Goal: Task Accomplishment & Management: Use online tool/utility

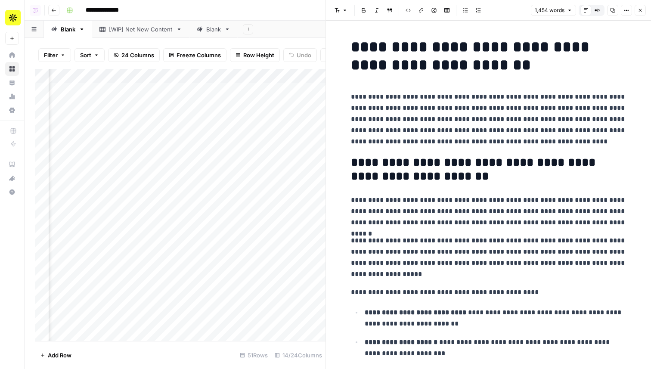
scroll to position [151, 0]
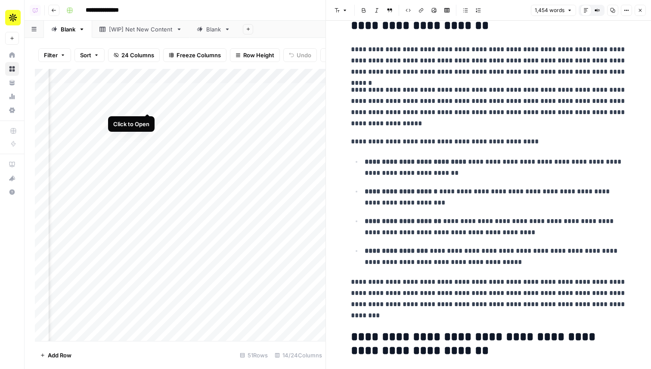
click at [144, 104] on div "Add Column" at bounding box center [180, 205] width 291 height 272
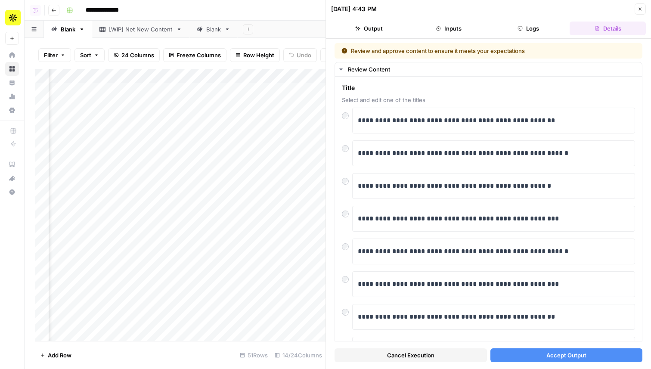
click at [567, 352] on span "Accept Output" at bounding box center [566, 355] width 40 height 9
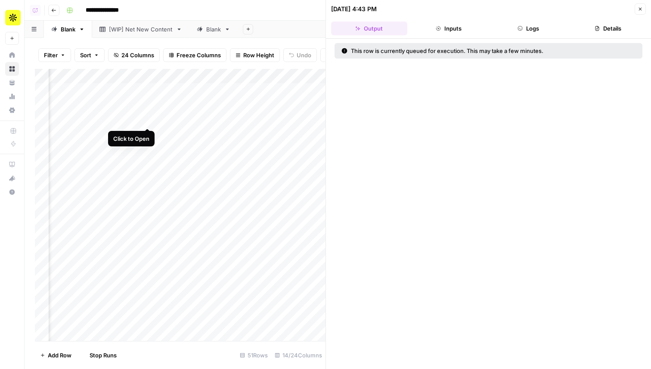
click at [147, 118] on div "Add Column" at bounding box center [180, 205] width 291 height 272
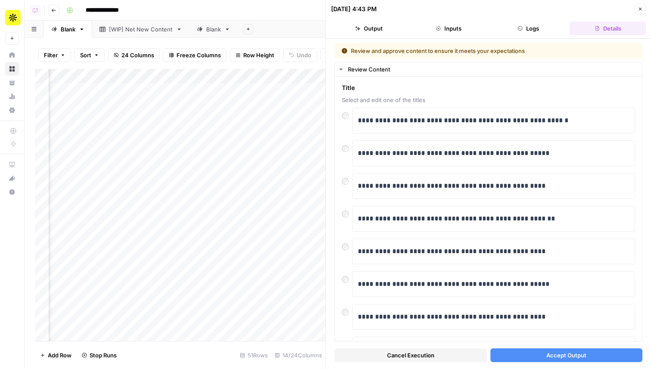
click at [568, 353] on span "Accept Output" at bounding box center [566, 355] width 40 height 9
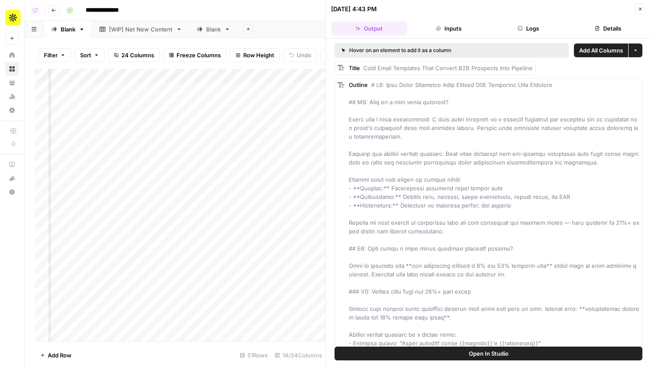
scroll to position [0, 779]
click at [75, 121] on div "Add Column" at bounding box center [180, 205] width 291 height 272
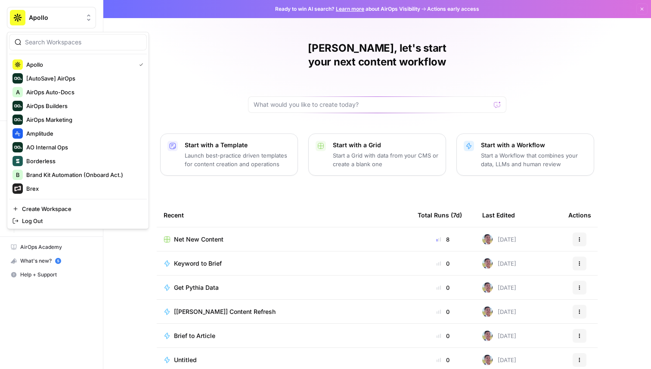
click at [57, 10] on button "Apollo" at bounding box center [51, 18] width 89 height 22
click at [70, 128] on button "Amplitude" at bounding box center [78, 134] width 138 height 14
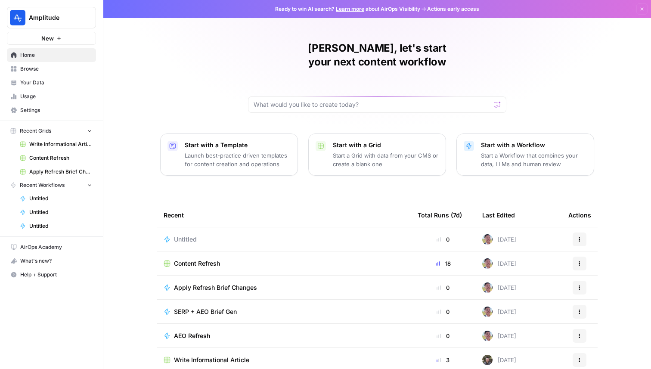
scroll to position [27, 0]
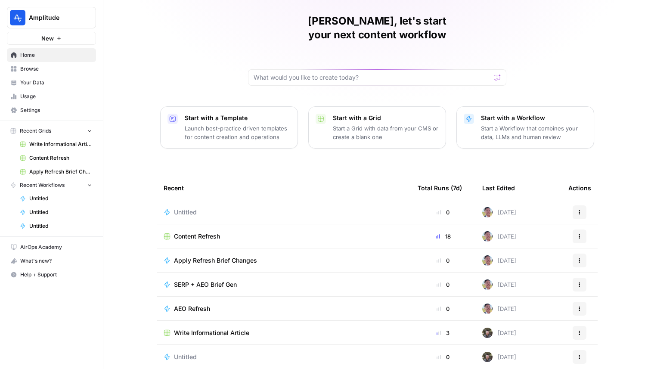
click at [228, 329] on span "Write Informational Article" at bounding box center [211, 333] width 75 height 9
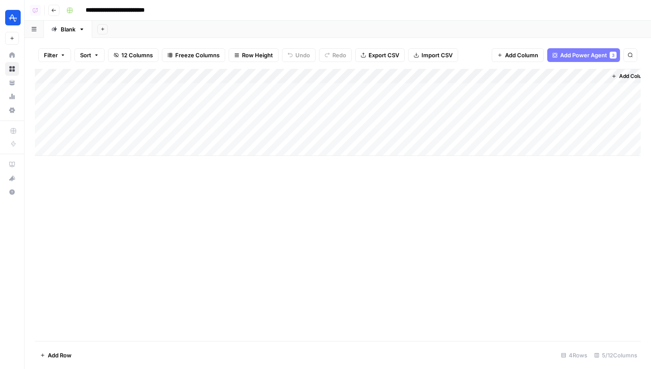
click at [311, 74] on div "Add Column" at bounding box center [338, 112] width 606 height 87
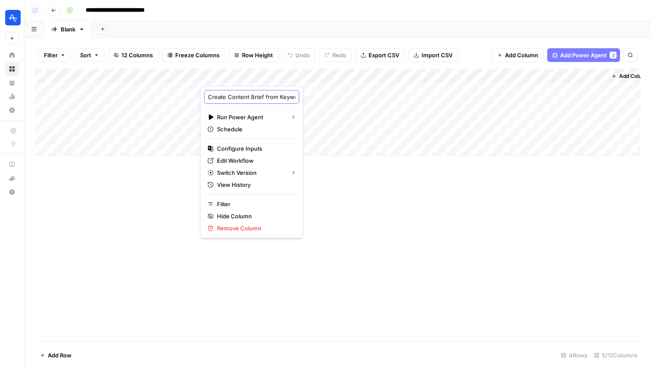
scroll to position [0, 43]
drag, startPoint x: 254, startPoint y: 99, endPoint x: 307, endPoint y: 104, distance: 54.0
click at [307, 104] on body "**********" at bounding box center [325, 184] width 651 height 369
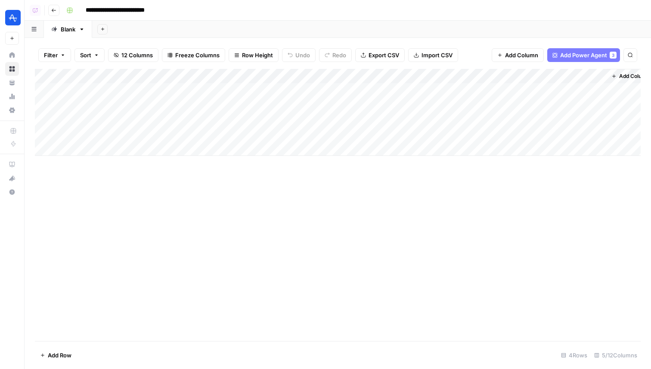
click at [351, 11] on div "**********" at bounding box center [353, 10] width 580 height 14
click at [54, 14] on button "Go back" at bounding box center [53, 10] width 11 height 11
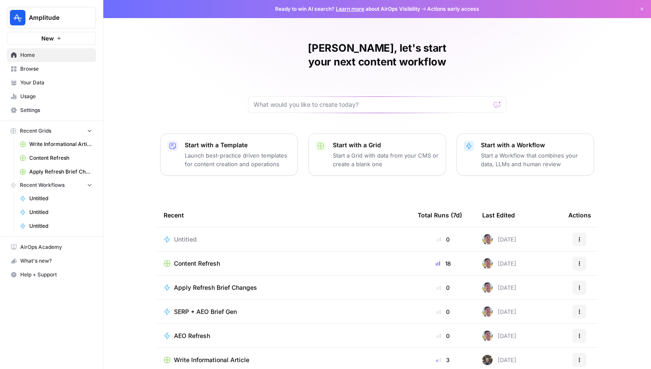
click at [211, 259] on span "Content Refresh" at bounding box center [197, 263] width 46 height 9
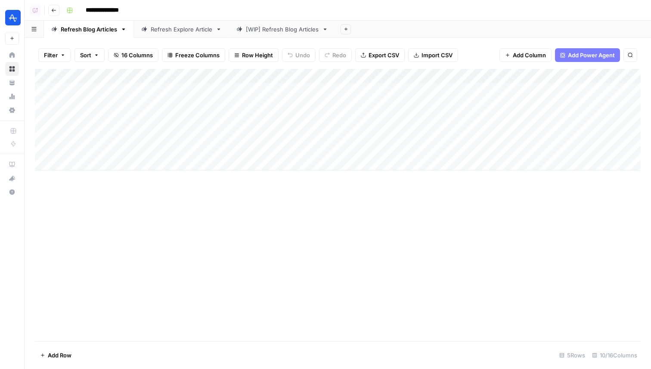
click at [288, 34] on link "[WIP] Refresh Blog Articles" at bounding box center [282, 29] width 106 height 17
click at [576, 75] on div "Add Column" at bounding box center [338, 120] width 606 height 102
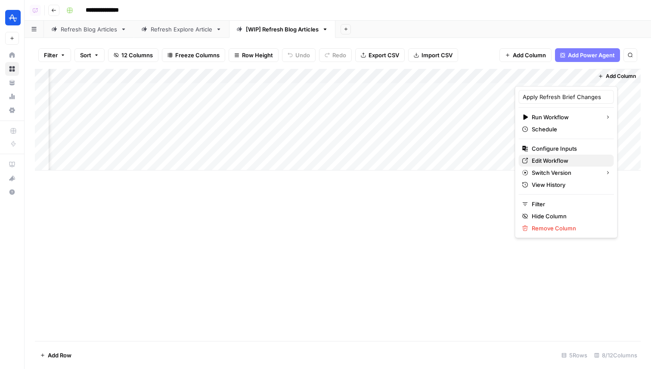
click at [543, 159] on span "Edit Workflow" at bounding box center [569, 160] width 75 height 9
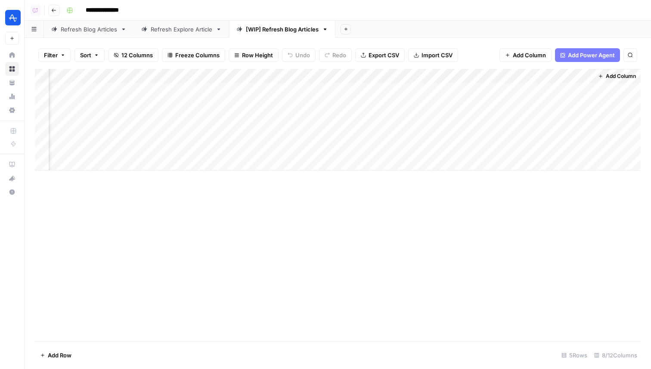
click at [507, 74] on div "Add Column" at bounding box center [338, 120] width 606 height 102
click at [421, 131] on div "Add Column" at bounding box center [338, 120] width 606 height 102
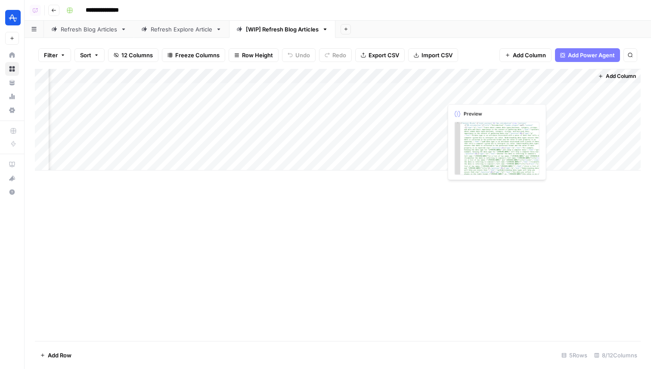
click at [458, 83] on div "Add Column" at bounding box center [338, 120] width 606 height 102
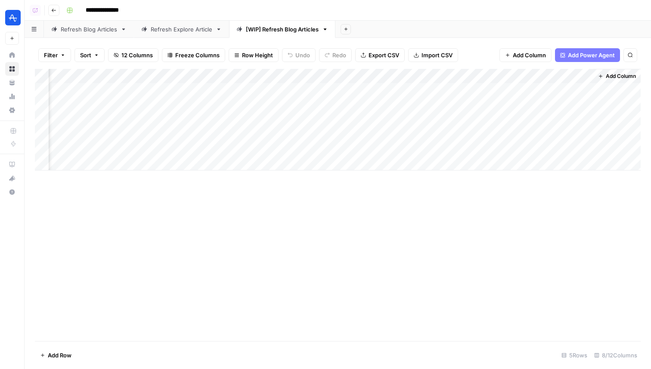
scroll to position [0, 69]
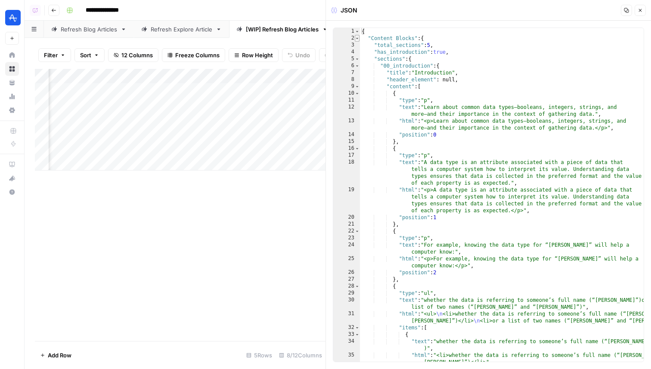
click at [358, 38] on span "Toggle code folding, rows 2 through 1003" at bounding box center [357, 38] width 5 height 7
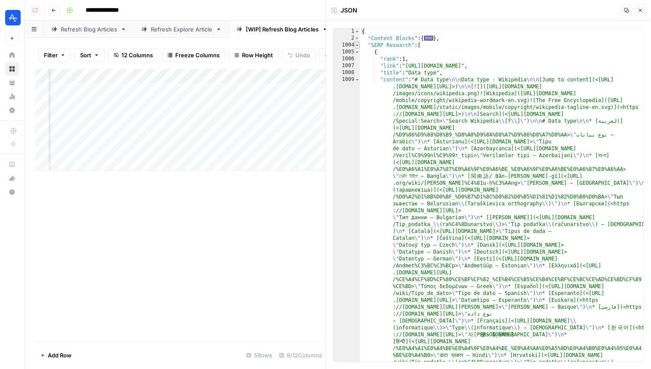
click at [358, 46] on span "Toggle code folding, rows 1004 through 6030" at bounding box center [357, 45] width 5 height 7
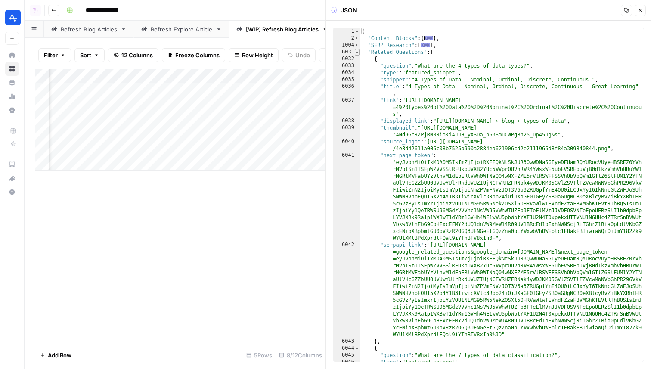
click at [358, 53] on span "Toggle code folding, rows 6031 through 6079" at bounding box center [357, 52] width 5 height 7
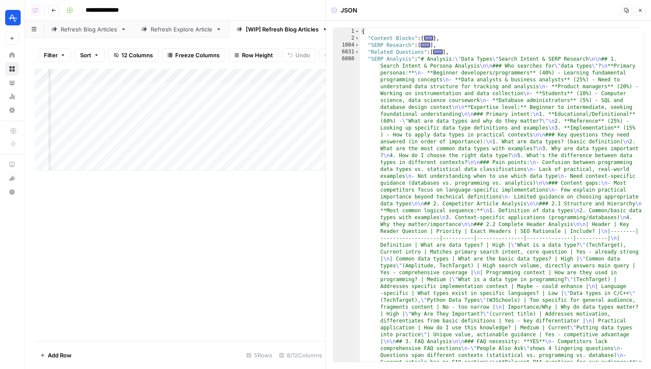
click at [359, 60] on div "6080" at bounding box center [346, 328] width 27 height 544
click at [140, 76] on div "Add Column" at bounding box center [180, 120] width 291 height 102
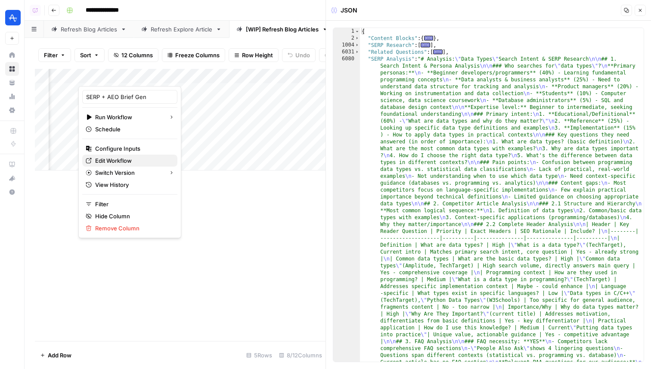
click at [137, 162] on span "Edit Workflow" at bounding box center [132, 160] width 75 height 9
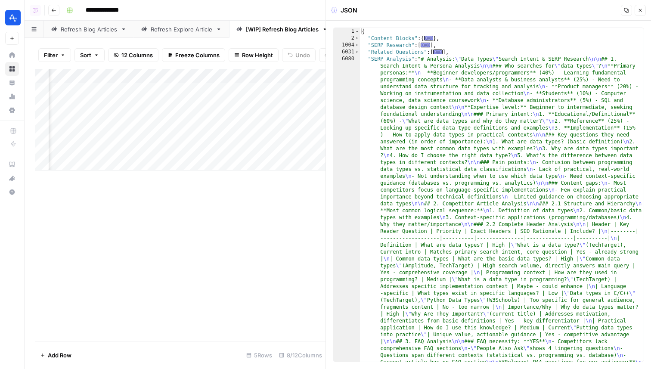
scroll to position [0, 391]
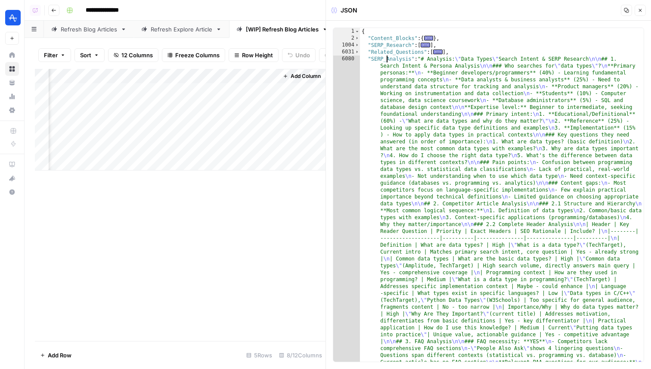
scroll to position [0, 2]
type textarea "**********"
click at [143, 94] on div "Add Column" at bounding box center [180, 120] width 291 height 102
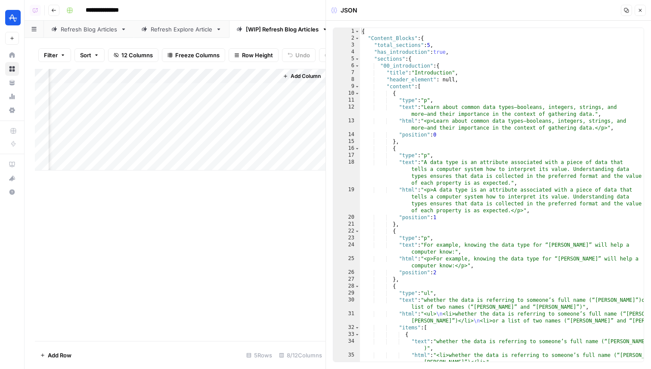
type textarea "**********"
click at [487, 115] on div "{ "Content_Blocks" : { "total_sections" : 5 , "has_introduction" : true , "sect…" at bounding box center [502, 201] width 284 height 347
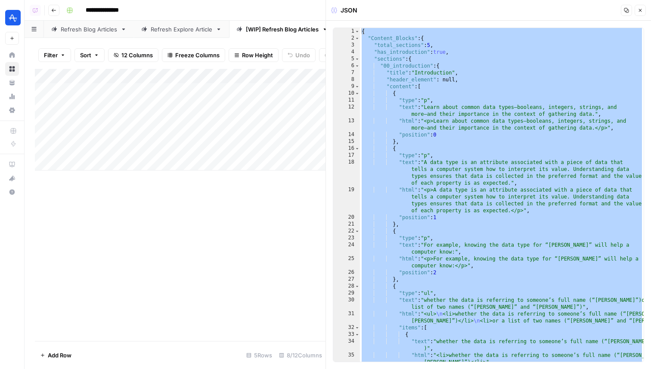
click at [237, 85] on div "Add Column" at bounding box center [180, 120] width 291 height 102
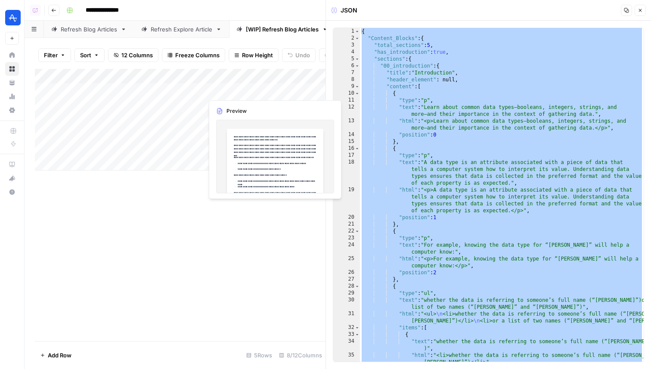
click at [237, 85] on div "Add Column" at bounding box center [180, 120] width 291 height 102
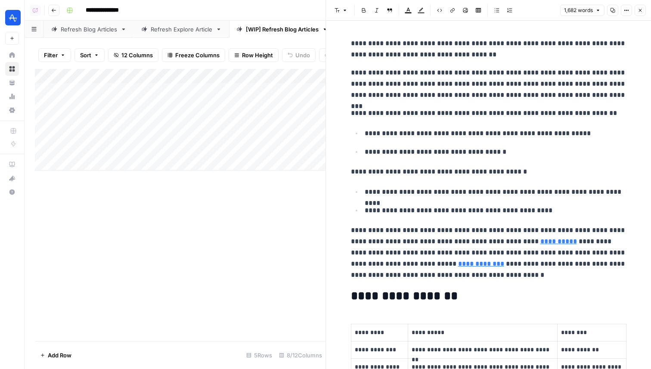
click at [448, 113] on p "**********" at bounding box center [489, 113] width 276 height 11
click at [624, 10] on span "Options" at bounding box center [624, 10] width 0 height 0
click at [612, 84] on button "HTML" at bounding box center [597, 79] width 61 height 12
click at [627, 5] on button "Options" at bounding box center [626, 10] width 11 height 11
click at [593, 95] on span "Code" at bounding box center [600, 91] width 41 height 9
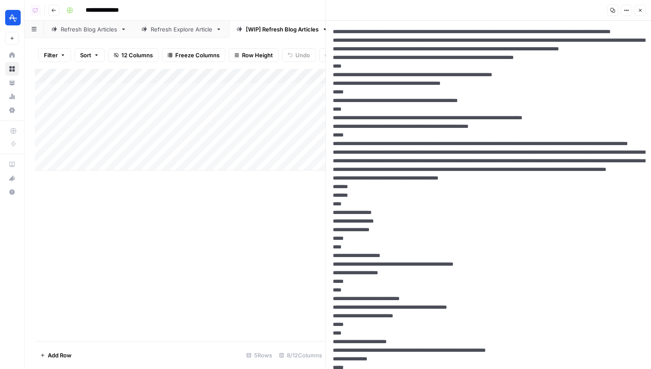
click at [648, 8] on header "Copy Options Close" at bounding box center [488, 10] width 325 height 21
click at [642, 9] on icon "button" at bounding box center [640, 10] width 5 height 5
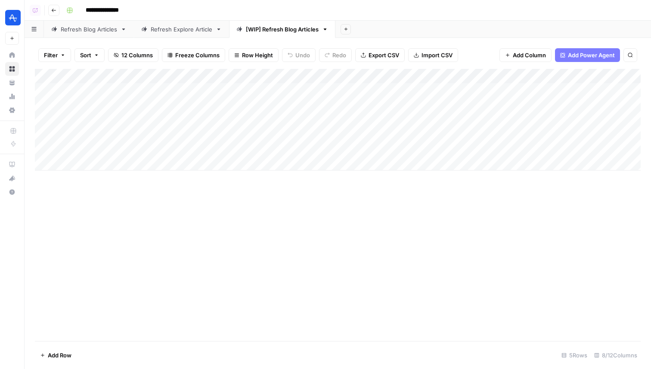
click at [464, 90] on div "Add Column" at bounding box center [338, 120] width 606 height 102
drag, startPoint x: 472, startPoint y: 89, endPoint x: 433, endPoint y: 89, distance: 38.3
click at [433, 89] on body "**********" at bounding box center [325, 184] width 651 height 369
click at [391, 94] on div "Add Column" at bounding box center [338, 120] width 606 height 102
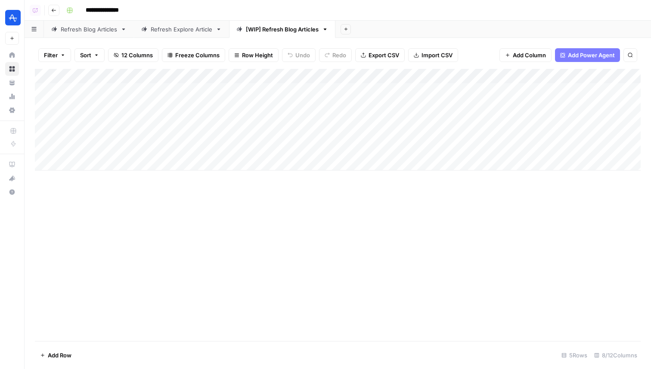
click at [391, 94] on div "Add Column" at bounding box center [338, 120] width 606 height 102
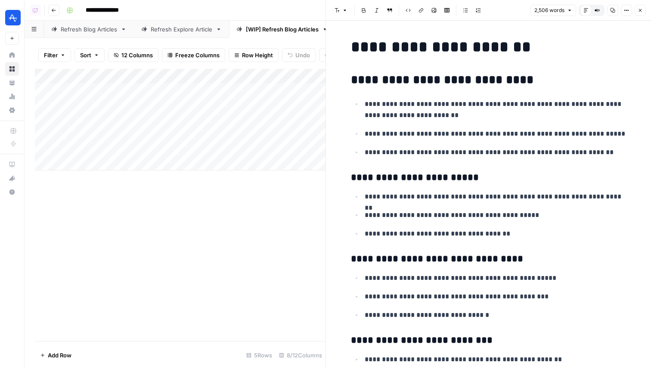
click at [625, 10] on icon "button" at bounding box center [626, 10] width 5 height 5
click at [621, 89] on span "Code" at bounding box center [600, 91] width 41 height 9
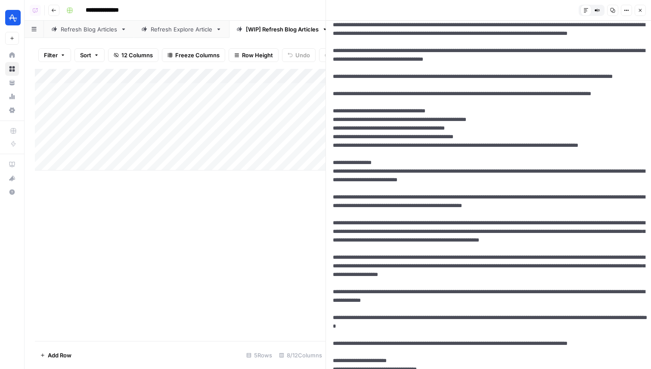
scroll to position [1852, 0]
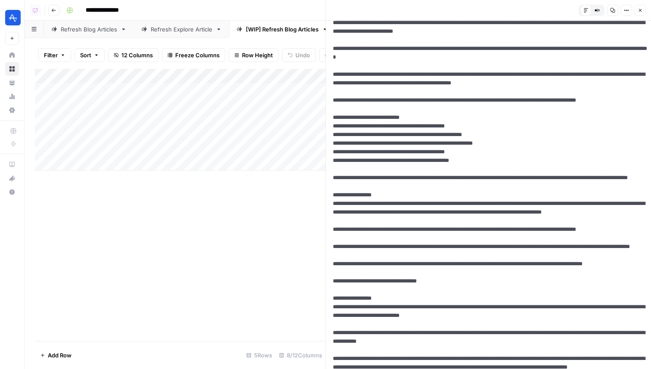
click at [161, 87] on div "Add Column" at bounding box center [180, 120] width 291 height 102
click at [260, 124] on div "Add Column" at bounding box center [180, 120] width 291 height 102
click at [66, 92] on div "Add Column" at bounding box center [180, 120] width 291 height 102
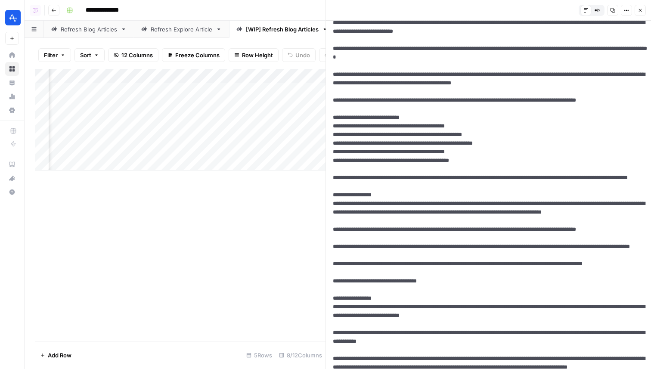
click at [66, 92] on div "Add Column" at bounding box center [180, 120] width 291 height 102
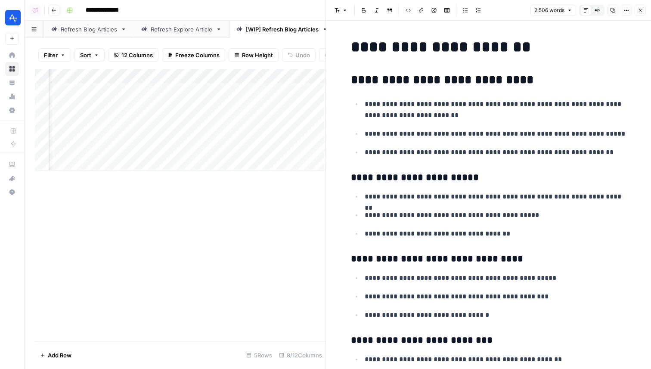
click at [628, 11] on icon "button" at bounding box center [626, 10] width 5 height 5
click at [613, 87] on span "Code" at bounding box center [600, 91] width 41 height 9
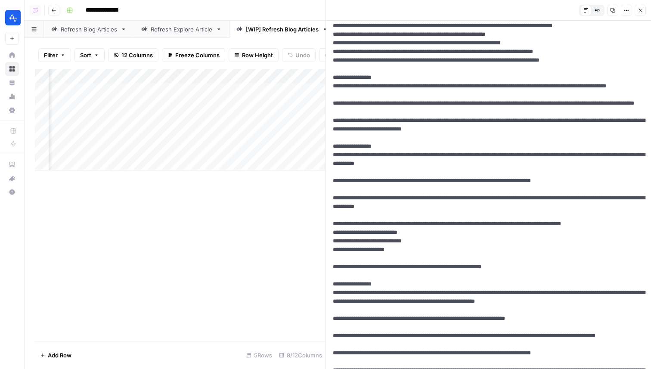
scroll to position [1569, 0]
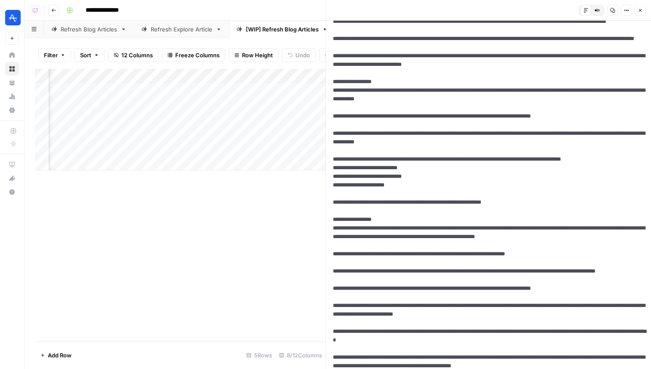
click at [640, 12] on icon "button" at bounding box center [640, 10] width 5 height 5
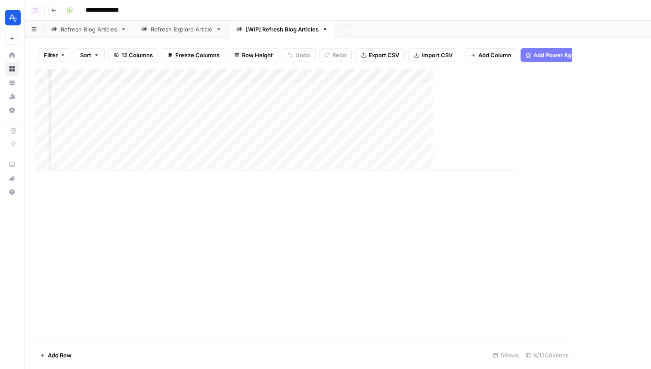
scroll to position [0, 66]
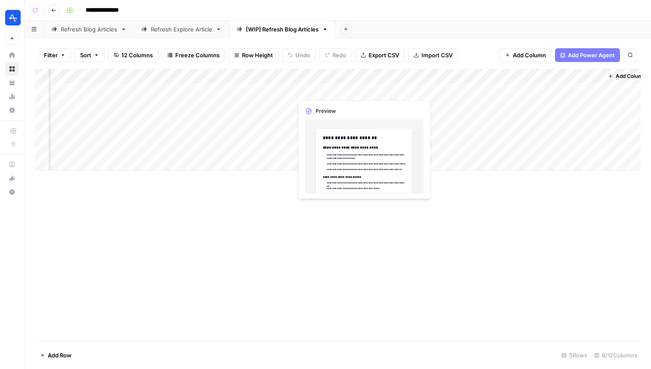
click at [332, 92] on div "Add Column" at bounding box center [338, 120] width 606 height 102
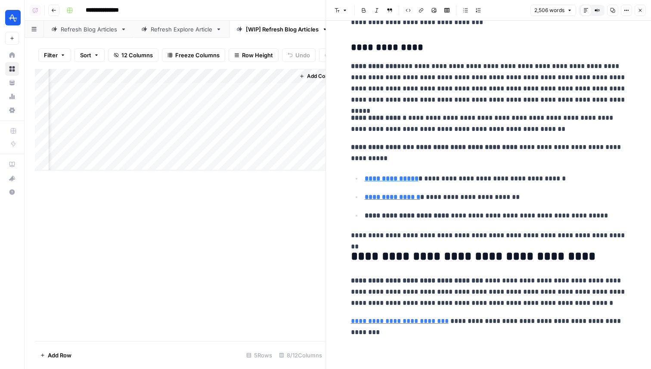
scroll to position [0, 391]
click at [260, 74] on div "Add Column" at bounding box center [180, 120] width 291 height 102
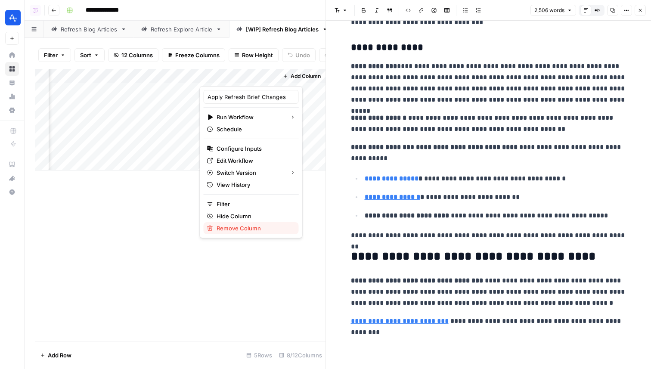
click at [244, 230] on span "Remove Column" at bounding box center [254, 228] width 75 height 9
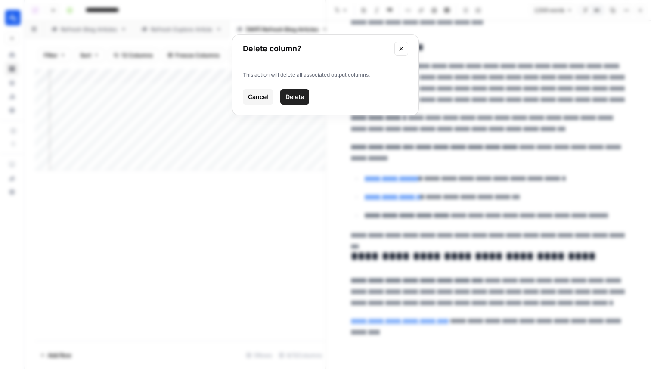
click at [297, 91] on button "Delete" at bounding box center [294, 97] width 29 height 16
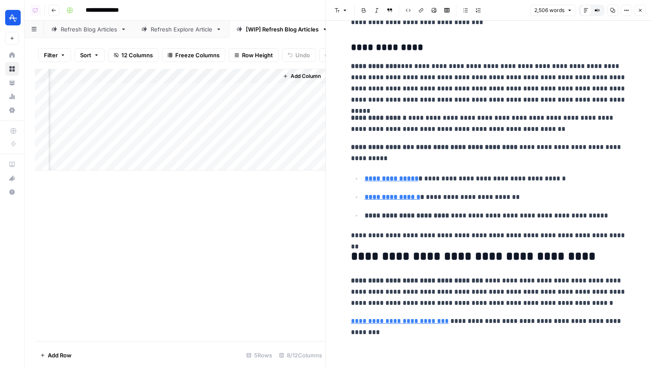
scroll to position [0, 314]
click at [244, 76] on div "Add Column" at bounding box center [180, 120] width 291 height 102
click at [303, 85] on div "Add Column" at bounding box center [301, 120] width 47 height 102
click at [304, 77] on span "Add Column" at bounding box center [306, 76] width 30 height 8
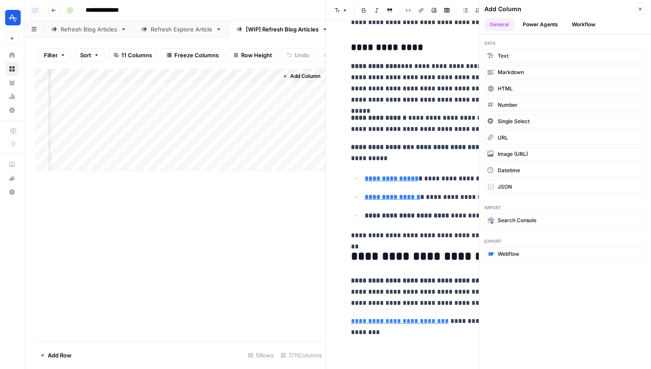
click at [574, 30] on button "Workflow" at bounding box center [584, 24] width 34 height 13
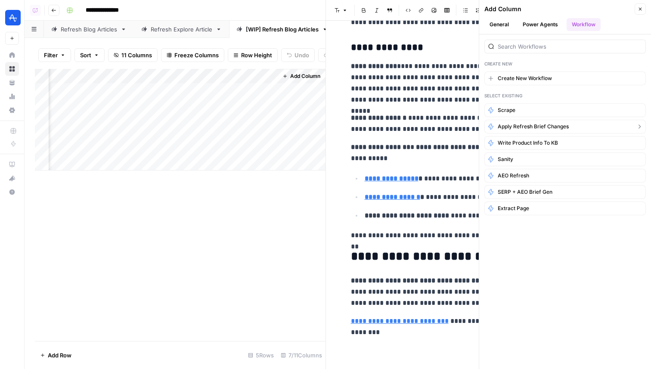
click at [532, 128] on span "Apply Refresh Brief Changes" at bounding box center [533, 127] width 71 height 8
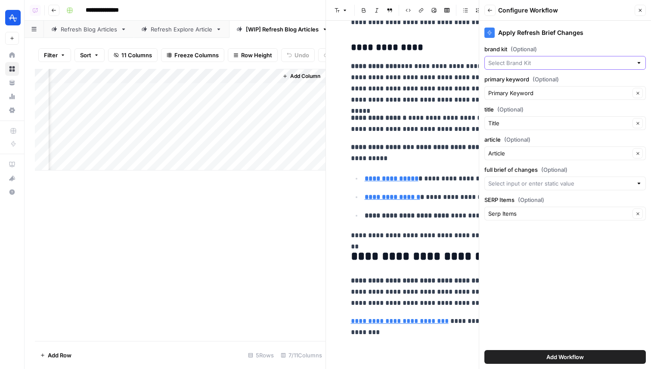
click at [527, 64] on input "brand kit (Optional)" at bounding box center [560, 63] width 144 height 9
click at [524, 81] on span "Amplitude" at bounding box center [563, 83] width 143 height 9
type input "Amplitude"
click at [539, 180] on input "full brief of changes (Optional)" at bounding box center [560, 183] width 144 height 9
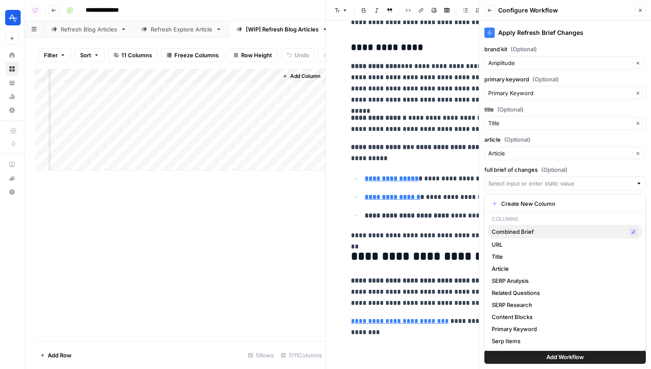
click at [515, 232] on span "Combined Brief" at bounding box center [558, 231] width 133 height 9
type input "Combined Brief"
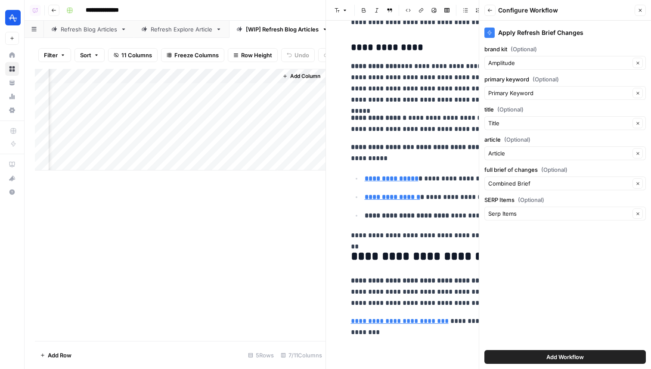
click at [561, 354] on span "Add Workflow" at bounding box center [564, 357] width 37 height 9
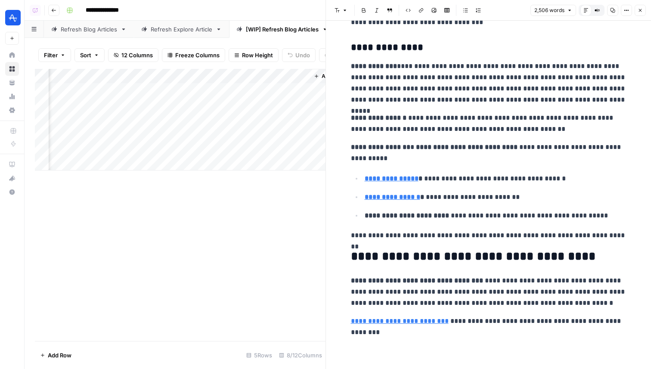
scroll to position [0, 391]
click at [232, 89] on div "Add Column" at bounding box center [180, 120] width 291 height 102
click at [268, 89] on div "Add Column" at bounding box center [180, 120] width 291 height 102
click at [272, 90] on div "Add Column" at bounding box center [180, 120] width 291 height 102
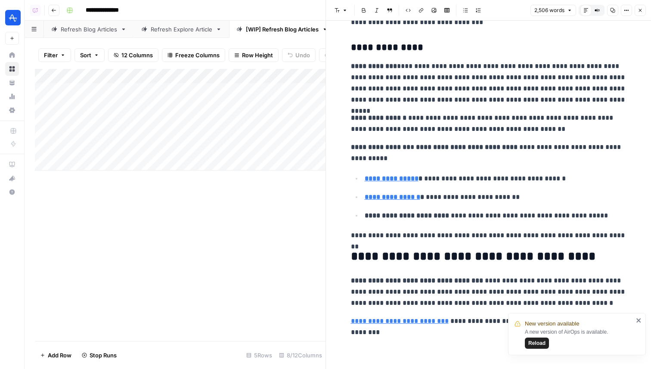
click at [548, 342] on button "Reload" at bounding box center [537, 343] width 24 height 11
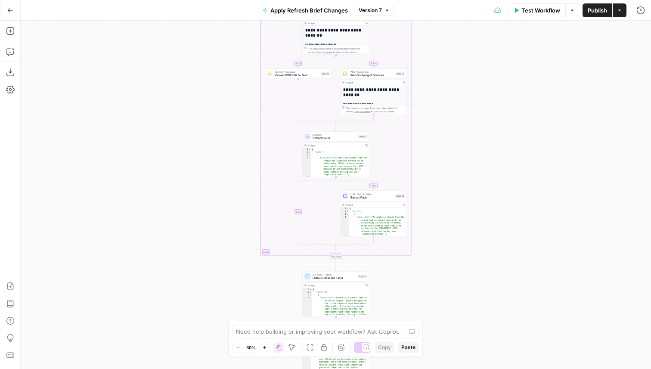
click at [526, 4] on button "Test Workflow" at bounding box center [537, 10] width 58 height 14
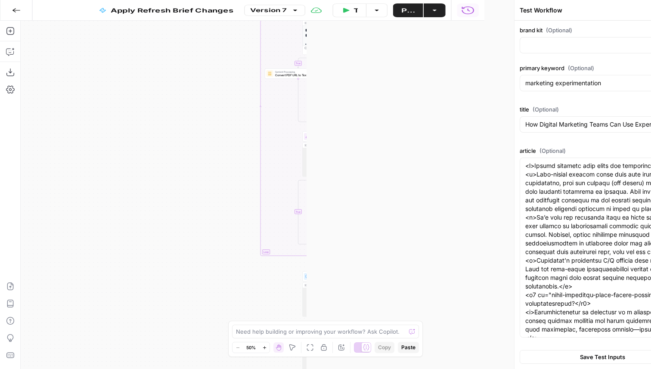
type input "Amplitude"
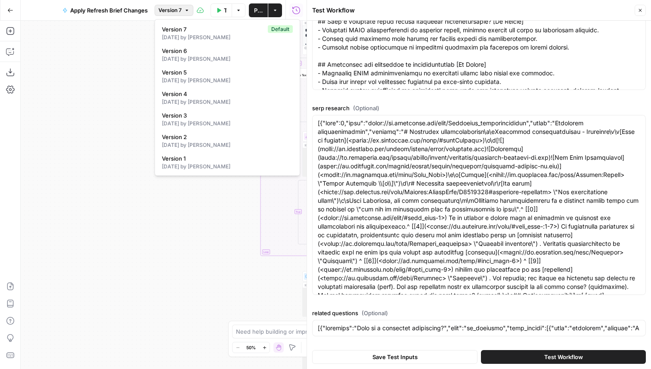
click at [179, 6] on button "Version 7" at bounding box center [174, 10] width 39 height 11
click at [208, 258] on div "true false false true false true Workflow Set Inputs Inputs LLM · GPT-4.1 Extra…" at bounding box center [164, 195] width 286 height 348
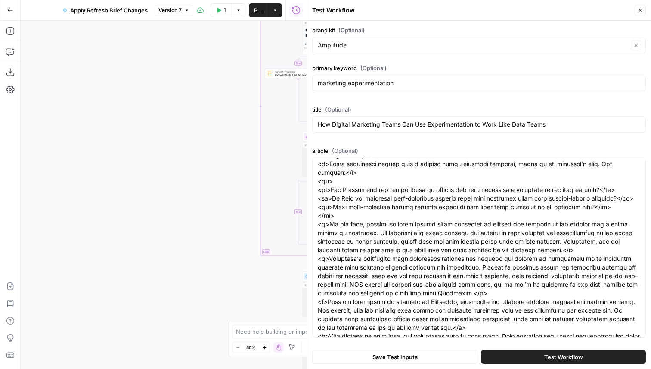
scroll to position [369, 0]
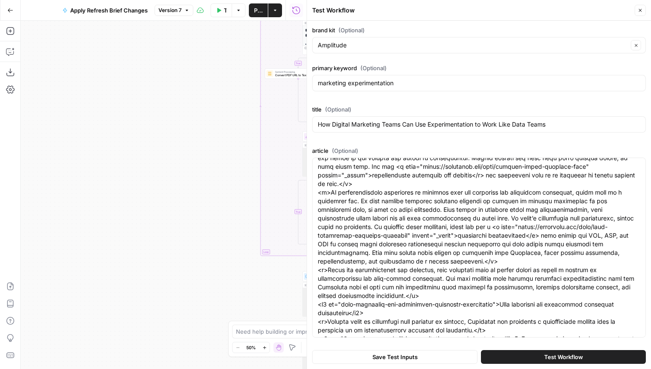
click at [645, 12] on button "Close" at bounding box center [640, 10] width 11 height 11
type input "## 1. Search Intent & Persona Analysis**Who searches for "marketing experimenta…"
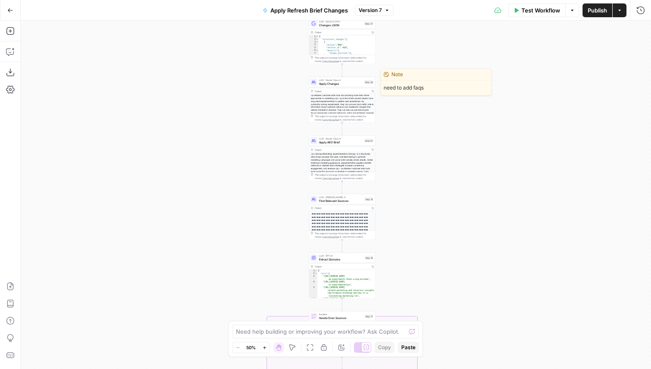
click at [344, 85] on span "Apply Changes" at bounding box center [340, 83] width 43 height 4
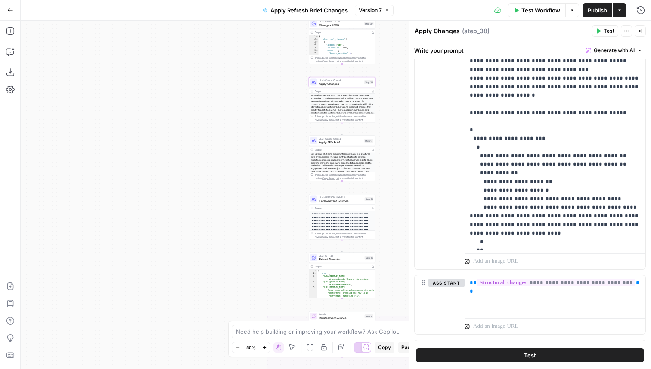
scroll to position [741, 0]
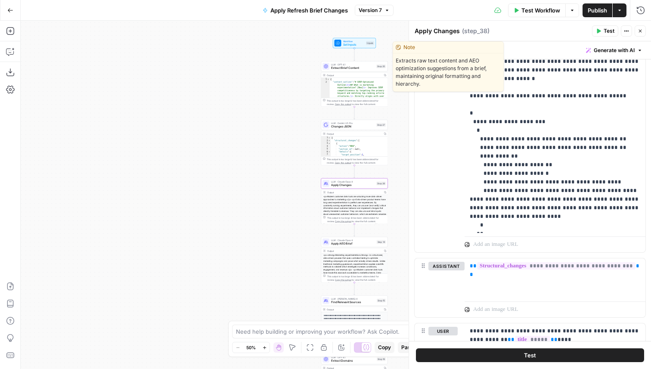
click at [373, 68] on span "Extract Brief Content" at bounding box center [352, 68] width 43 height 4
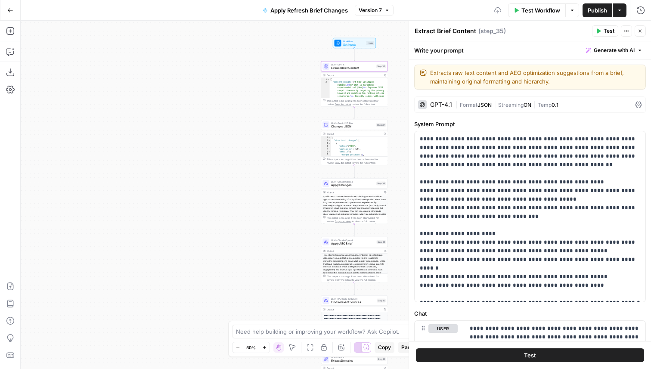
scroll to position [147, 0]
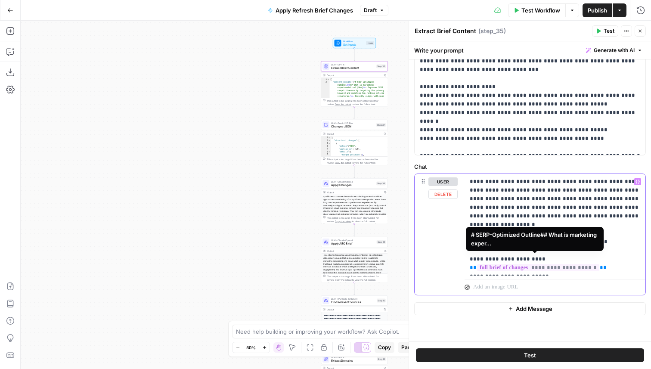
click at [544, 264] on span "**********" at bounding box center [538, 267] width 122 height 7
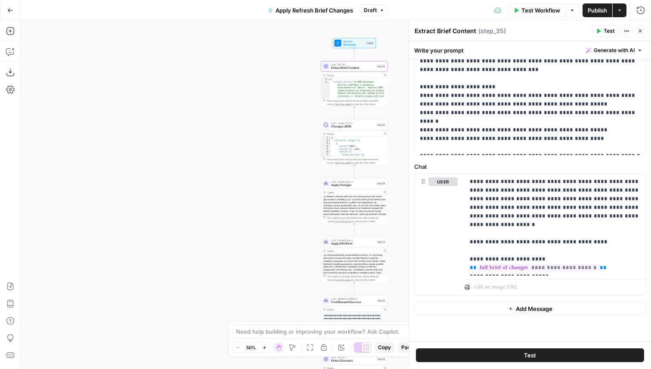
click at [543, 11] on span "Test Workflow" at bounding box center [540, 10] width 39 height 9
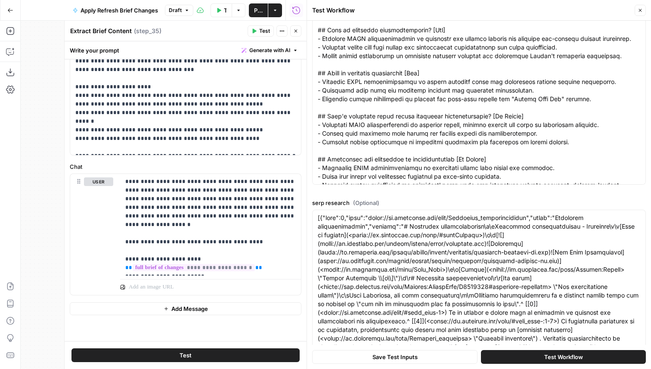
scroll to position [535, 0]
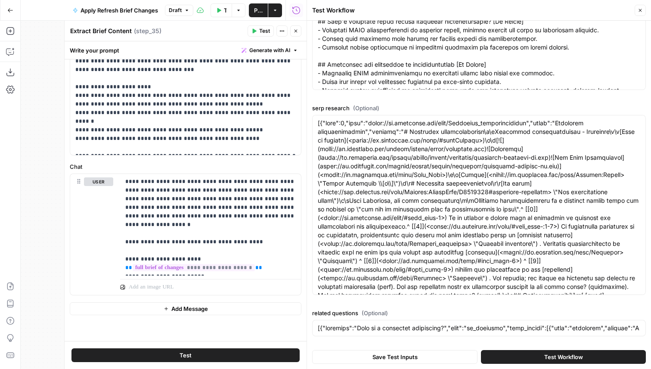
click at [640, 9] on icon "button" at bounding box center [640, 10] width 5 height 5
type input "## 1. Search Intent & Persona Analysis**Who searches for "marketing experimenta…"
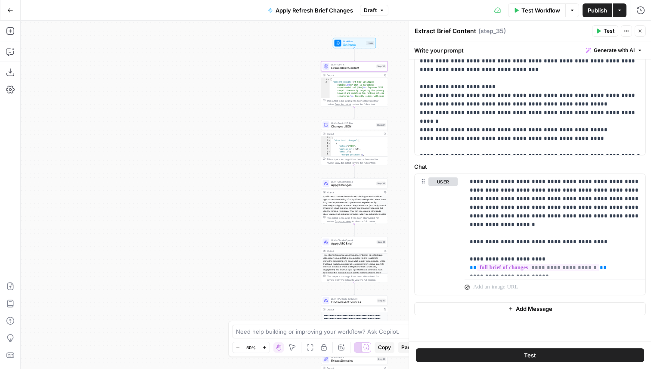
click at [365, 44] on div "Workflow Set Inputs Inputs Test Step" at bounding box center [355, 43] width 40 height 7
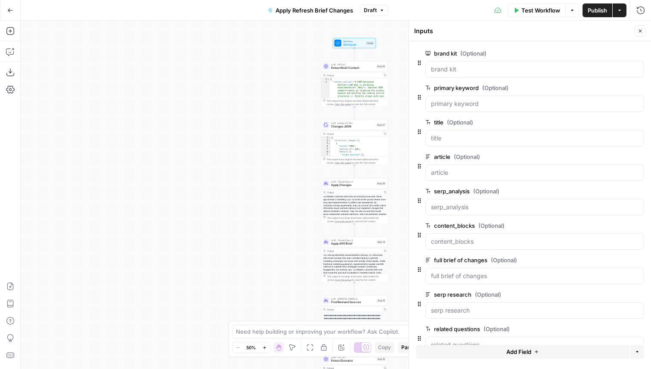
scroll to position [20, 0]
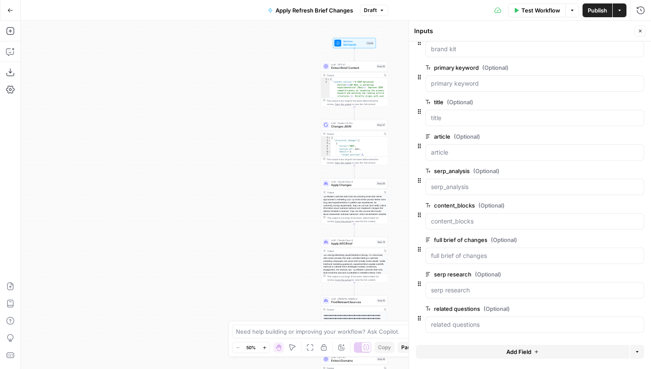
click at [351, 126] on span "Changes JSON" at bounding box center [352, 126] width 43 height 4
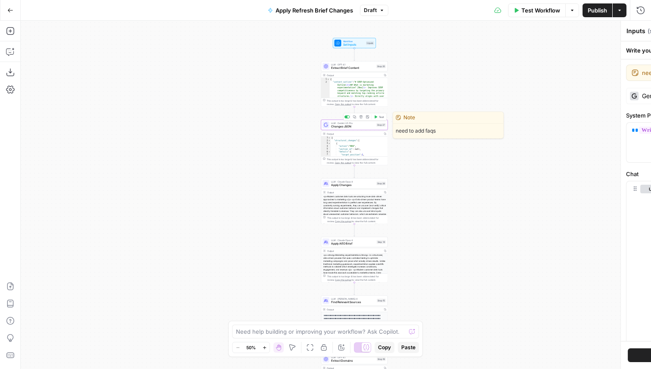
type textarea "Changes JSON"
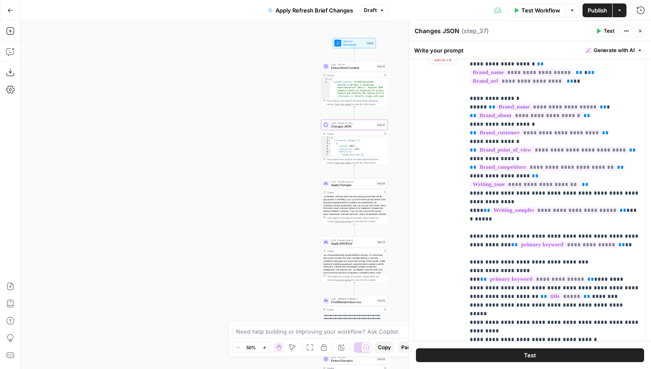
scroll to position [0, 0]
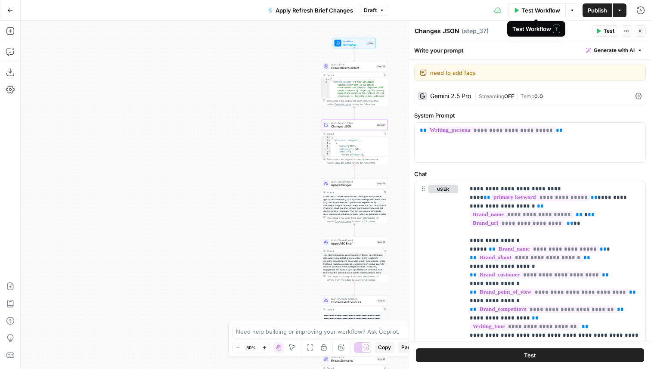
click at [369, 46] on div "Workflow Set Inputs Inputs" at bounding box center [354, 43] width 43 height 10
click at [351, 42] on span "Set Inputs" at bounding box center [354, 44] width 22 height 4
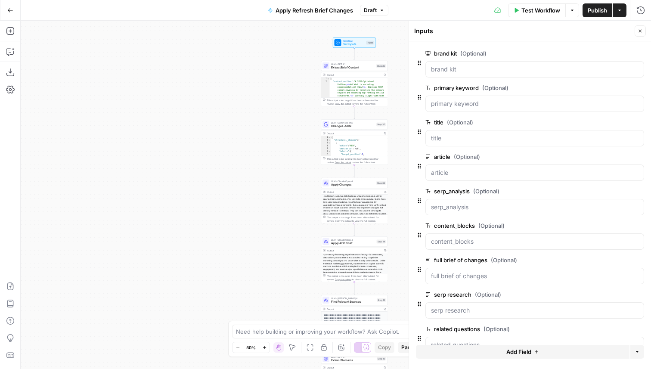
scroll to position [20, 0]
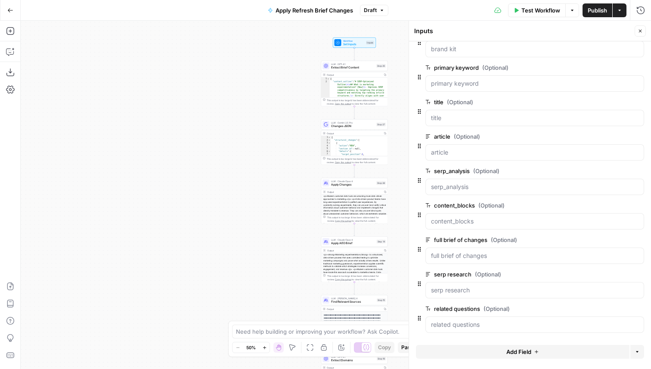
click at [639, 205] on icon "button" at bounding box center [639, 205] width 5 height 5
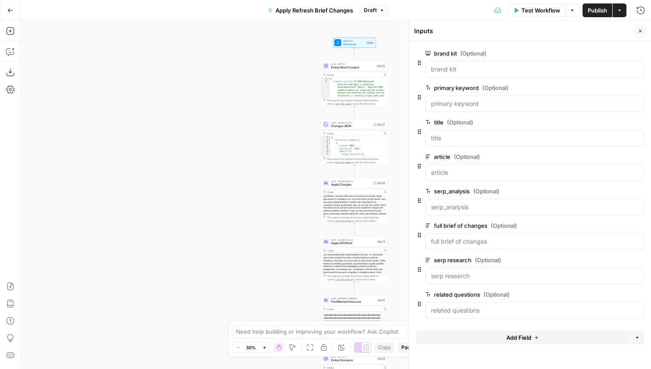
click at [361, 126] on span "Changes JSON" at bounding box center [351, 126] width 40 height 4
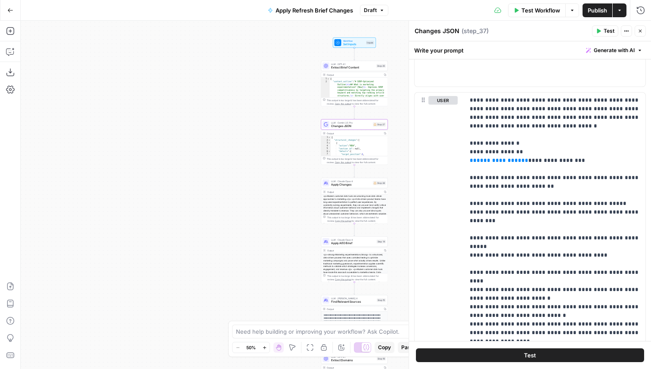
scroll to position [506, 0]
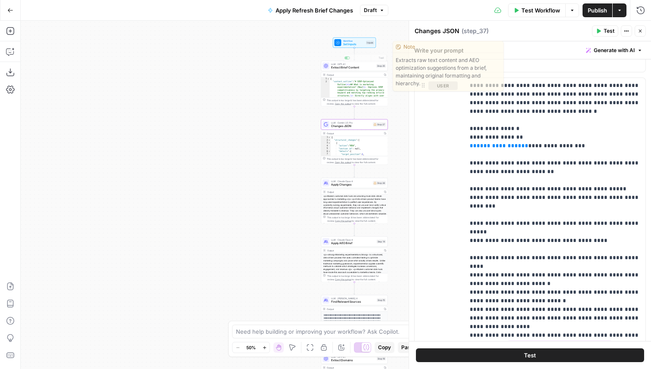
click at [347, 47] on div "Workflow Set Inputs Inputs Test Step" at bounding box center [354, 42] width 43 height 10
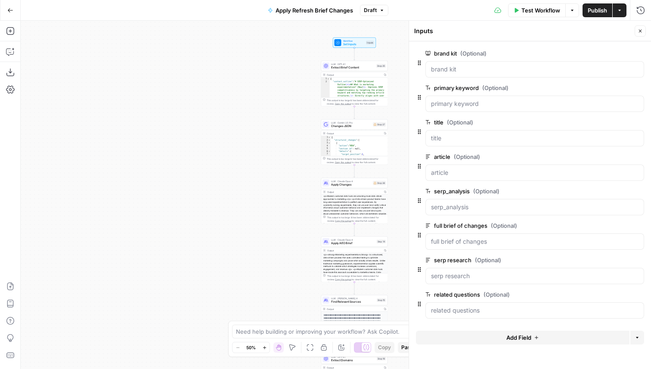
click at [488, 337] on button "Add Field" at bounding box center [523, 338] width 214 height 14
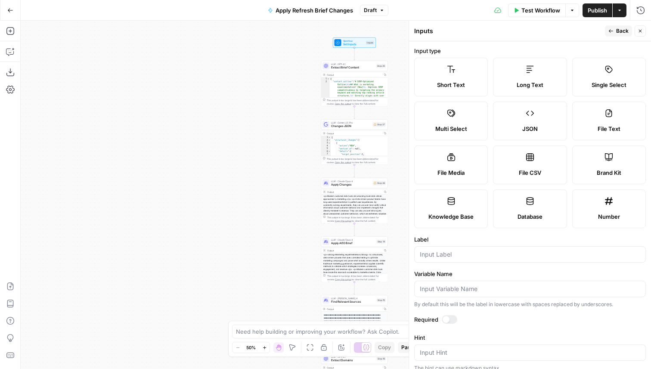
click at [448, 259] on div at bounding box center [530, 254] width 232 height 16
type input "SERP Items"
click at [551, 134] on label "JSON" at bounding box center [530, 121] width 74 height 39
click at [616, 29] on span "Back" at bounding box center [622, 31] width 12 height 8
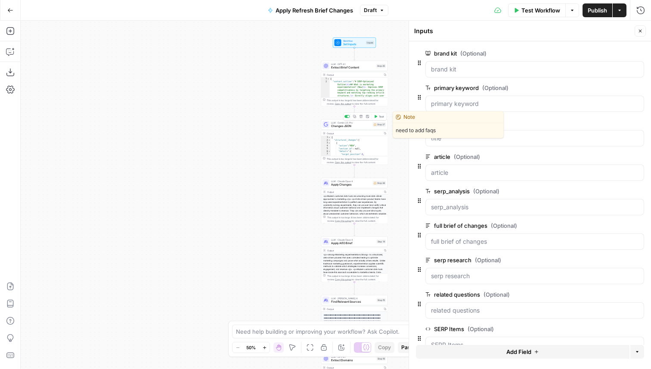
click at [364, 125] on span "Changes JSON" at bounding box center [351, 126] width 40 height 4
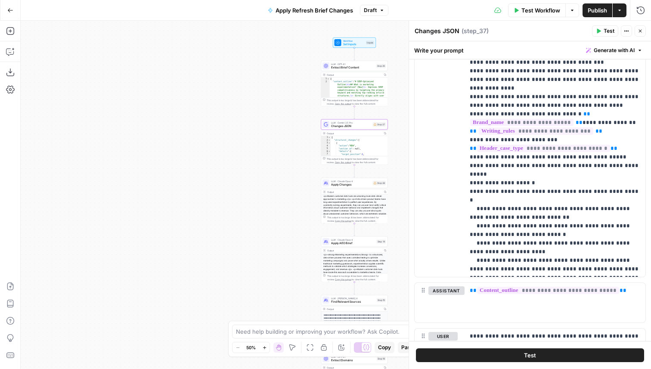
scroll to position [417, 0]
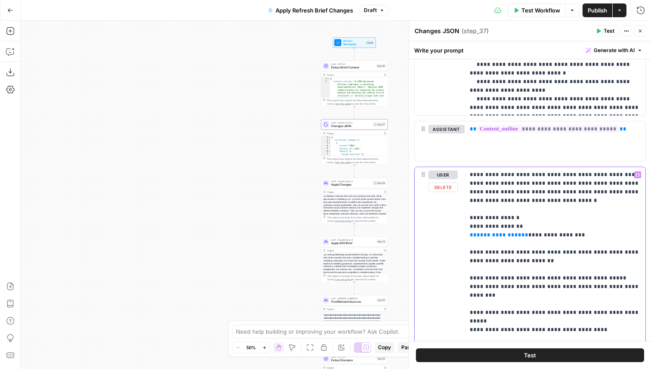
drag, startPoint x: 515, startPoint y: 233, endPoint x: 476, endPoint y: 236, distance: 39.3
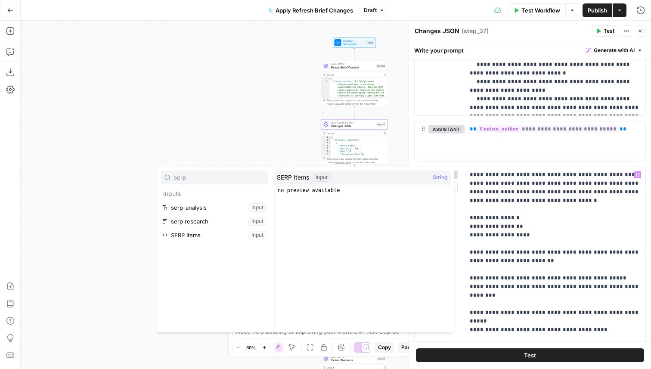
type input "serp"
click at [202, 235] on button "Select variable SERP Items" at bounding box center [215, 235] width 108 height 14
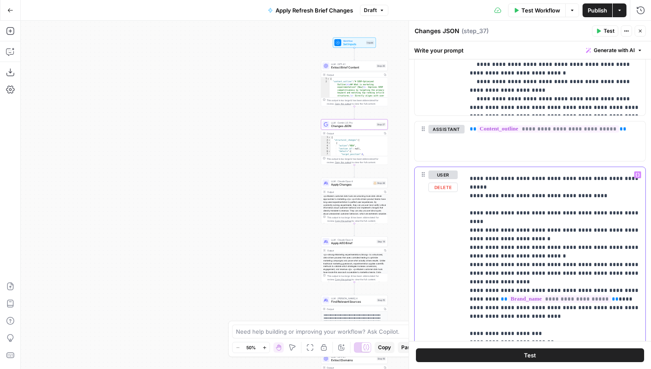
scroll to position [164, 0]
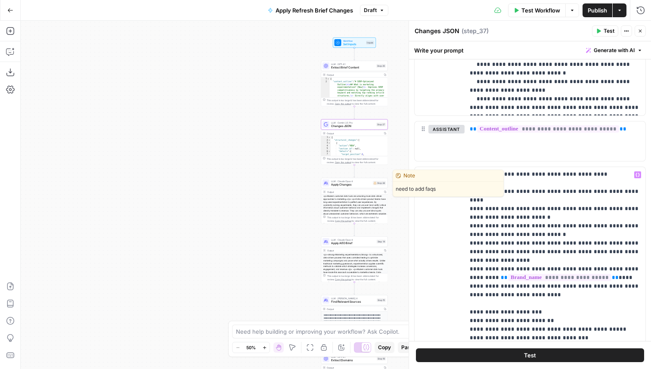
click at [366, 184] on span "Apply Changes" at bounding box center [351, 185] width 40 height 4
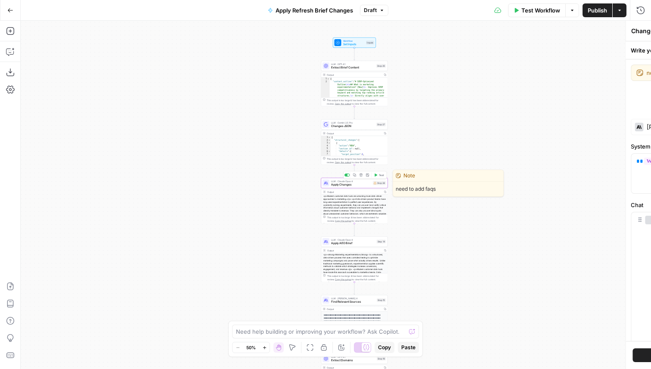
type textarea "Apply Changes"
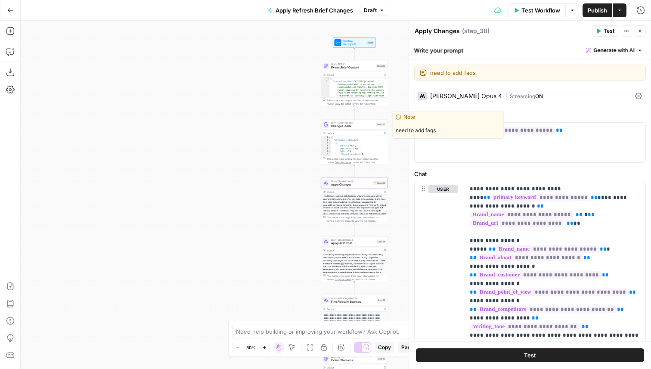
click at [369, 127] on span "Changes JSON" at bounding box center [352, 126] width 43 height 4
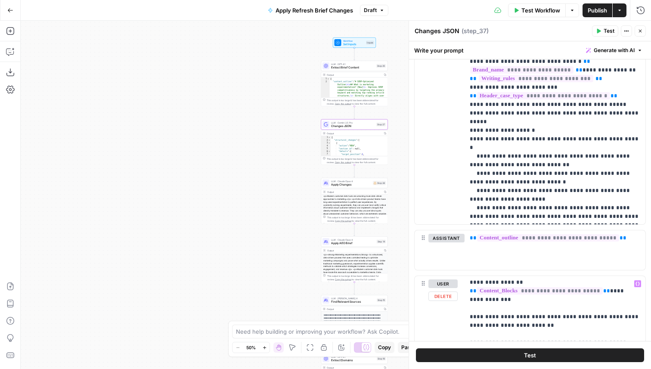
scroll to position [45, 0]
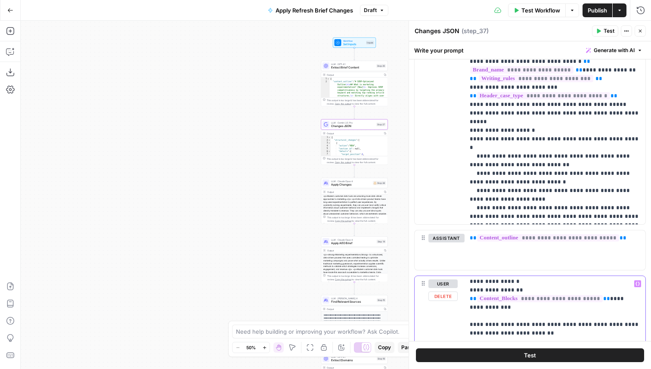
drag, startPoint x: 607, startPoint y: 299, endPoint x: 470, endPoint y: 298, distance: 136.9
copy p "**********"
click at [636, 32] on button "Close" at bounding box center [640, 30] width 11 height 11
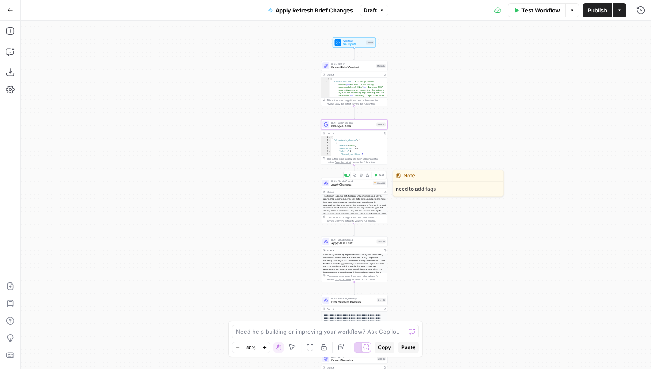
click at [366, 183] on span "Apply Changes" at bounding box center [351, 185] width 40 height 4
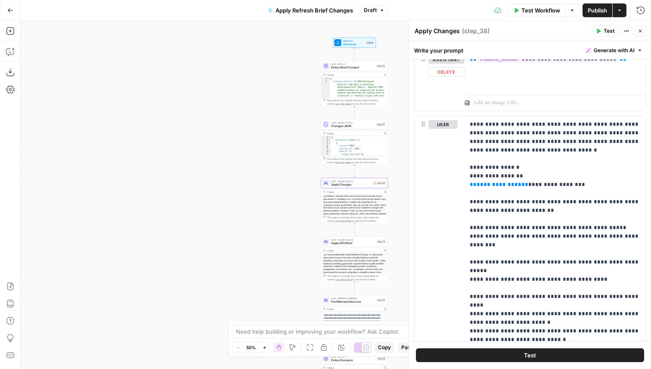
scroll to position [521, 0]
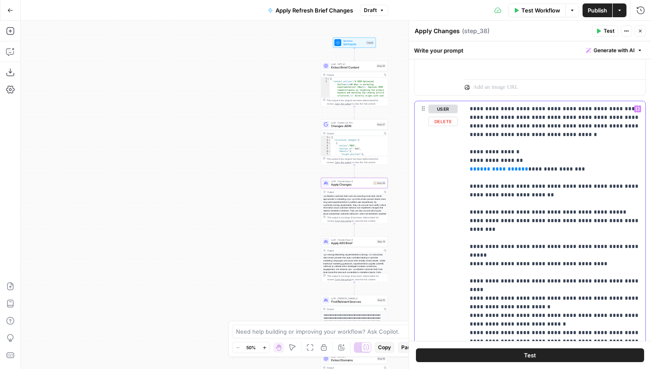
drag, startPoint x: 519, startPoint y: 170, endPoint x: 469, endPoint y: 173, distance: 50.0
click at [469, 173] on div "**********" at bounding box center [555, 276] width 181 height 351
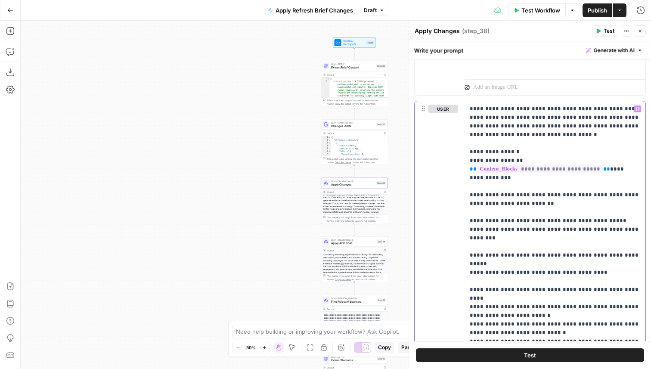
scroll to position [53, 0]
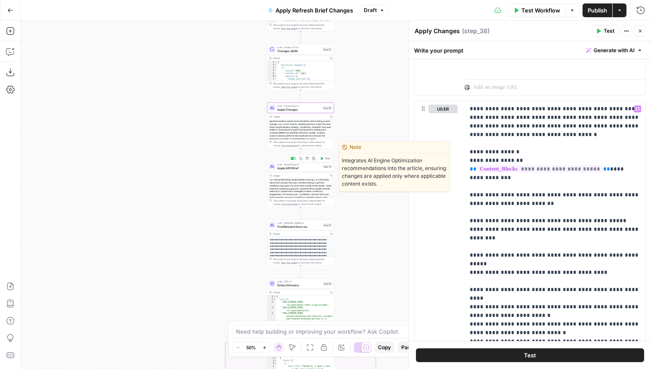
click at [294, 168] on span "Apply AEO Brief" at bounding box center [299, 168] width 44 height 4
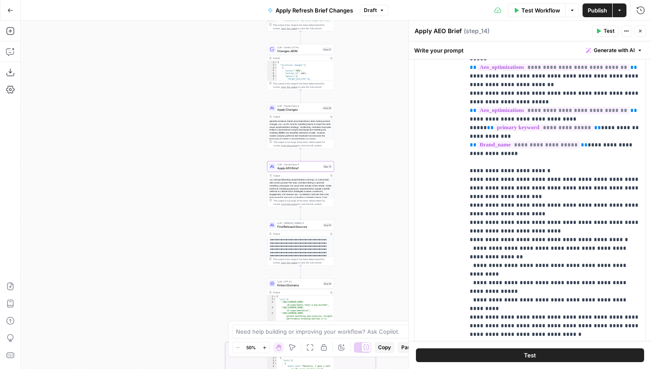
scroll to position [265, 0]
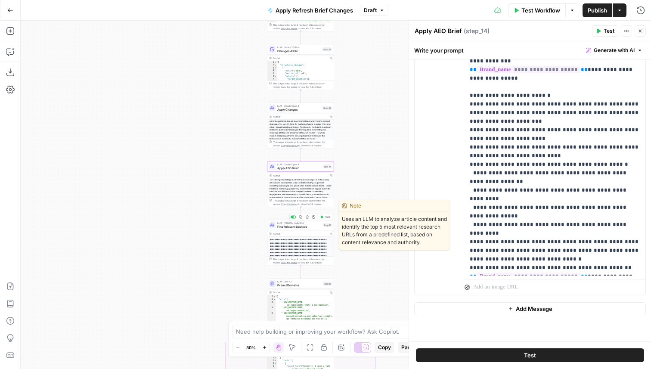
click at [318, 227] on span "Find Relevant Sources" at bounding box center [299, 226] width 44 height 4
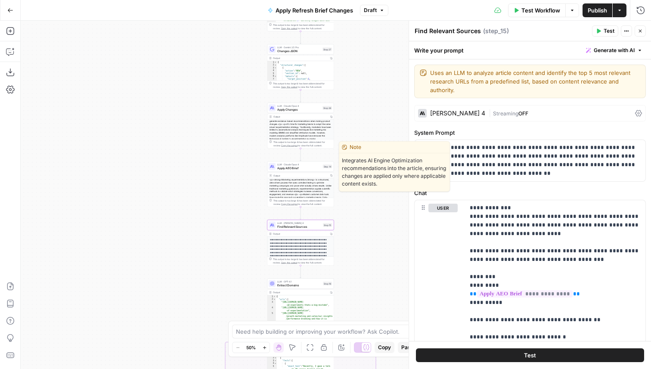
click at [314, 167] on span "Apply AEO Brief" at bounding box center [299, 168] width 44 height 4
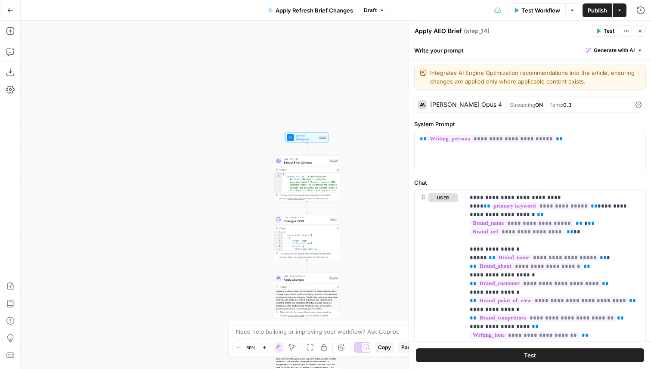
click at [313, 135] on span "Workflow" at bounding box center [307, 135] width 22 height 3
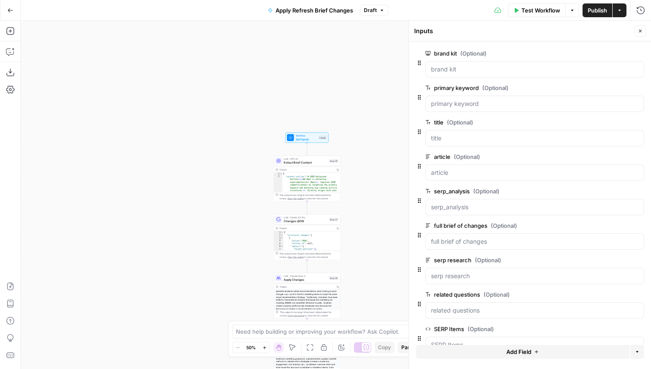
click at [640, 261] on icon "button" at bounding box center [639, 260] width 5 height 5
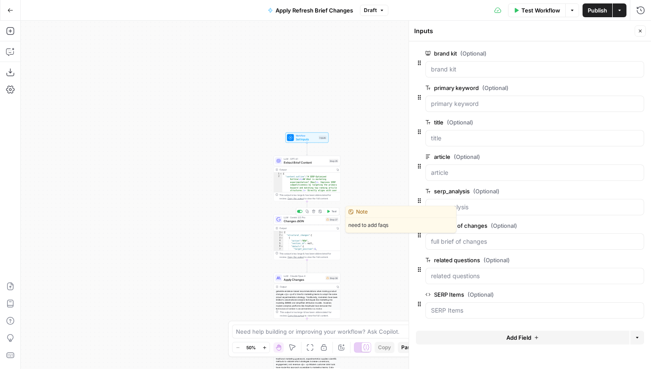
click at [316, 219] on span "Changes JSON" at bounding box center [304, 221] width 40 height 4
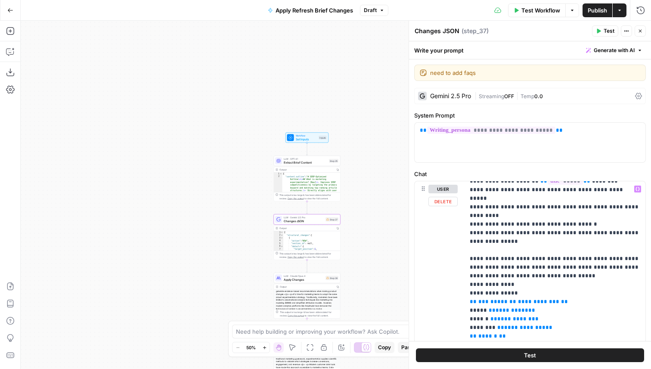
scroll to position [261, 0]
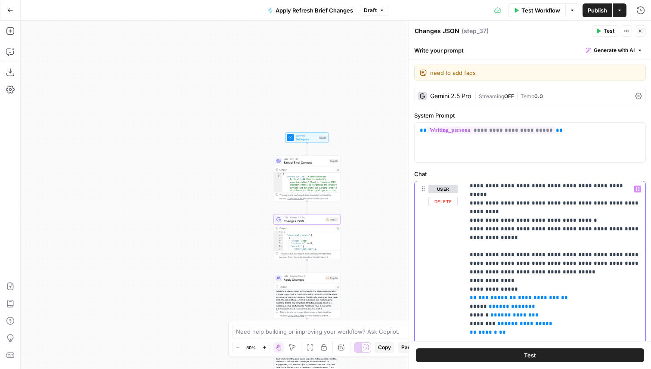
drag, startPoint x: 549, startPoint y: 264, endPoint x: 512, endPoint y: 265, distance: 37.5
click at [518, 295] on span "**********" at bounding box center [538, 298] width 41 height 6
paste div
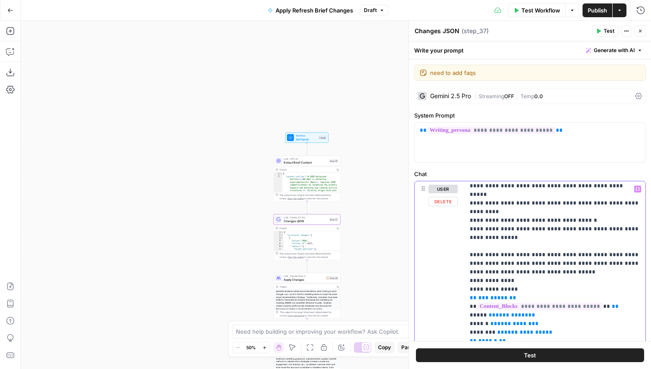
click at [596, 303] on span "**********" at bounding box center [533, 306] width 126 height 7
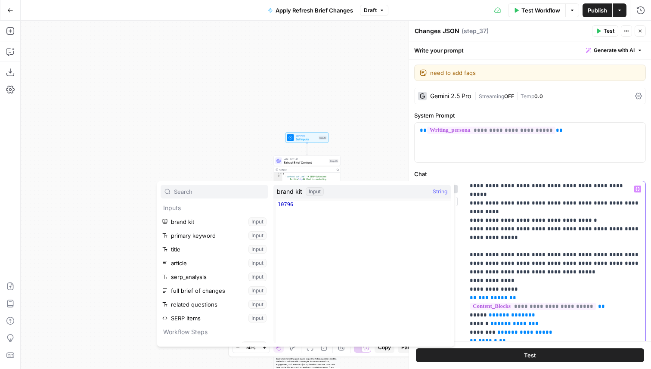
click at [596, 303] on span "**********" at bounding box center [533, 306] width 126 height 7
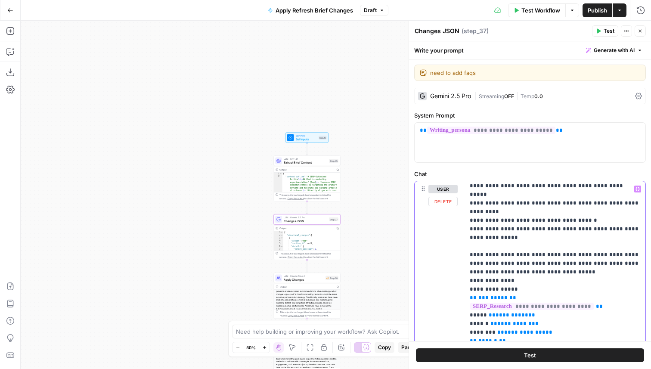
drag, startPoint x: 484, startPoint y: 272, endPoint x: 464, endPoint y: 266, distance: 21.0
click at [465, 266] on div "**********" at bounding box center [555, 356] width 181 height 351
copy p "**********"
click at [311, 279] on span "Apply Changes" at bounding box center [304, 279] width 40 height 4
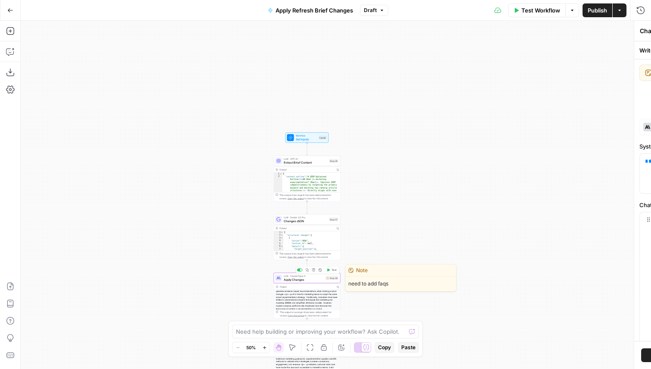
type textarea "Apply Changes"
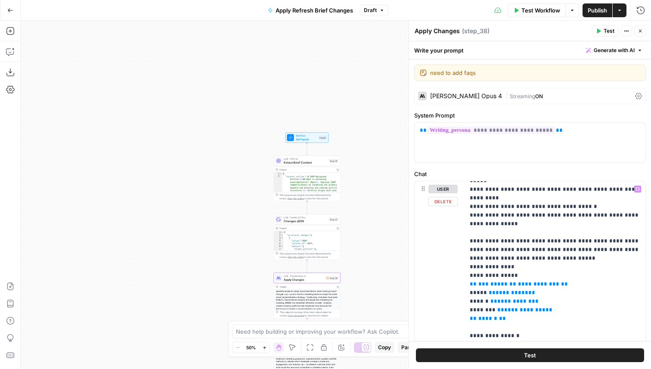
scroll to position [281, 0]
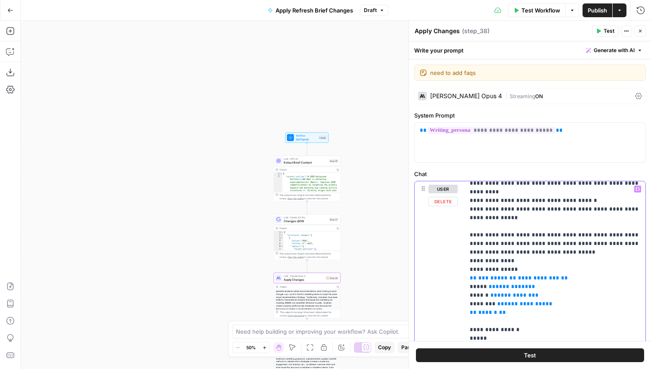
drag, startPoint x: 567, startPoint y: 246, endPoint x: 469, endPoint y: 246, distance: 98.2
click at [469, 246] on div "**********" at bounding box center [555, 356] width 181 height 351
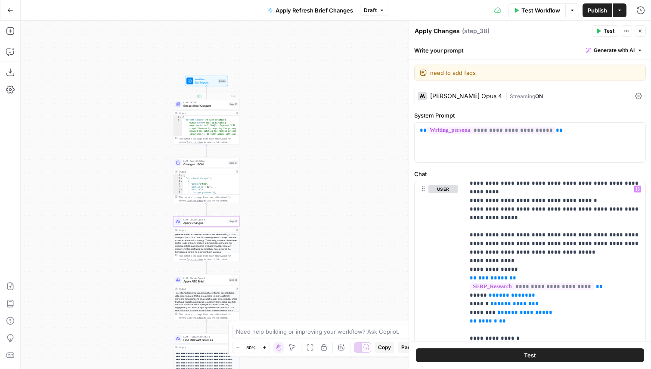
click at [217, 83] on div "Workflow Set Inputs Inputs Test Step" at bounding box center [206, 81] width 40 height 7
click at [213, 79] on span "Workflow" at bounding box center [206, 79] width 22 height 3
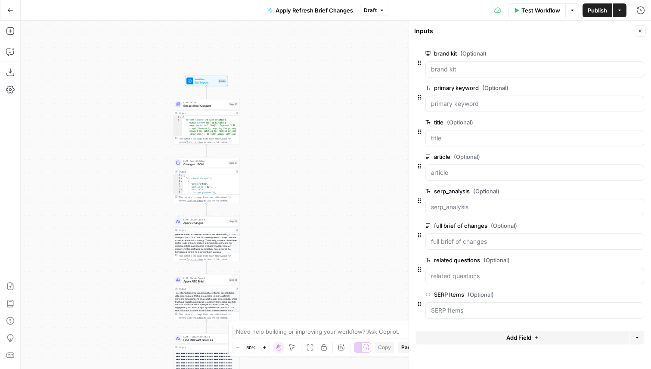
click at [639, 255] on button "Delete group" at bounding box center [639, 260] width 10 height 10
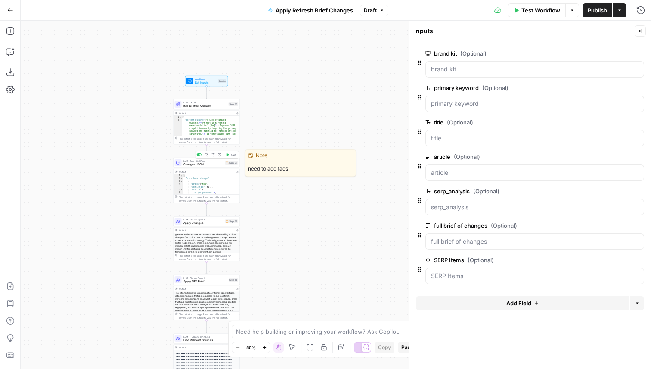
click at [214, 167] on div "LLM · Gemini 2.5 Pro Changes JSON Step 37 Copy step Delete step Edit Note Test" at bounding box center [206, 163] width 67 height 10
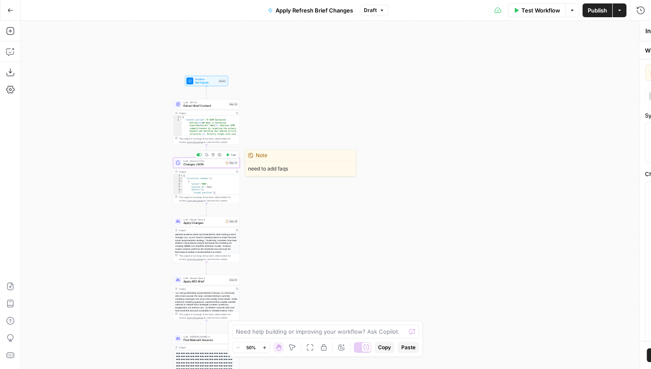
type textarea "Changes JSON"
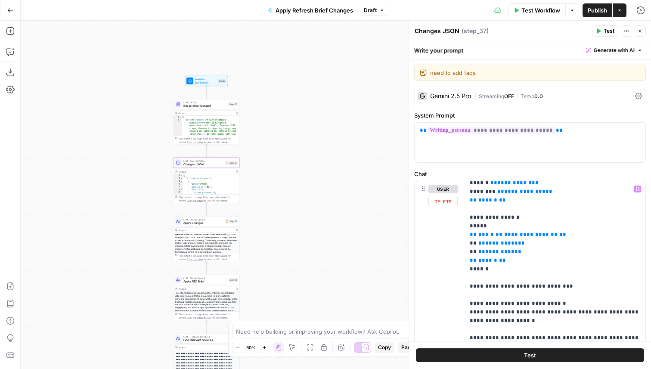
scroll to position [381, 0]
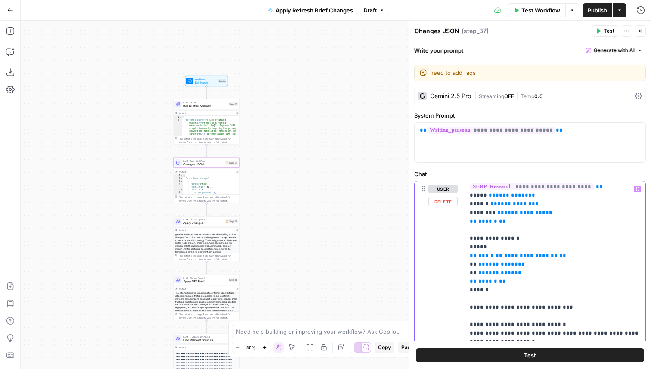
click at [545, 253] on span "**********" at bounding box center [530, 256] width 53 height 6
drag, startPoint x: 546, startPoint y: 223, endPoint x: 499, endPoint y: 223, distance: 46.9
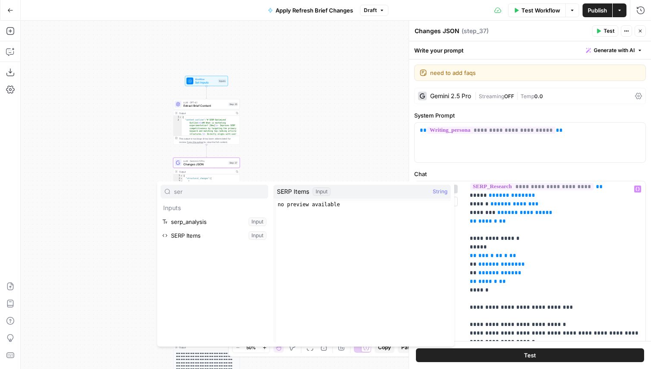
type input "ser"
click at [214, 231] on button "Select variable SERP Items" at bounding box center [215, 236] width 108 height 14
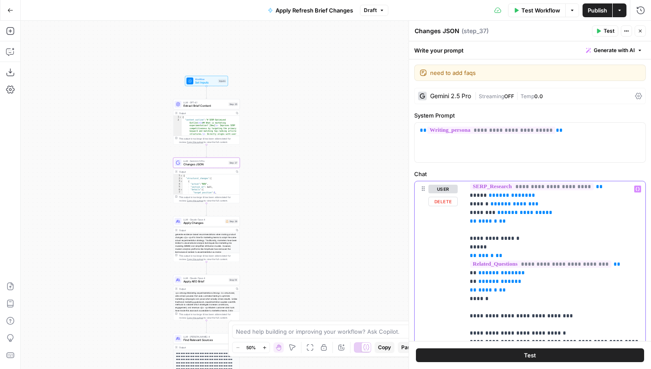
drag, startPoint x: 622, startPoint y: 232, endPoint x: 465, endPoint y: 223, distance: 157.0
click at [465, 223] on div "**********" at bounding box center [555, 356] width 181 height 351
copy p "**********"
click at [224, 226] on div "LLM · Claude Opus 4 Apply Changes Step 38 Output Copy This output is too large …" at bounding box center [206, 239] width 67 height 46
click at [222, 221] on span "Apply Changes" at bounding box center [203, 223] width 40 height 4
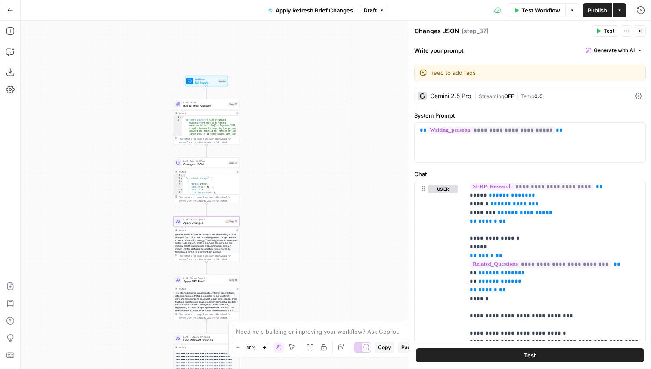
click at [222, 221] on span "Apply Changes" at bounding box center [203, 223] width 40 height 4
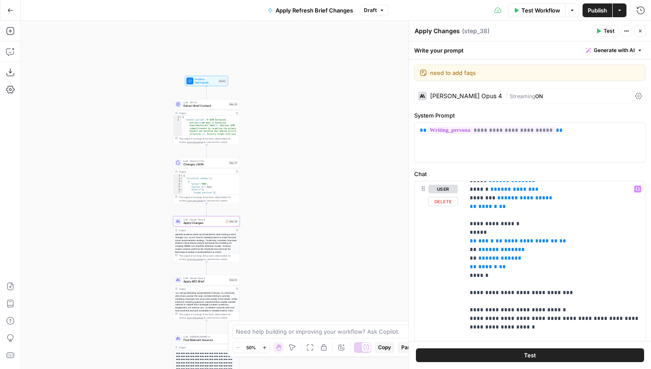
scroll to position [386, 0]
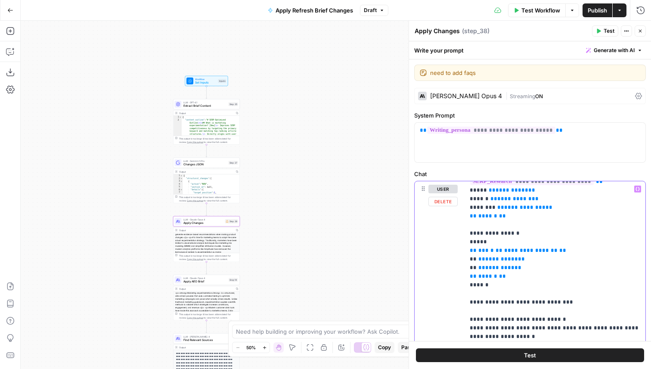
drag, startPoint x: 557, startPoint y: 215, endPoint x: 466, endPoint y: 217, distance: 90.9
click at [466, 217] on div "**********" at bounding box center [555, 356] width 181 height 351
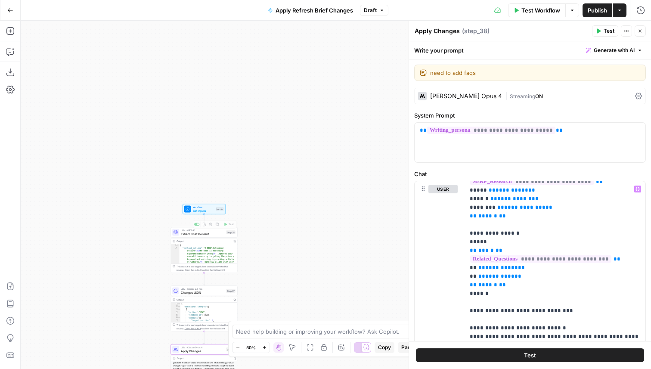
click at [211, 208] on span "Workflow" at bounding box center [204, 206] width 22 height 3
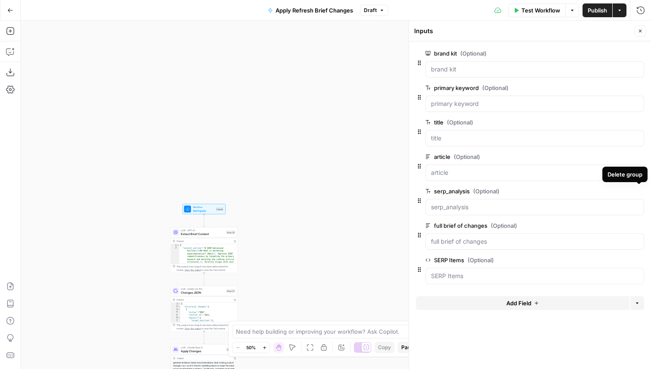
click at [642, 191] on button "Delete group" at bounding box center [639, 191] width 10 height 10
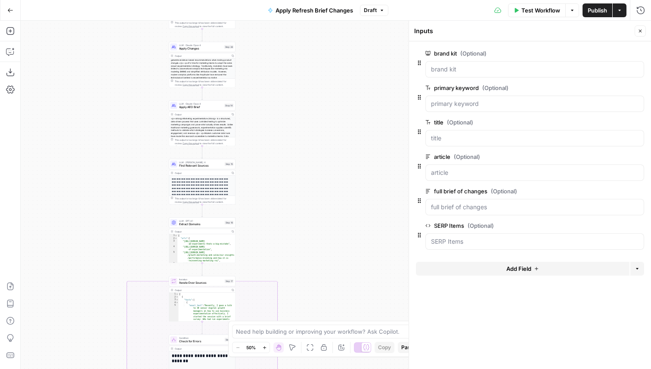
click at [208, 48] on span "Apply Changes" at bounding box center [200, 49] width 43 height 4
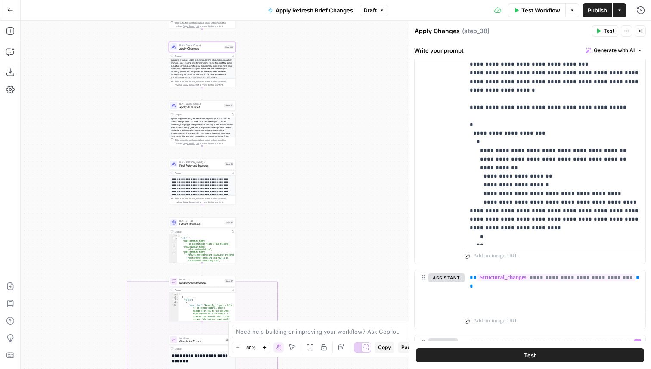
scroll to position [563, 0]
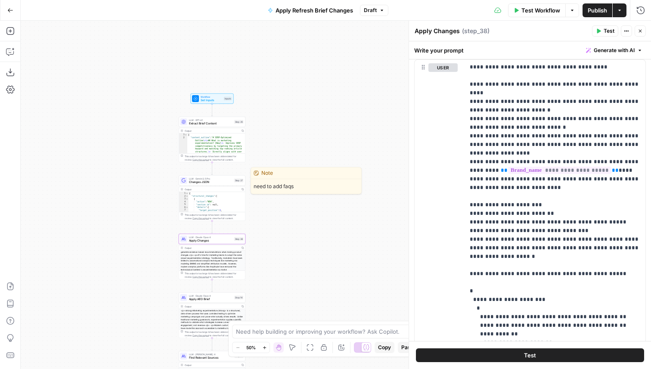
click at [226, 182] on span "Changes JSON" at bounding box center [210, 182] width 43 height 4
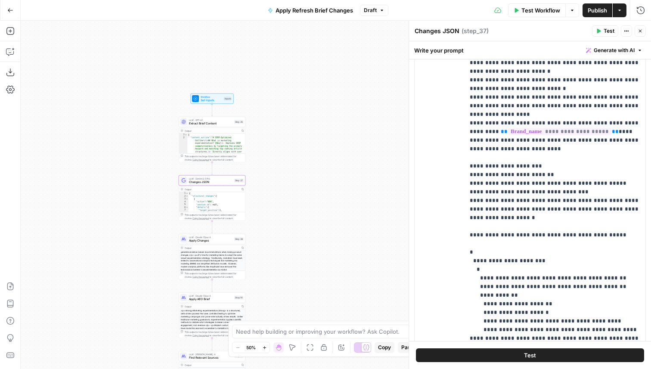
scroll to position [646, 0]
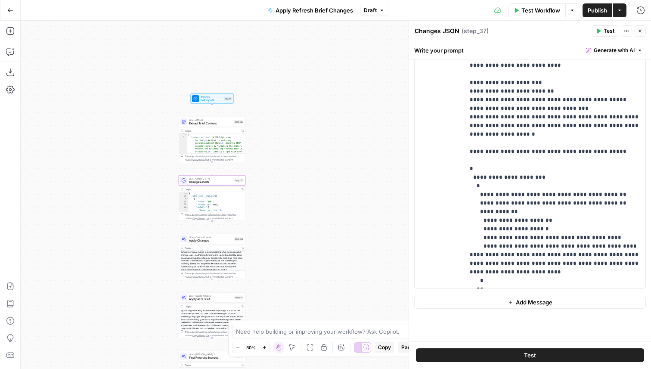
click at [546, 6] on span "Test Workflow" at bounding box center [540, 10] width 39 height 9
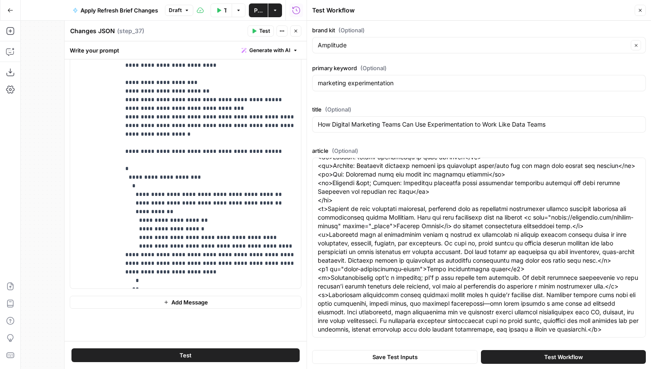
scroll to position [265, 0]
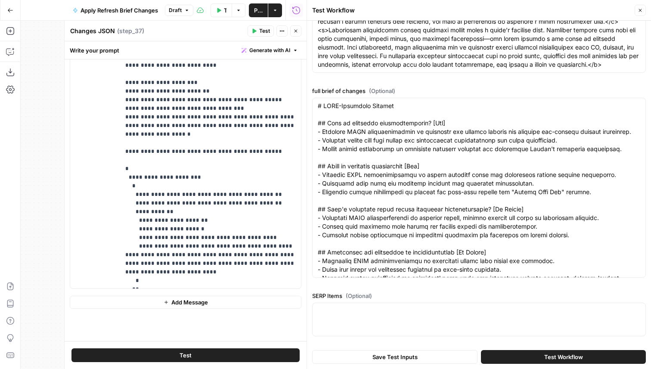
click at [370, 317] on div at bounding box center [479, 320] width 334 height 34
paste textarea "{ "Content_Blocks": { "total_sections": 5, "has_introduction": true, "sections"…"
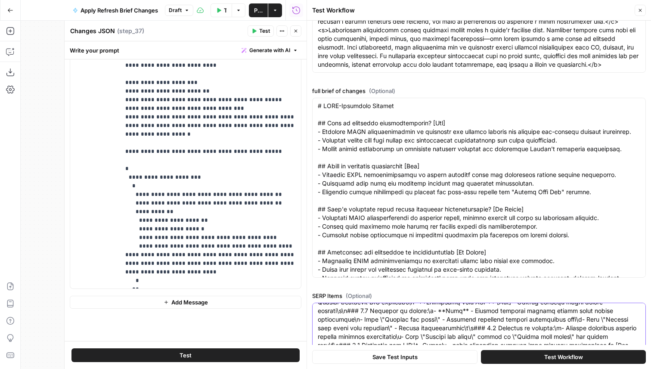
type textarea "{ "Content_Blocks": { "total_sections": 5, "has_introduction": true, "sections"…"
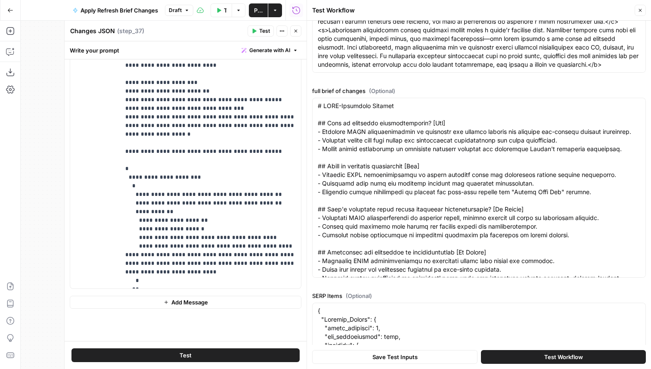
click at [457, 359] on button "Save Test Inputs" at bounding box center [394, 357] width 165 height 14
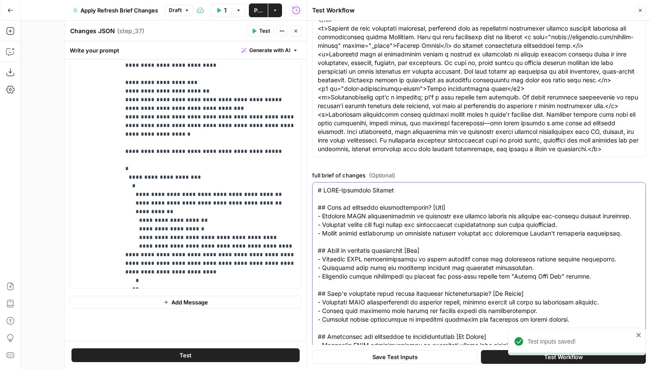
scroll to position [154, 0]
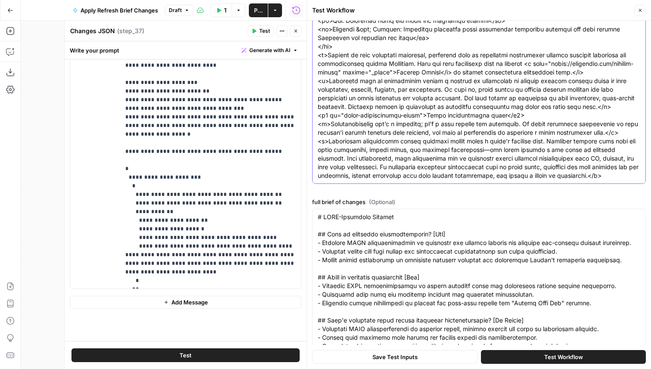
paste textarea "Learn about common data types—booleans, integers, strings, and more—and their i…"
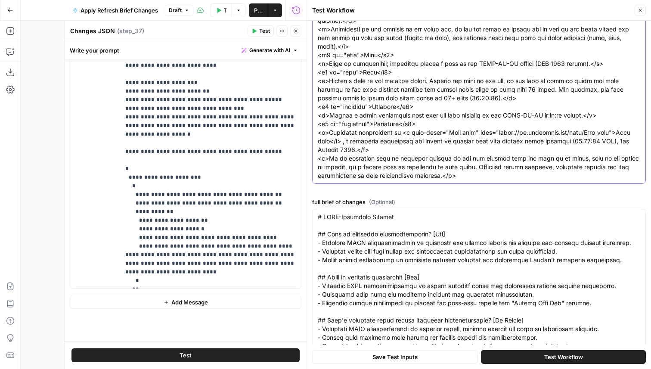
scroll to position [0, 0]
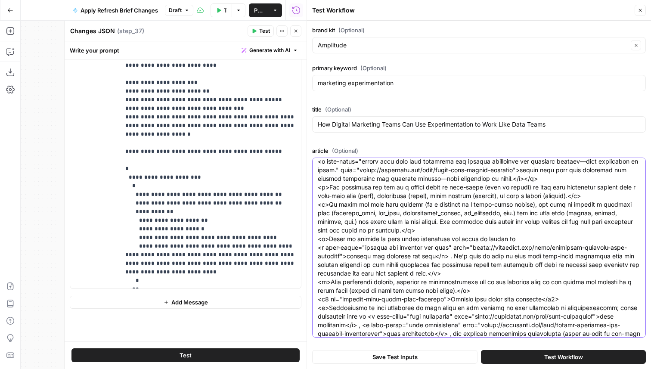
type textarea "<p>Learn about common data types—booleans, integers, strings, and more—and thei…"
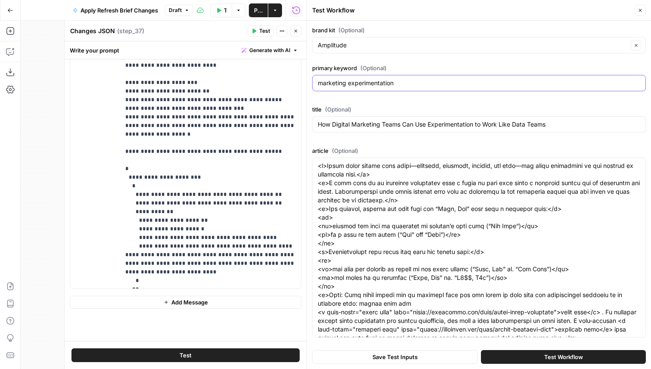
drag, startPoint x: 401, startPoint y: 83, endPoint x: 306, endPoint y: 83, distance: 95.2
click at [307, 83] on div "Test Workflow Close brand kit (Optional) Amplitude Clear primary keyword (Optio…" at bounding box center [479, 184] width 344 height 369
paste input "data types"
type input "data types"
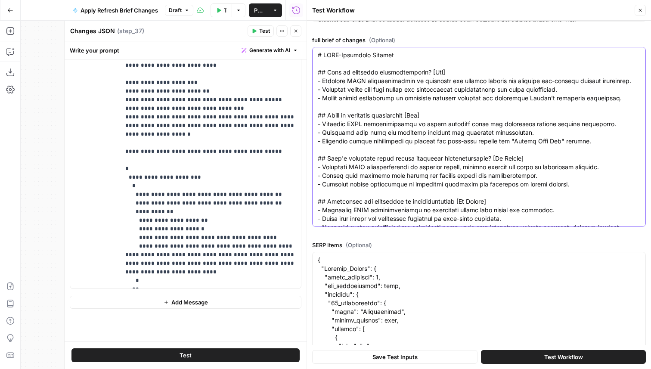
paste textarea "Common data types [No Change] - Maintains alignment with high-volume search que…"
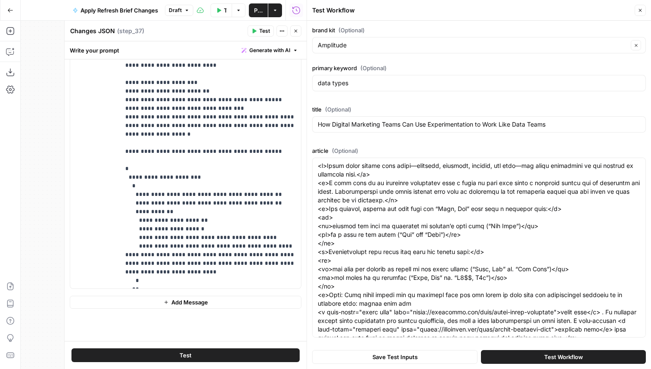
type textarea "# SERP-Optimized Outline ## Common data types [No Change] - Maintains alignment…"
click at [416, 129] on div "How Digital Marketing Teams Can Use Experimentation to Work Like Data Teams" at bounding box center [479, 124] width 334 height 16
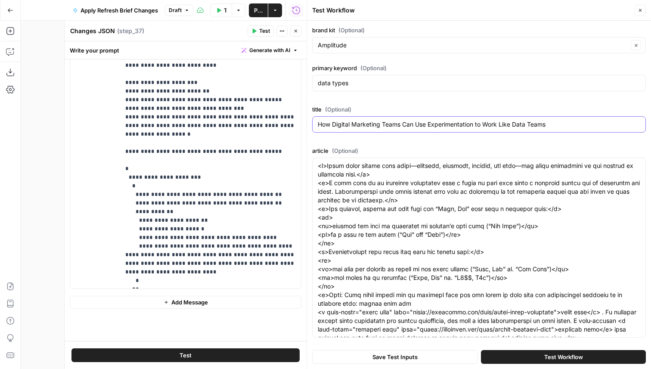
click at [421, 126] on input "How Digital Marketing Teams Can Use Experimentation to Work Like Data Teams" at bounding box center [479, 124] width 323 height 9
paste input "What Are Data Types and Why Are They Important?"
type input "What Are Data Types and Why Are They Important?"
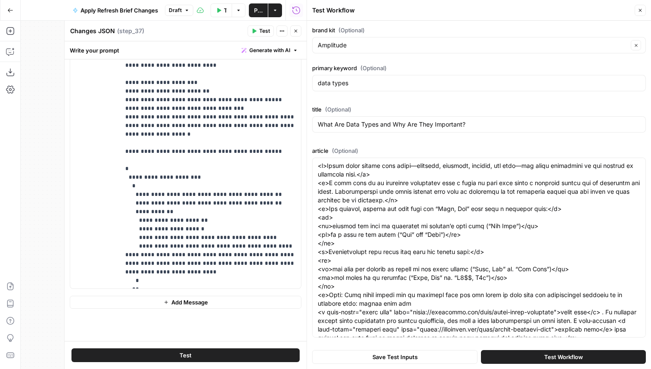
click at [449, 356] on button "Save Test Inputs" at bounding box center [394, 357] width 165 height 14
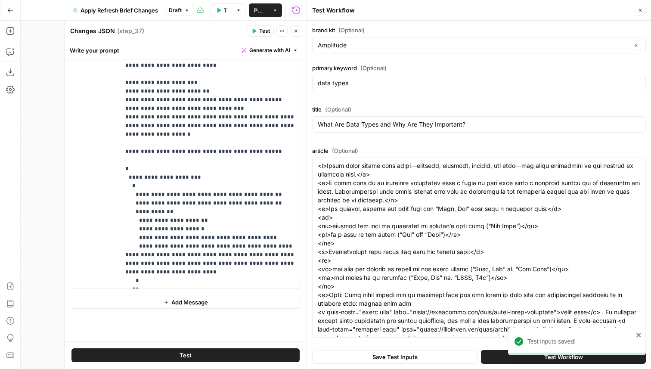
click at [299, 28] on button "Close" at bounding box center [295, 30] width 11 height 11
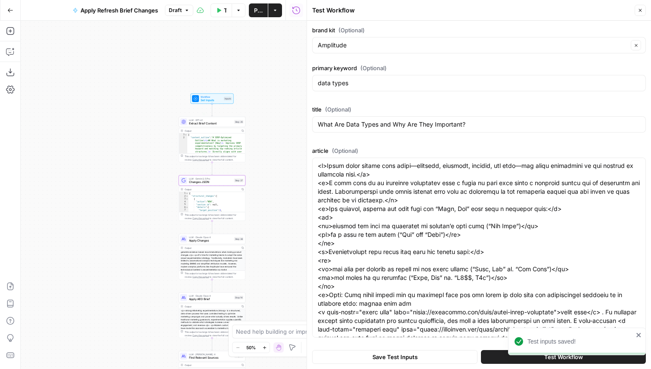
click at [212, 123] on span "Extract Brief Content" at bounding box center [210, 123] width 43 height 4
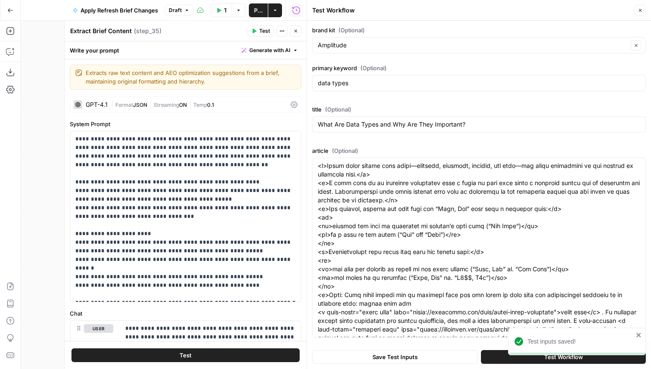
click at [294, 34] on button "Close" at bounding box center [295, 30] width 11 height 11
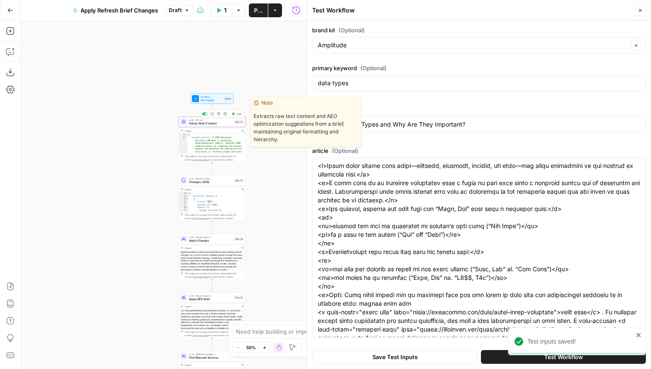
click at [240, 111] on button "Test" at bounding box center [236, 114] width 13 height 6
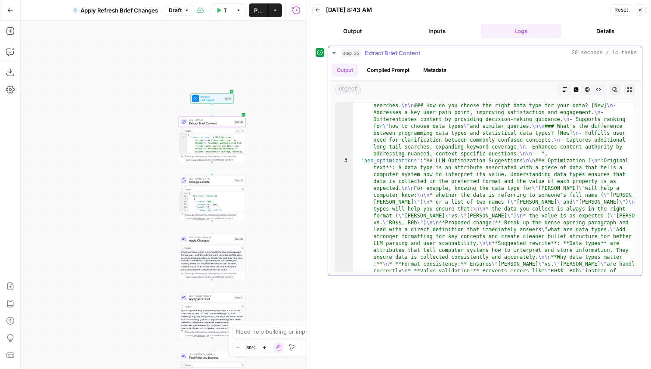
scroll to position [413, 0]
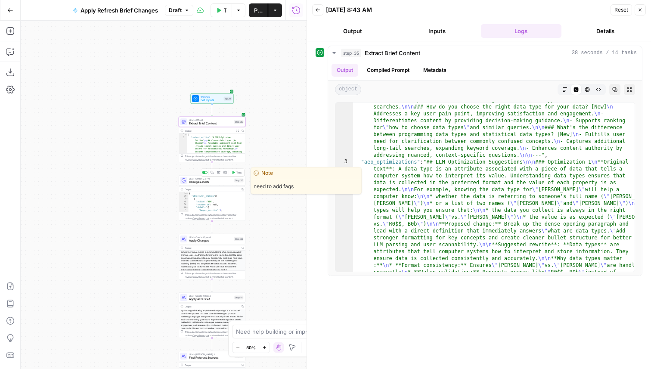
click at [239, 175] on button "Test" at bounding box center [236, 173] width 13 height 6
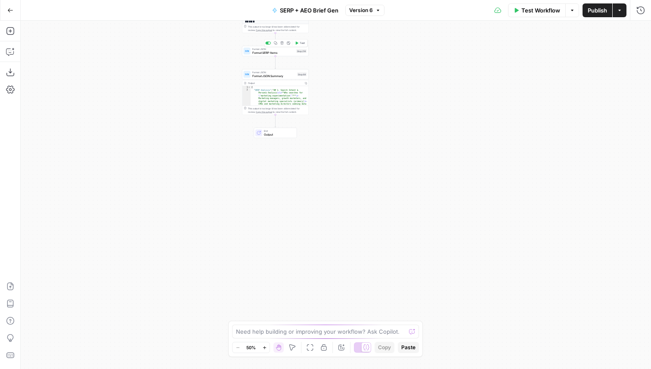
click at [283, 53] on span "Format SERP Items" at bounding box center [273, 52] width 43 height 4
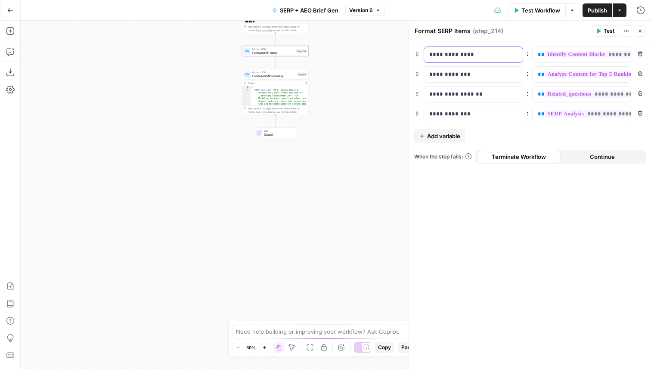
click at [452, 53] on p "**********" at bounding box center [473, 54] width 88 height 9
click at [444, 75] on p "**********" at bounding box center [473, 74] width 88 height 9
click at [450, 92] on p "**********" at bounding box center [466, 94] width 74 height 9
click at [445, 114] on p "**********" at bounding box center [466, 114] width 74 height 9
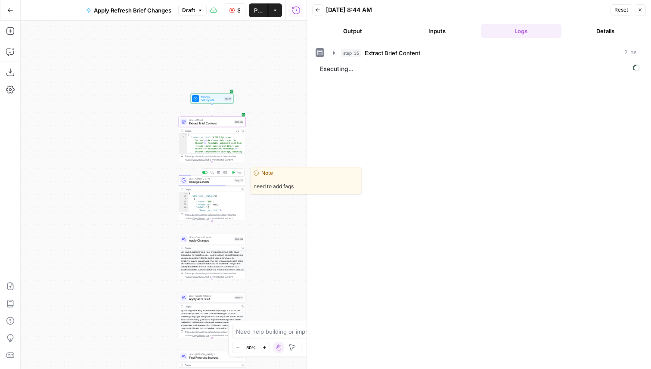
scroll to position [53, 0]
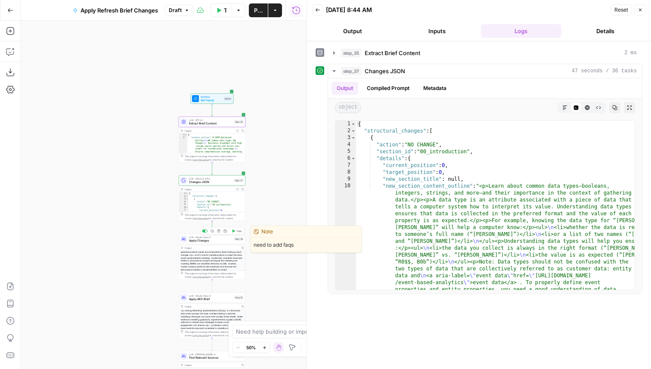
click at [235, 229] on button "Test" at bounding box center [236, 231] width 13 height 6
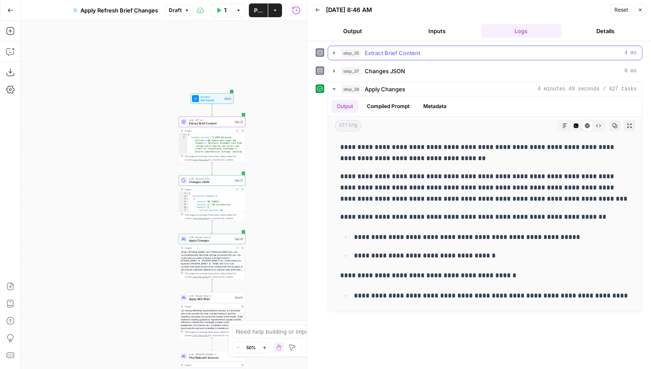
click at [429, 47] on button "step_35 Extract Brief Content 4 ms" at bounding box center [485, 53] width 314 height 14
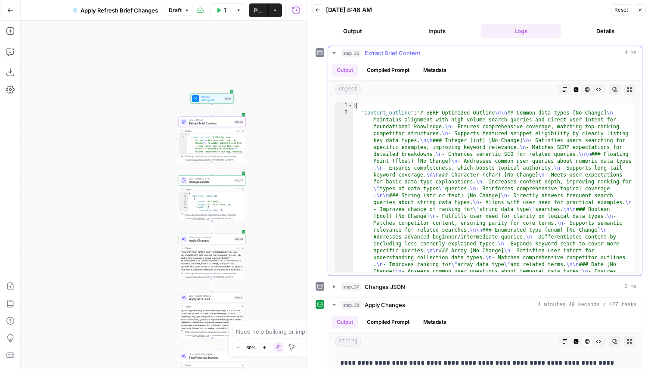
click at [428, 50] on div "step_35 Extract Brief Content 4 ms" at bounding box center [489, 53] width 296 height 9
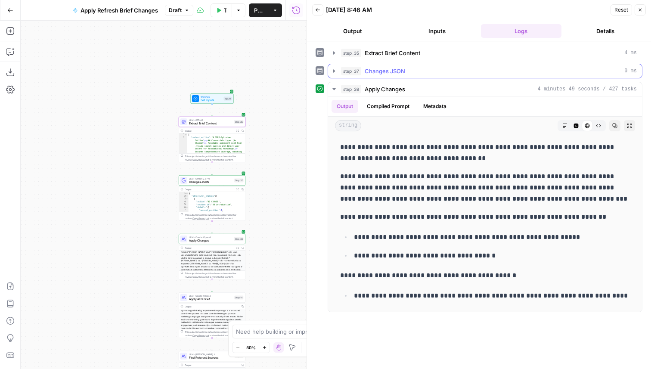
click at [396, 71] on span "Changes JSON" at bounding box center [385, 71] width 40 height 9
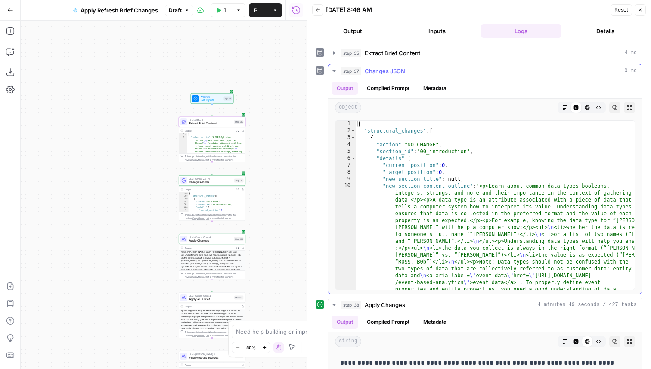
click at [381, 74] on span "Changes JSON" at bounding box center [385, 71] width 40 height 9
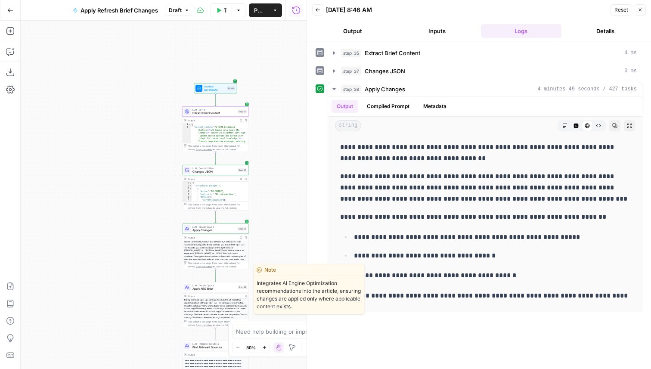
scroll to position [58, 0]
click at [242, 281] on span "Test" at bounding box center [242, 279] width 5 height 4
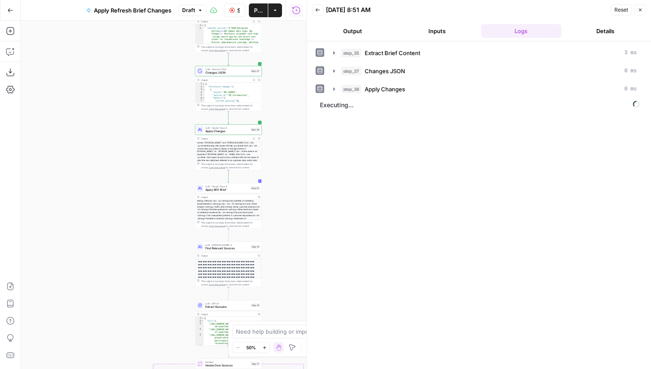
scroll to position [53, 0]
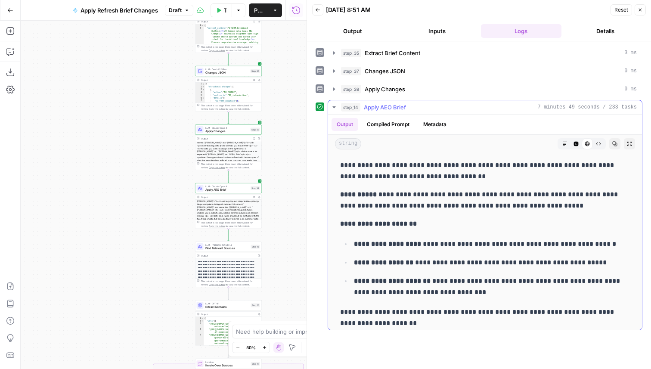
click at [576, 146] on button "Code Editor" at bounding box center [576, 143] width 11 height 11
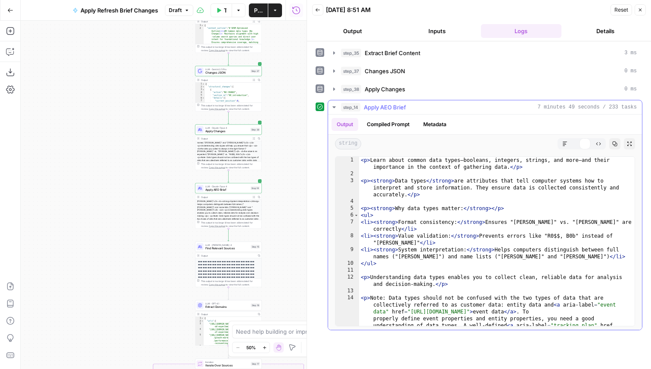
type textarea "**********"
click at [531, 222] on div "< p > Learn about common data types—booleans, integers, strings, and more—and t…" at bounding box center [497, 272] width 276 height 231
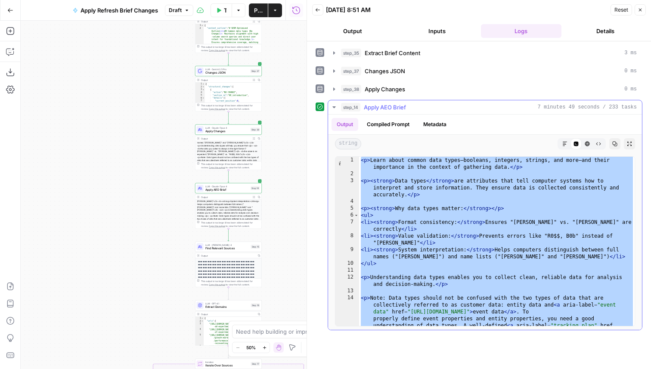
type textarea "****"
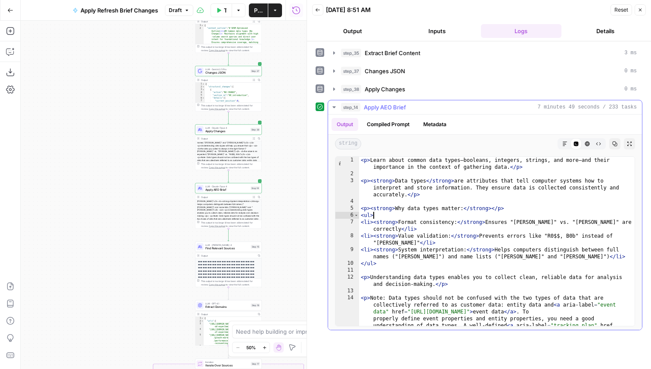
click at [447, 213] on div "< p > Learn about common data types—booleans, integers, strings, and more—and t…" at bounding box center [497, 272] width 276 height 231
click at [565, 146] on icon "button" at bounding box center [564, 143] width 5 height 5
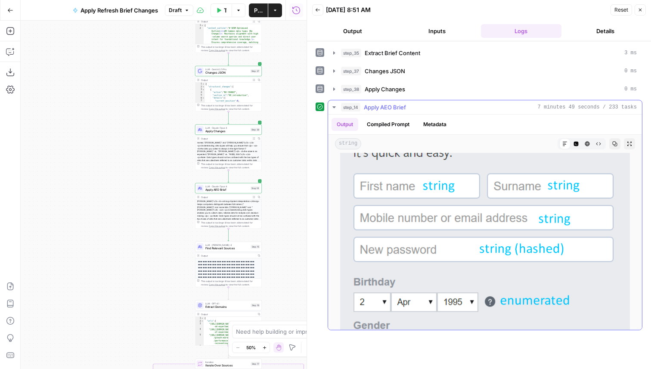
scroll to position [1917, 0]
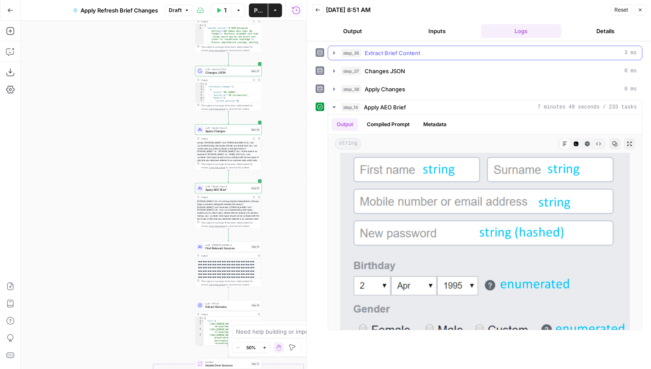
click at [403, 53] on span "Extract Brief Content" at bounding box center [393, 53] width 56 height 9
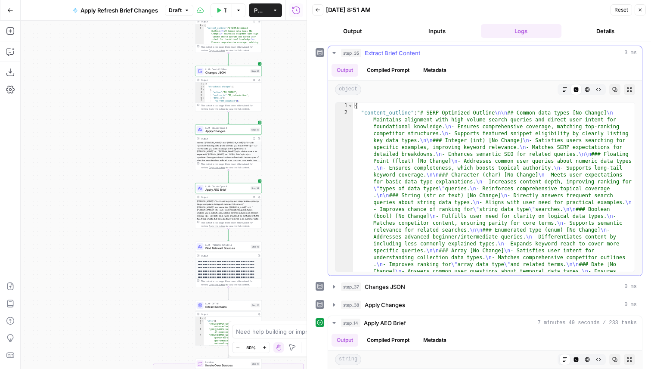
click at [403, 53] on span "Extract Brief Content" at bounding box center [393, 53] width 56 height 9
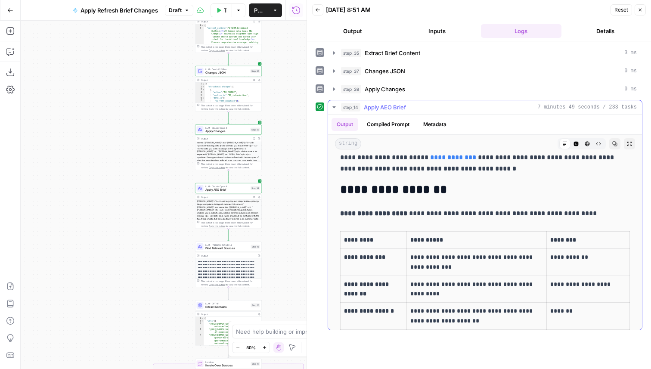
scroll to position [3104, 0]
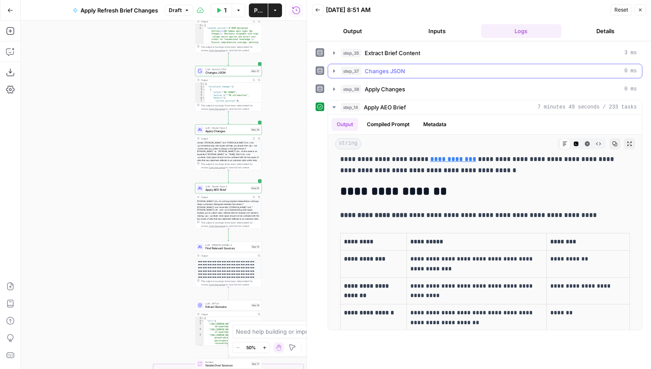
click at [417, 75] on button "step_37 Changes JSON 0 ms" at bounding box center [485, 71] width 314 height 14
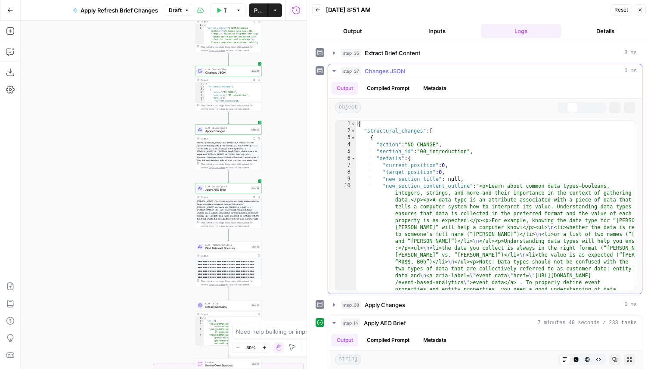
click at [416, 78] on div "Output Compiled Prompt Metadata" at bounding box center [485, 88] width 314 height 20
click at [406, 77] on button "step_37 Changes JSON 0 ms" at bounding box center [485, 71] width 314 height 14
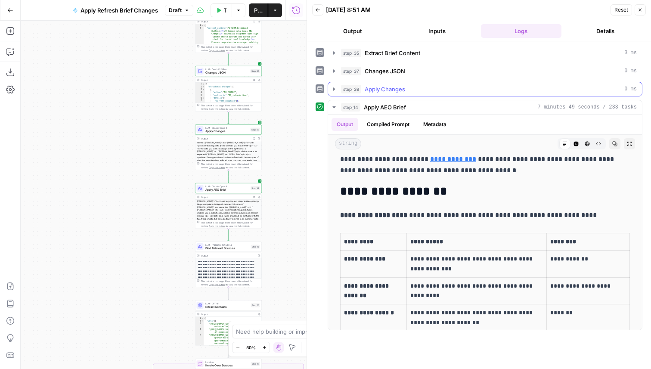
click at [403, 83] on button "step_38 Apply Changes 0 ms" at bounding box center [485, 89] width 314 height 14
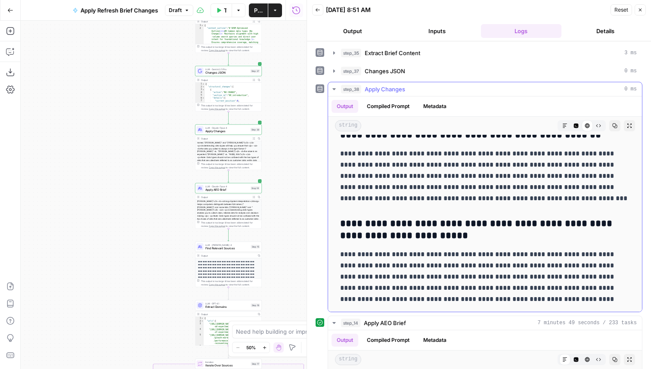
scroll to position [181, 0]
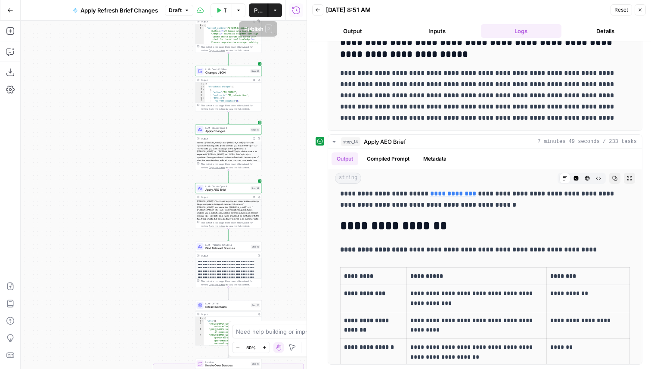
click at [258, 13] on span "Publish" at bounding box center [258, 10] width 9 height 9
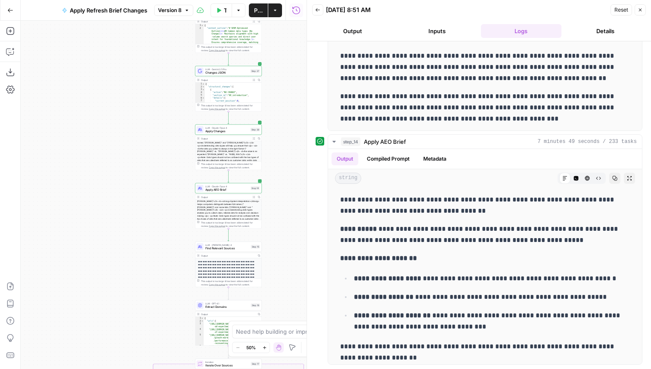
click at [238, 192] on div "LLM · Claude Opus 4 Apply AEO Brief Step 14 Copy step Delete step Edit Note Test" at bounding box center [228, 188] width 67 height 10
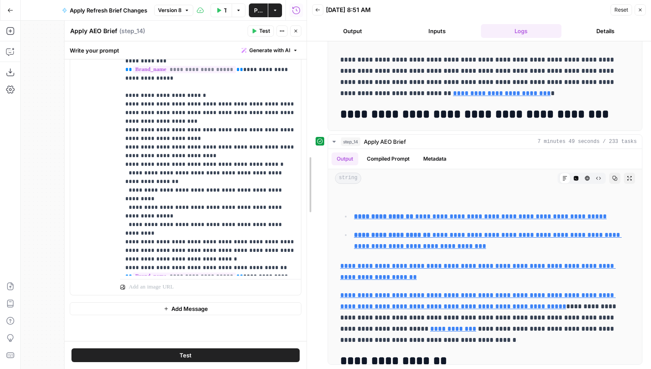
scroll to position [5937, 0]
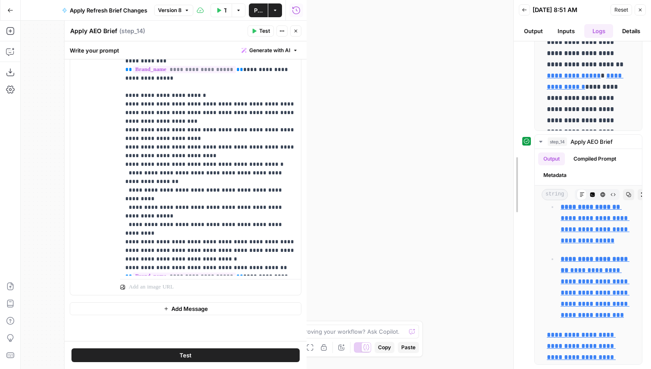
drag, startPoint x: 307, startPoint y: 105, endPoint x: 604, endPoint y: 122, distance: 298.0
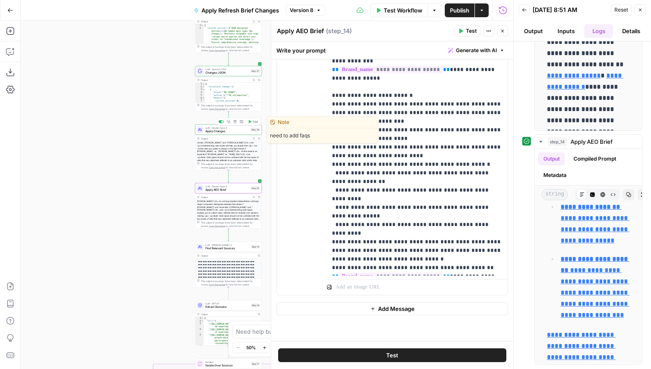
click at [227, 130] on span "Apply Changes" at bounding box center [226, 131] width 43 height 4
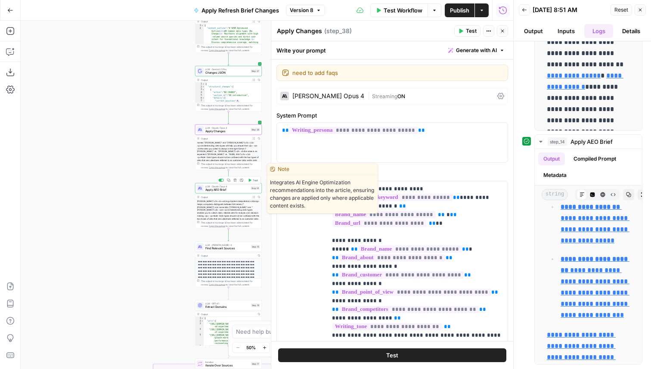
click at [223, 189] on span "Apply AEO Brief" at bounding box center [227, 190] width 44 height 4
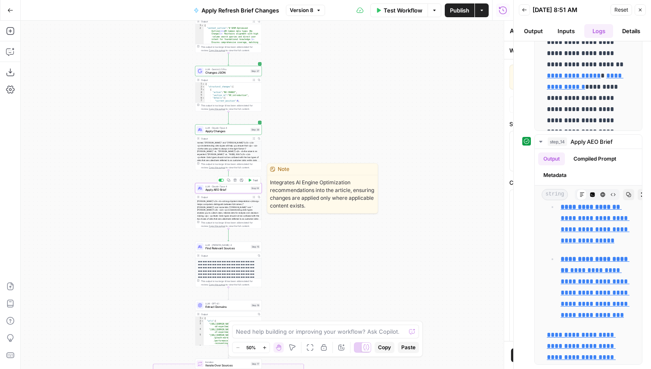
type textarea "Apply AEO Brief"
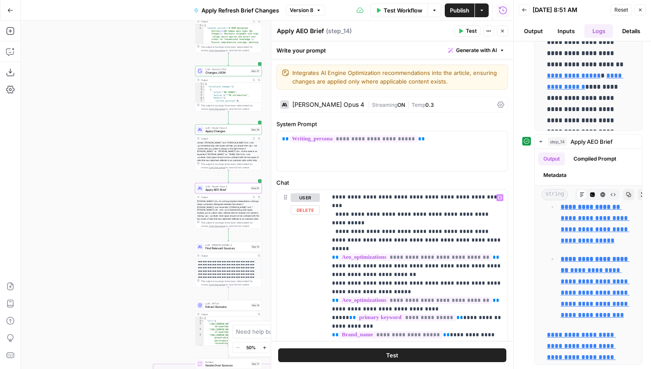
scroll to position [265, 0]
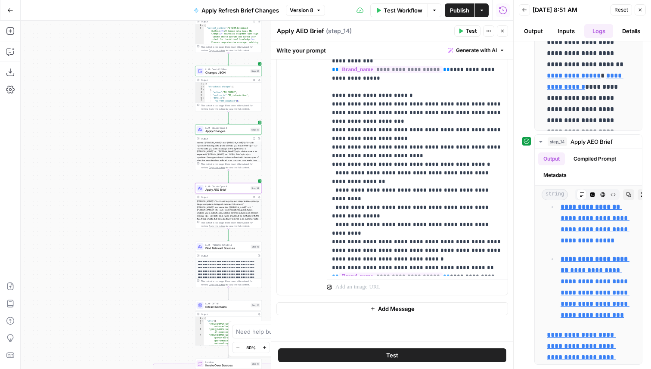
click at [375, 313] on button "Add Message" at bounding box center [392, 308] width 232 height 13
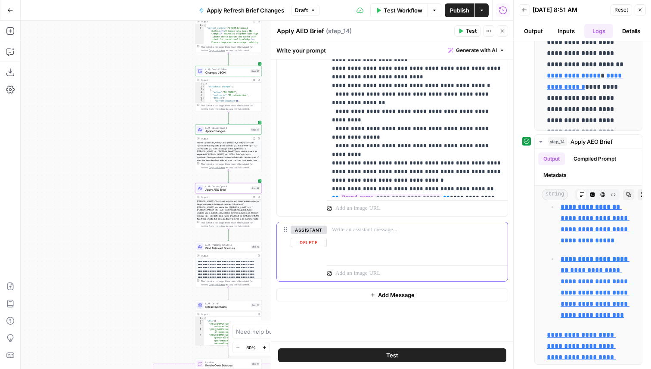
click at [301, 230] on button "assistant" at bounding box center [309, 230] width 36 height 9
click at [356, 299] on button "Add Message" at bounding box center [392, 295] width 232 height 13
click at [244, 130] on span "Apply Changes" at bounding box center [226, 131] width 43 height 4
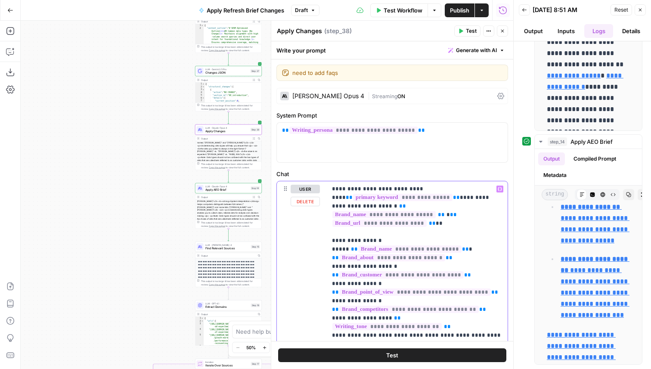
click at [241, 248] on span "Find Relevant Sources" at bounding box center [227, 248] width 44 height 4
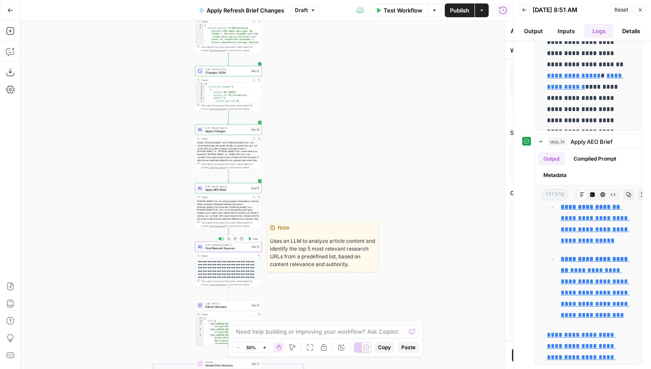
type textarea "Find Relevant Sources"
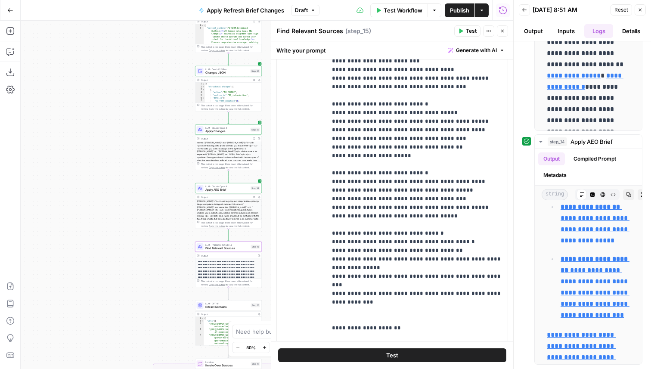
scroll to position [275, 0]
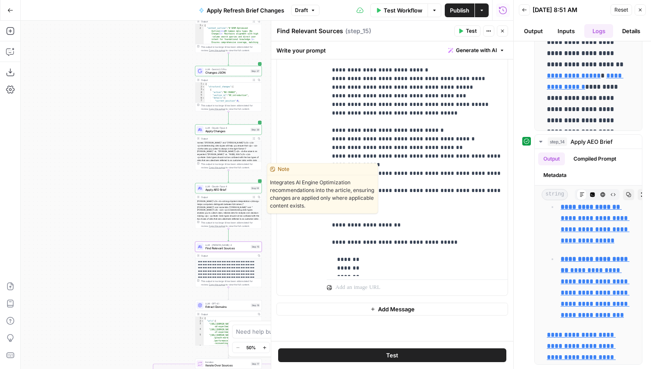
click at [238, 187] on span "LLM · Claude Opus 4" at bounding box center [227, 186] width 44 height 3
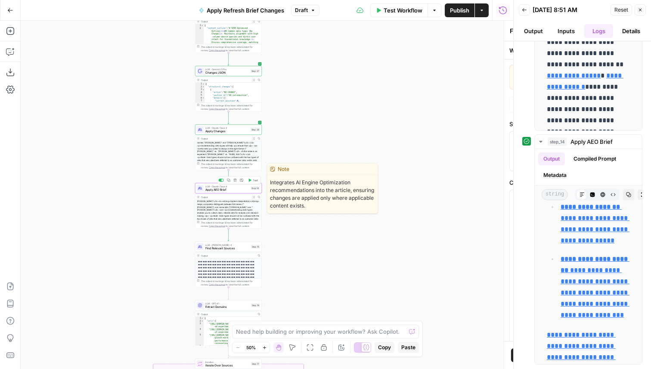
type textarea "Apply AEO Brief"
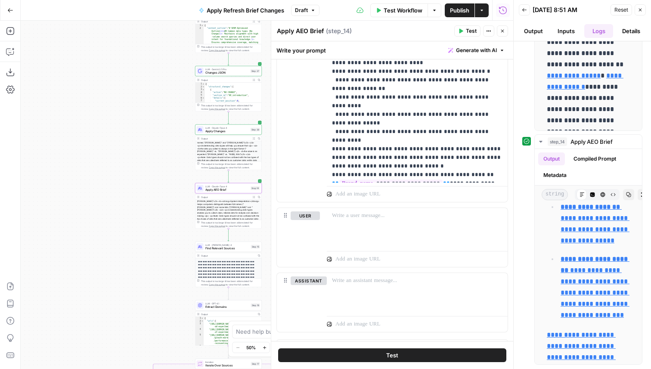
scroll to position [423, 0]
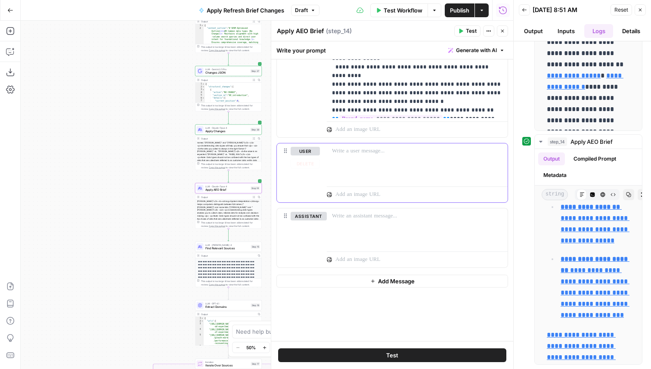
click at [360, 152] on p at bounding box center [417, 151] width 171 height 9
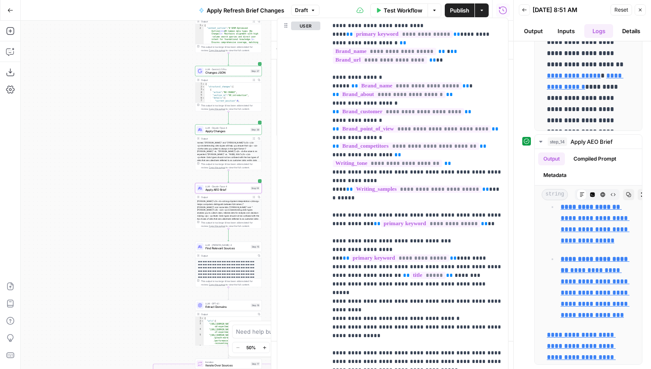
drag, startPoint x: 286, startPoint y: 151, endPoint x: 287, endPoint y: 31, distance: 120.6
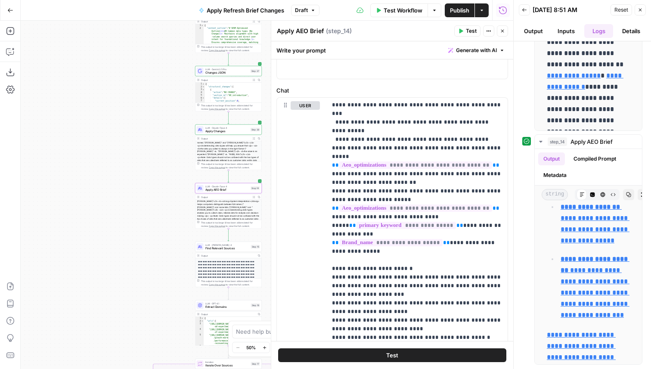
scroll to position [79, 0]
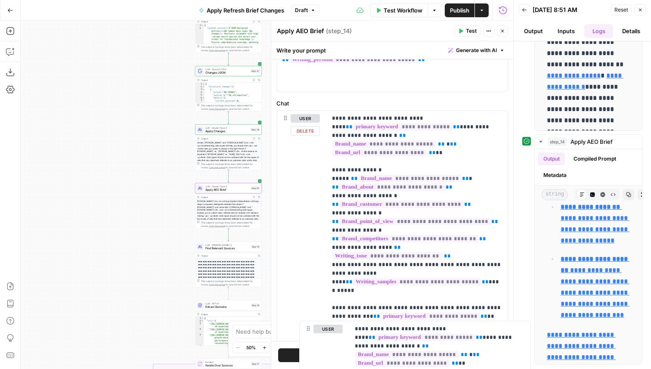
drag, startPoint x: 290, startPoint y: 121, endPoint x: 312, endPoint y: 332, distance: 212.2
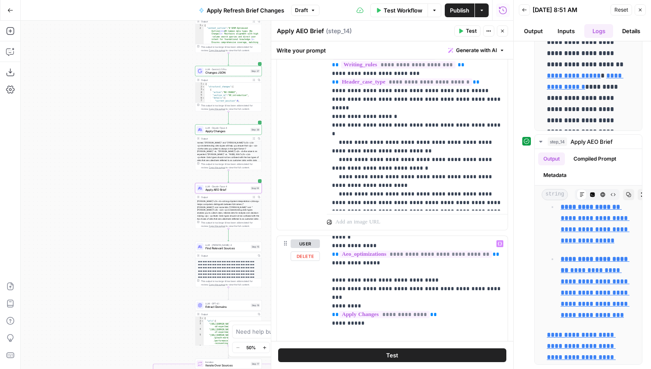
scroll to position [304, 0]
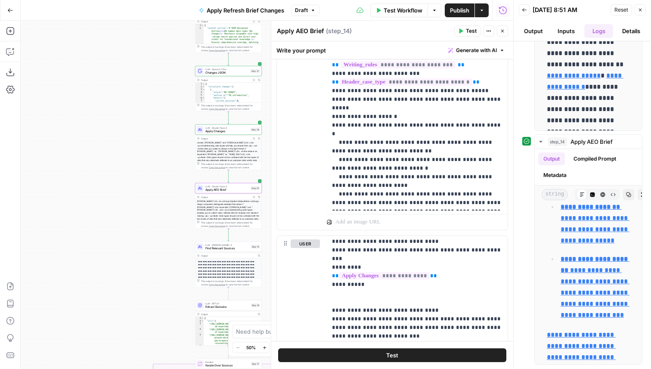
click at [518, 179] on div "**********" at bounding box center [582, 205] width 137 height 328
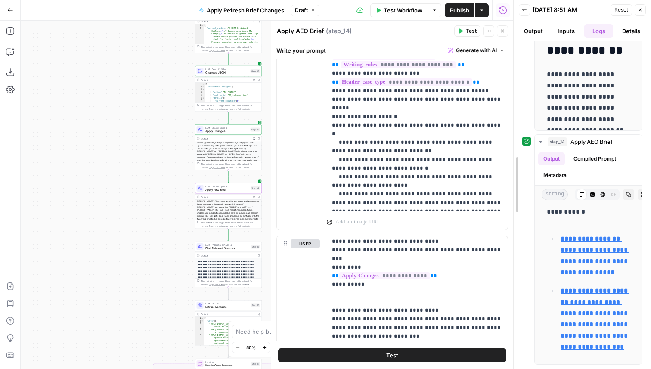
drag, startPoint x: 517, startPoint y: 179, endPoint x: 516, endPoint y: 254, distance: 75.4
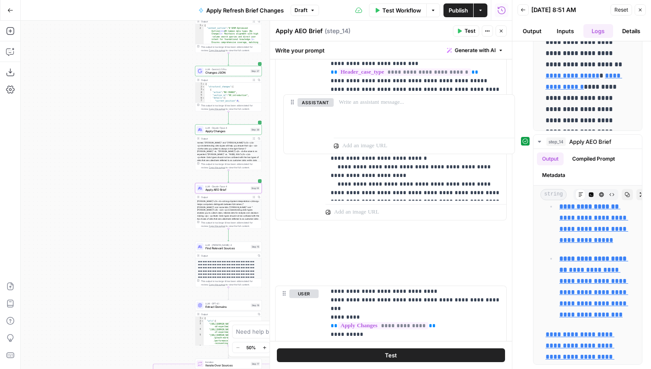
scroll to position [339, 0]
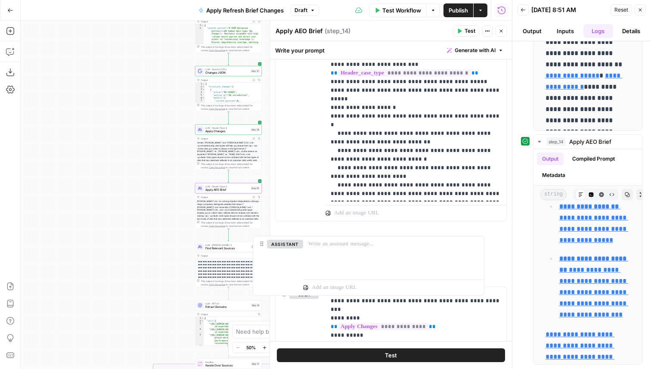
drag, startPoint x: 284, startPoint y: 314, endPoint x: 264, endPoint y: 235, distance: 82.1
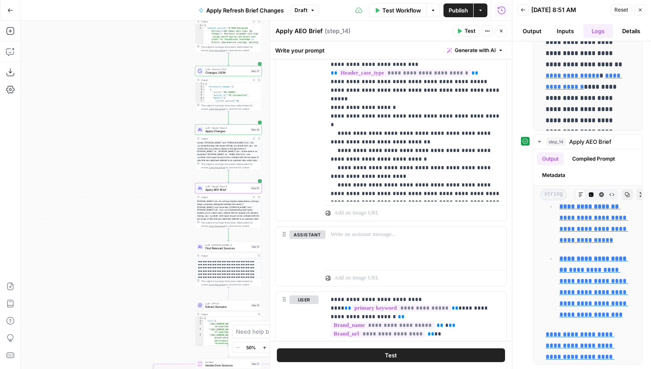
click at [240, 130] on span "Apply Changes" at bounding box center [226, 131] width 43 height 4
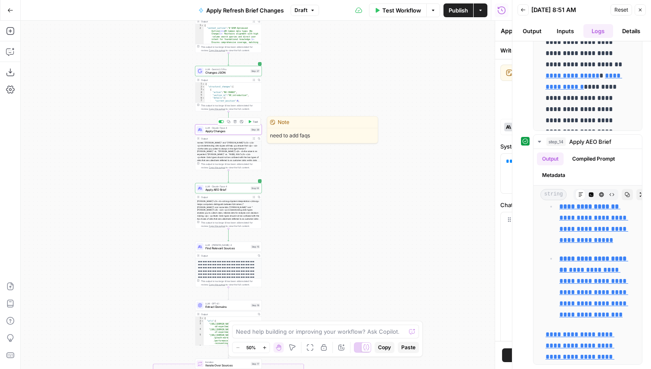
type textarea "Apply Changes"
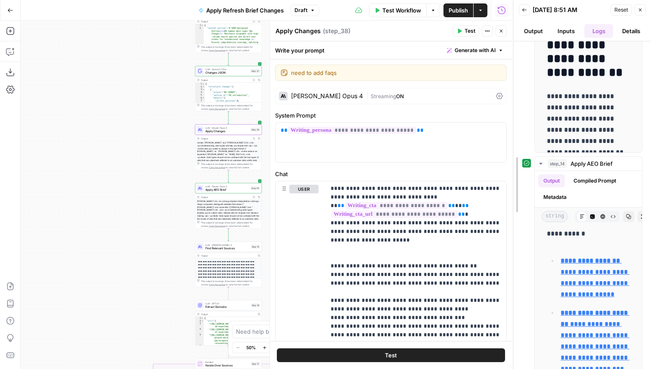
scroll to position [5850, 0]
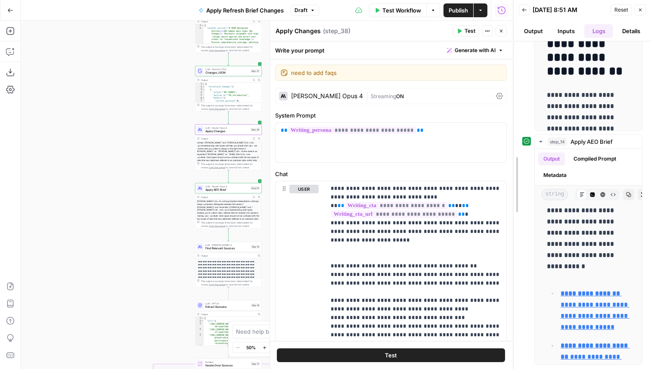
drag, startPoint x: 515, startPoint y: 171, endPoint x: 514, endPoint y: 261, distance: 90.4
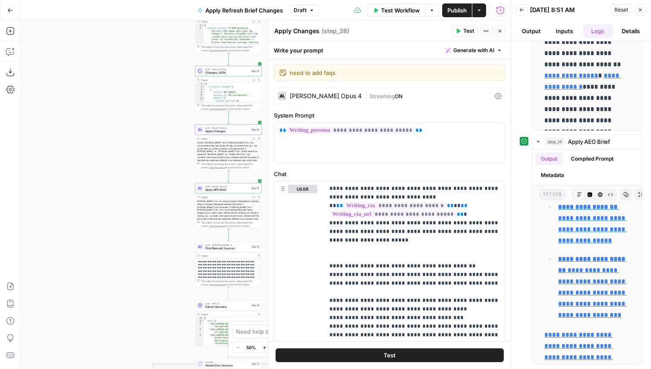
click at [642, 11] on icon "button" at bounding box center [640, 9] width 5 height 5
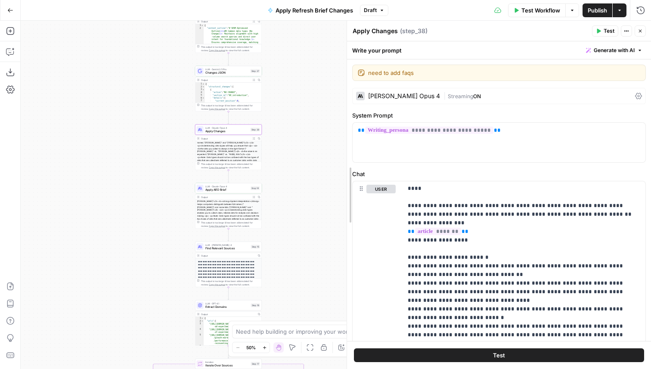
scroll to position [681, 0]
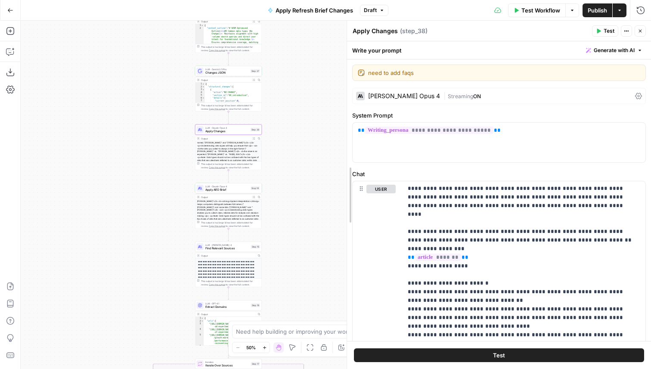
drag, startPoint x: 406, startPoint y: 152, endPoint x: 296, endPoint y: 161, distance: 111.1
click at [296, 161] on body "Amplitude New Home Browse Your Data Usage Settings Recent Grids Content Refresh…" at bounding box center [325, 184] width 651 height 369
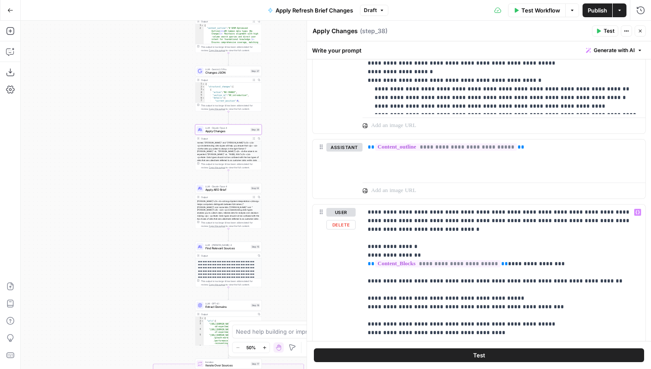
scroll to position [403, 0]
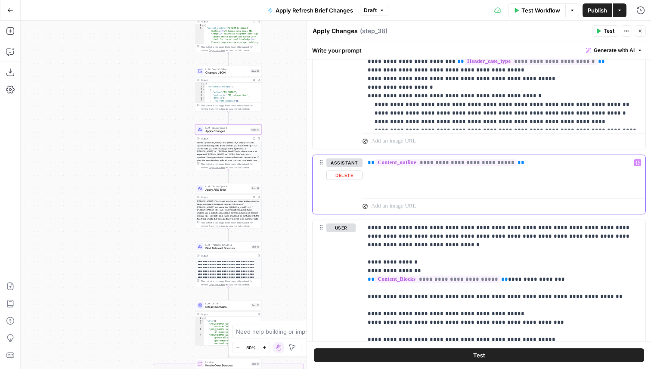
drag, startPoint x: 533, startPoint y: 161, endPoint x: 364, endPoint y: 166, distance: 169.3
click at [364, 166] on div "**********" at bounding box center [504, 175] width 283 height 40
copy p "**********"
click at [220, 189] on span "Apply AEO Brief" at bounding box center [227, 190] width 44 height 4
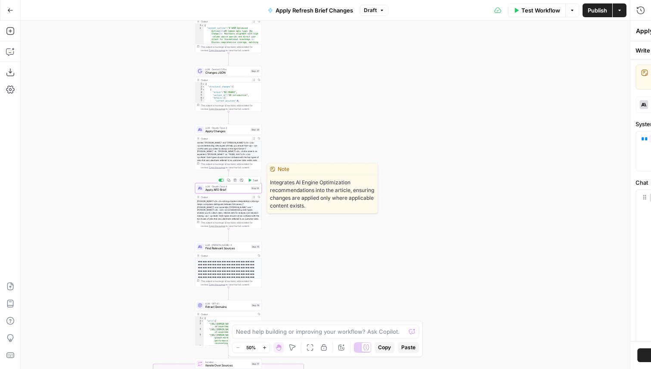
type textarea "Apply AEO Brief"
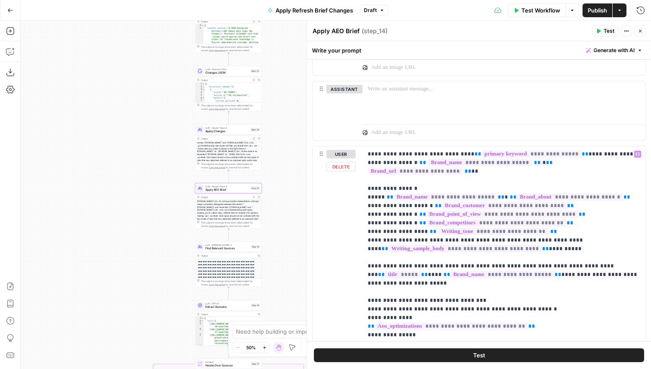
scroll to position [0, 0]
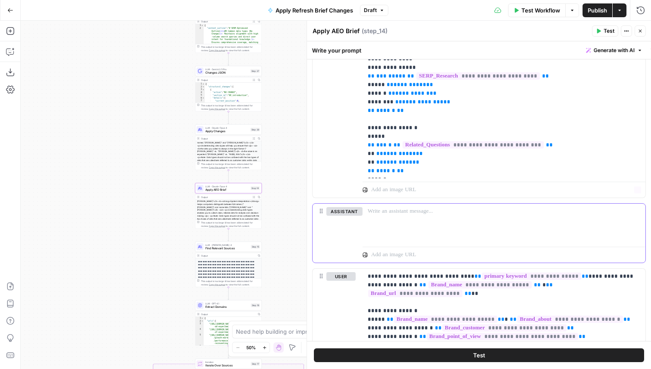
click at [415, 226] on div at bounding box center [504, 224] width 283 height 40
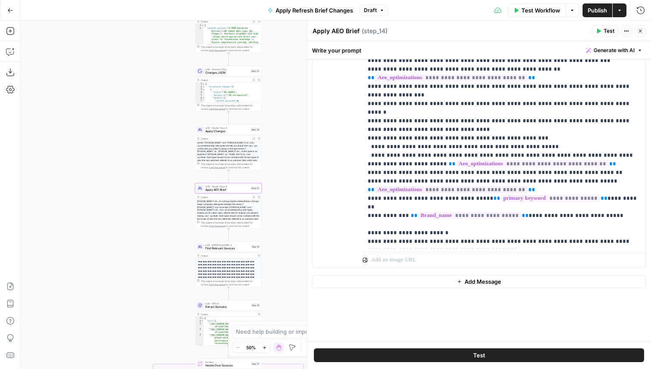
click at [465, 279] on span "Add Message" at bounding box center [483, 281] width 37 height 9
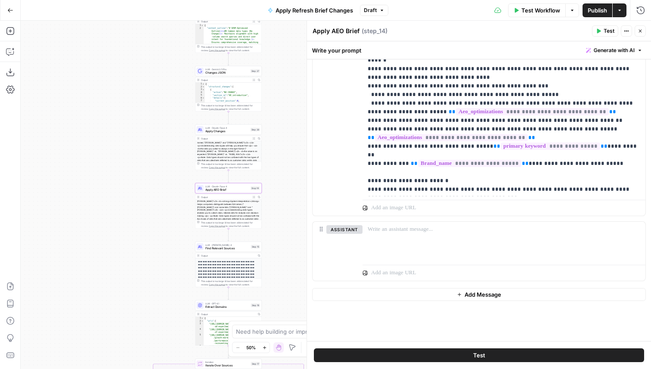
click at [441, 294] on button "Add Message" at bounding box center [479, 294] width 334 height 13
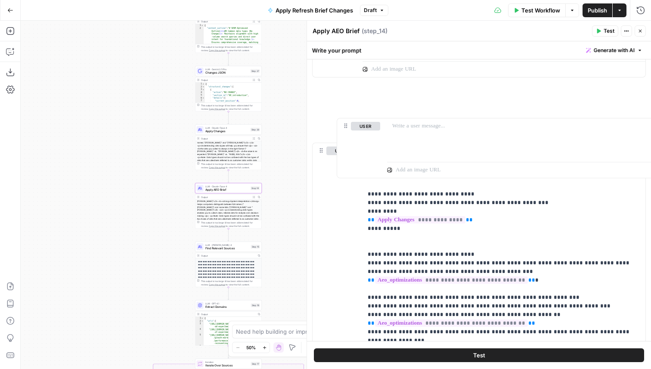
drag, startPoint x: 321, startPoint y: 295, endPoint x: 347, endPoint y: 112, distance: 184.8
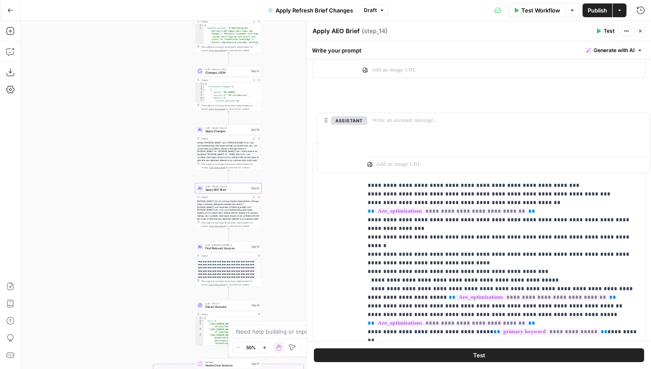
drag, startPoint x: 321, startPoint y: 208, endPoint x: 326, endPoint y: 117, distance: 91.0
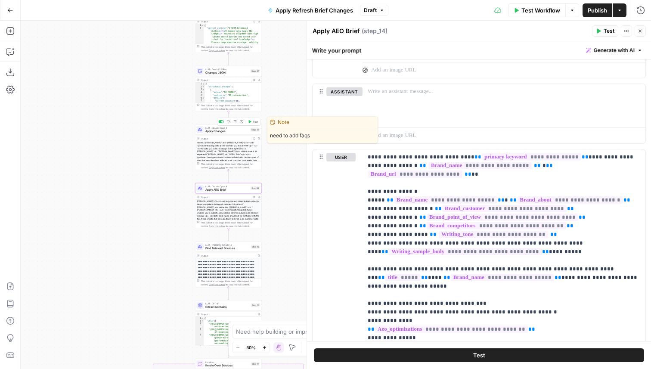
click at [231, 132] on span "Apply Changes" at bounding box center [226, 131] width 43 height 4
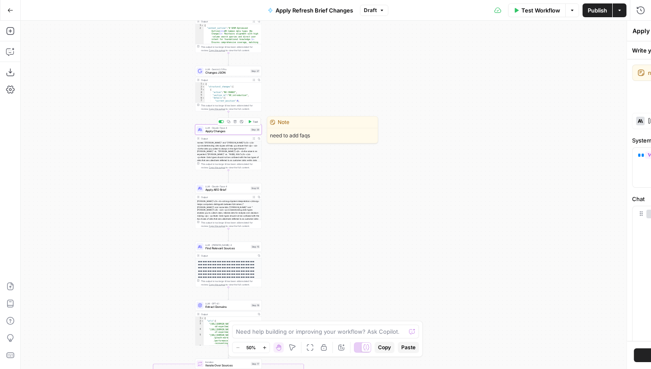
type textarea "Apply Changes"
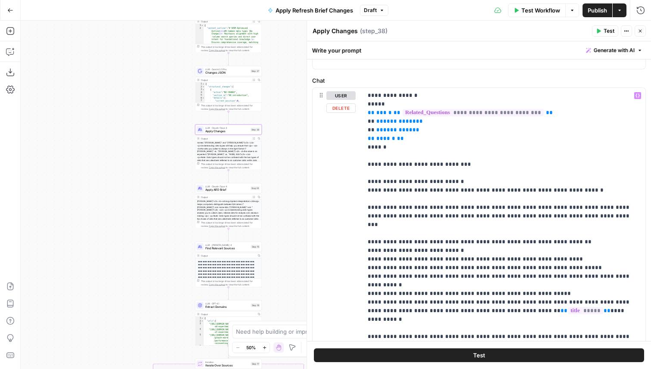
scroll to position [276, 0]
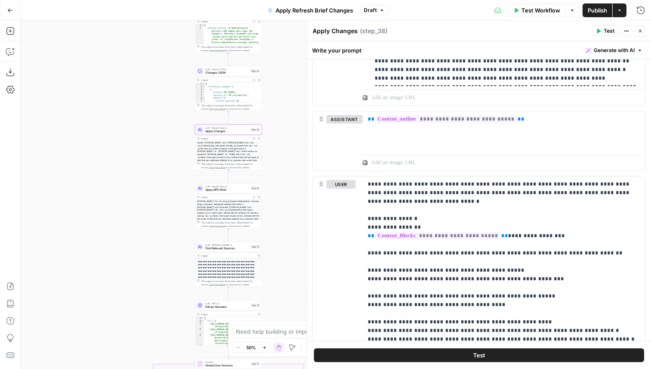
scroll to position [499, 0]
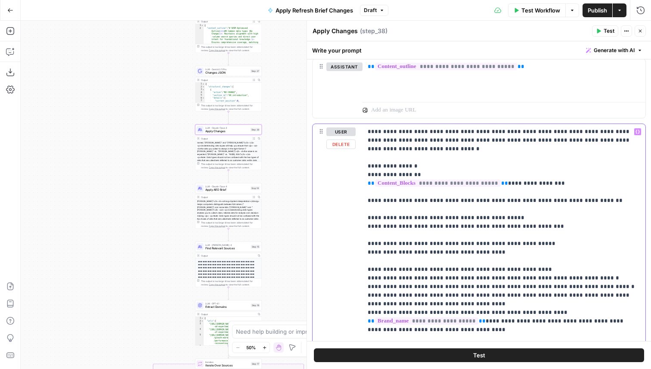
click at [459, 231] on p "**********" at bounding box center [504, 338] width 273 height 422
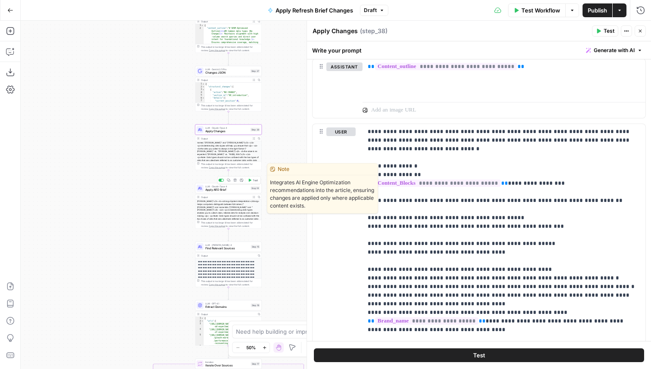
click at [226, 191] on span "Apply AEO Brief" at bounding box center [227, 190] width 44 height 4
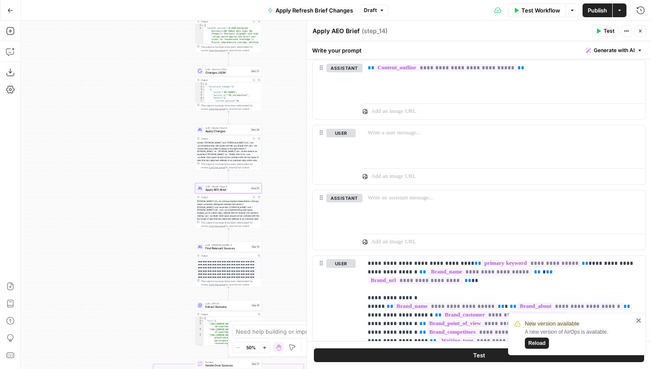
scroll to position [504, 0]
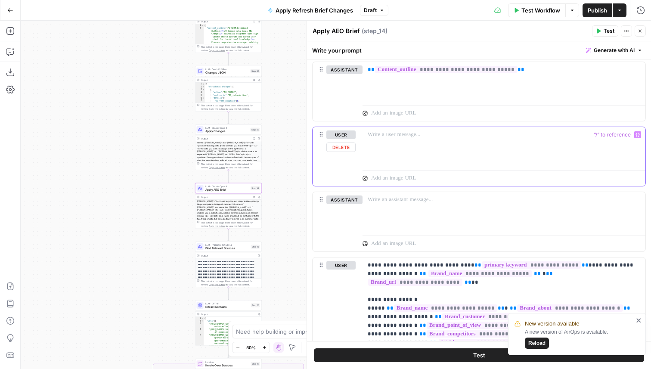
click at [429, 152] on div at bounding box center [504, 147] width 283 height 40
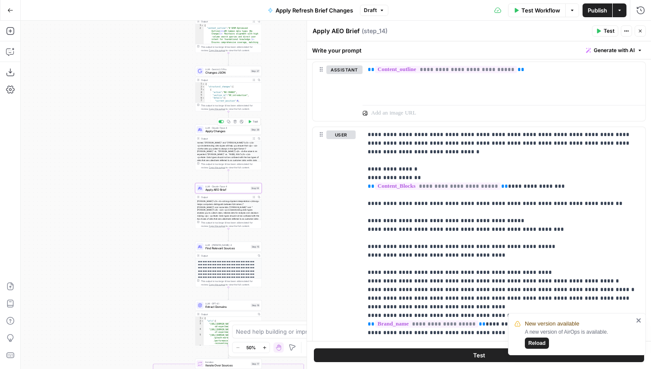
click at [243, 132] on span "Apply Changes" at bounding box center [226, 131] width 43 height 4
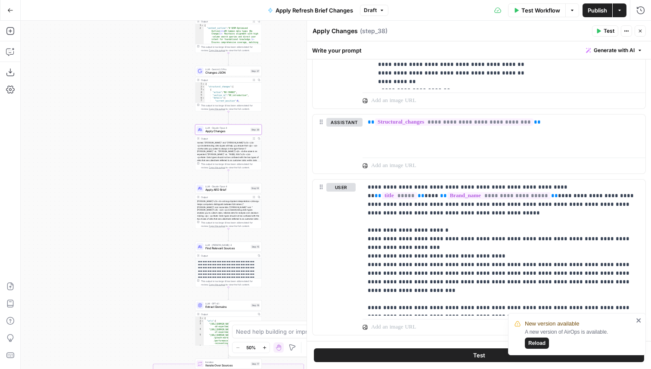
scroll to position [872, 0]
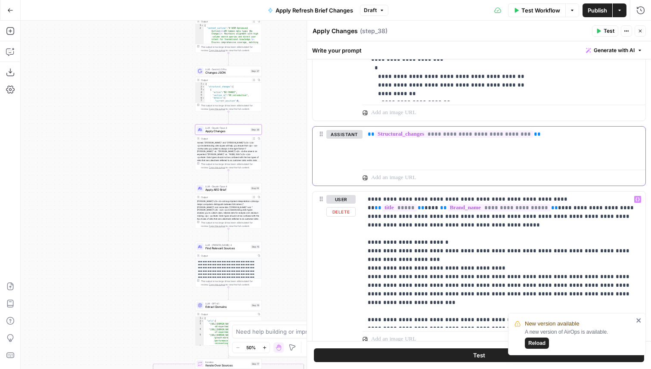
click at [434, 155] on div "**********" at bounding box center [504, 147] width 283 height 40
click at [241, 191] on span "Apply AEO Brief" at bounding box center [227, 190] width 44 height 4
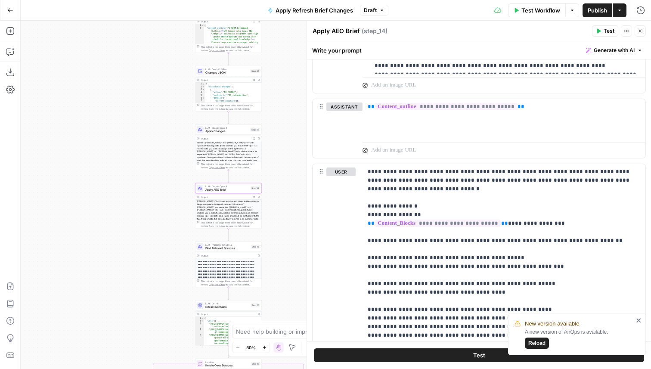
scroll to position [813, 0]
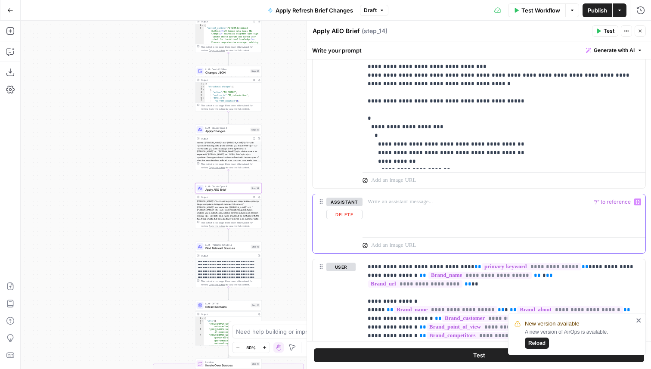
click at [422, 214] on div at bounding box center [504, 214] width 283 height 40
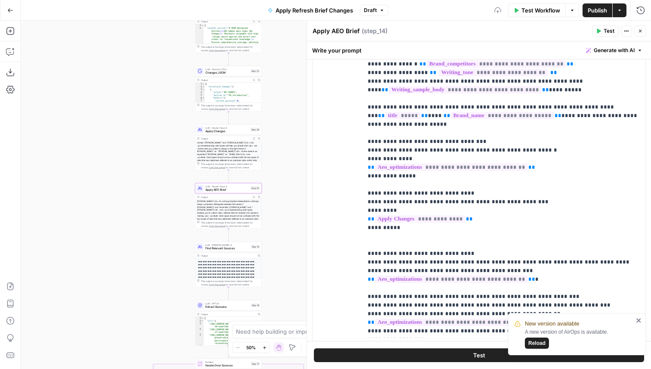
scroll to position [1203, 0]
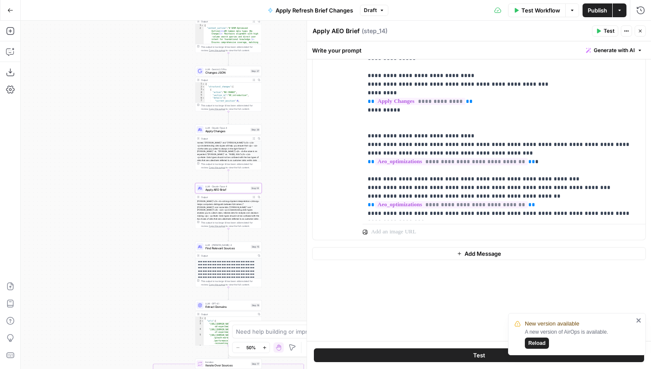
click at [453, 253] on button "Add Message" at bounding box center [479, 253] width 334 height 13
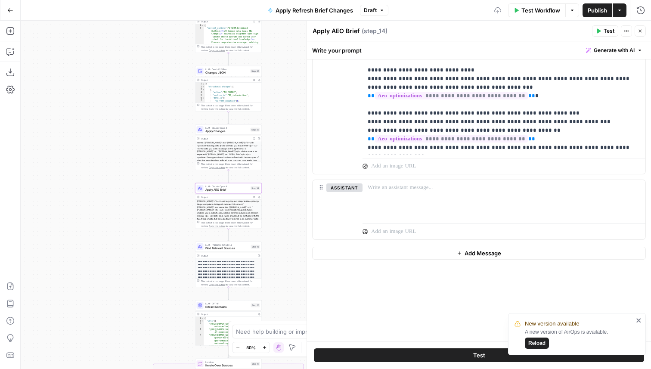
scroll to position [1281, 0]
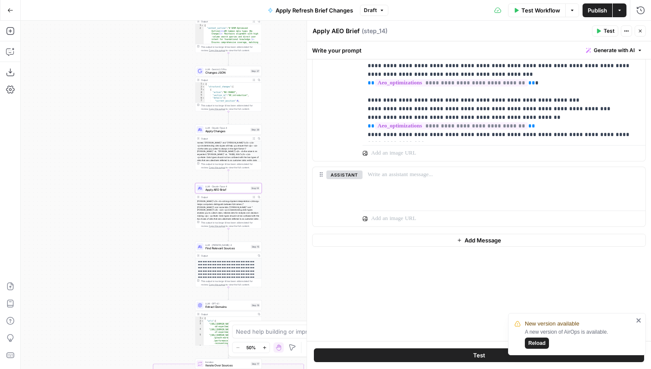
click at [448, 240] on button "Add Message" at bounding box center [479, 240] width 334 height 13
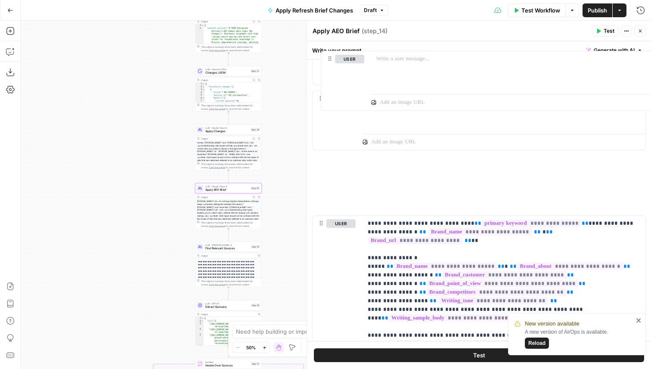
scroll to position [862, 0]
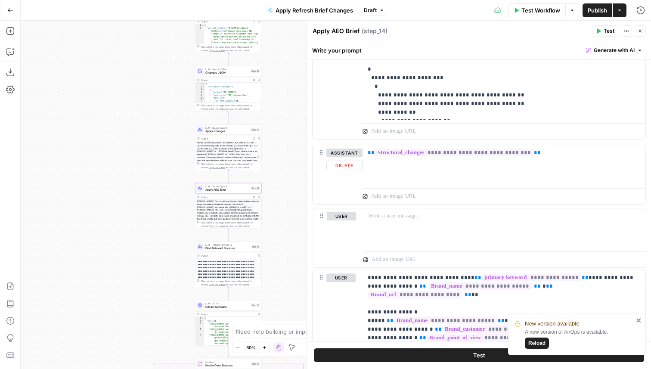
drag, startPoint x: 322, startPoint y: 237, endPoint x: 323, endPoint y: 196, distance: 41.3
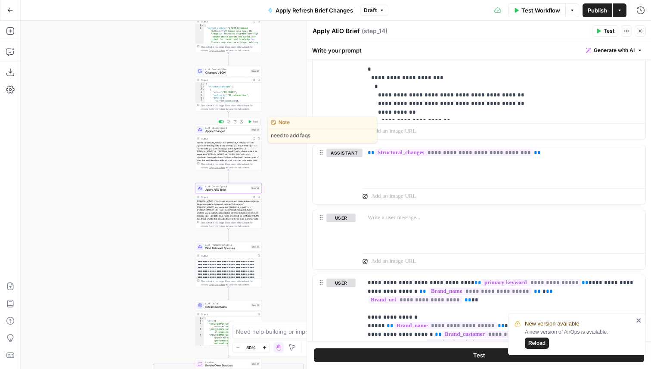
click at [245, 133] on span "Apply Changes" at bounding box center [226, 131] width 43 height 4
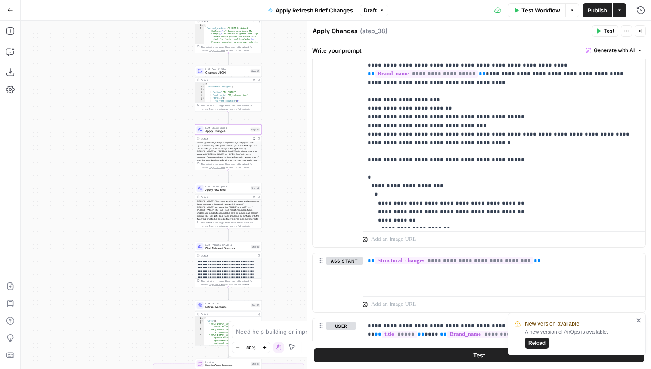
scroll to position [980, 0]
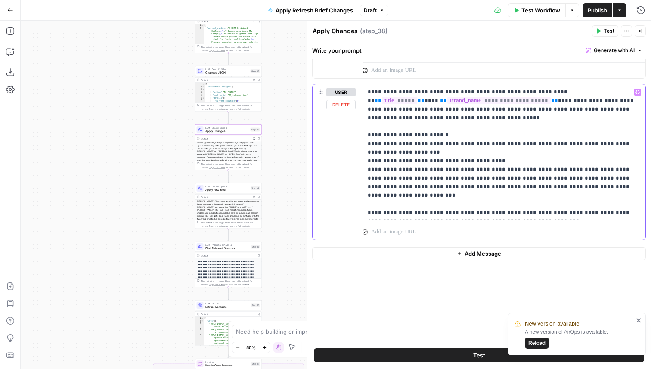
click at [446, 192] on p "**********" at bounding box center [504, 152] width 273 height 129
click at [237, 191] on span "Apply AEO Brief" at bounding box center [227, 190] width 44 height 4
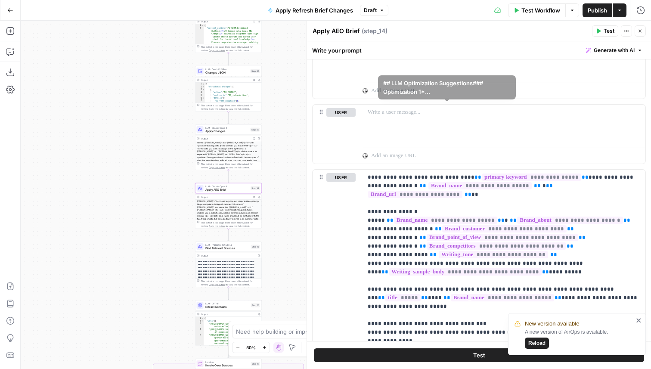
scroll to position [887, 0]
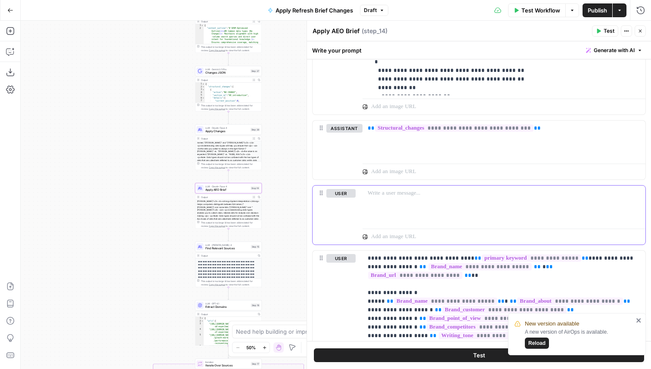
click at [420, 192] on p at bounding box center [504, 193] width 273 height 9
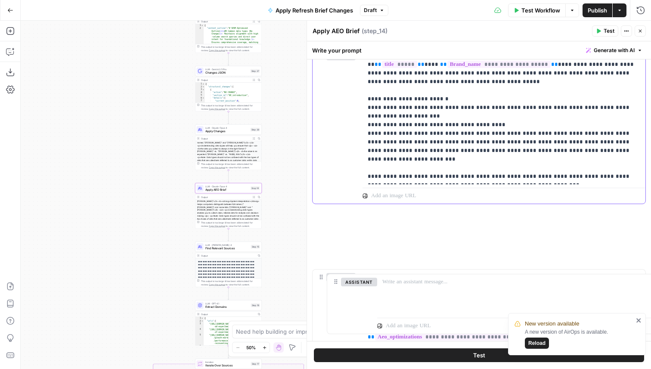
scroll to position [1058, 0]
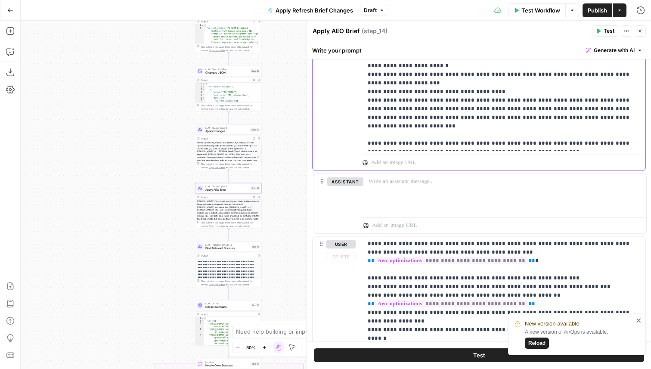
drag, startPoint x: 320, startPoint y: 276, endPoint x: 320, endPoint y: 175, distance: 101.6
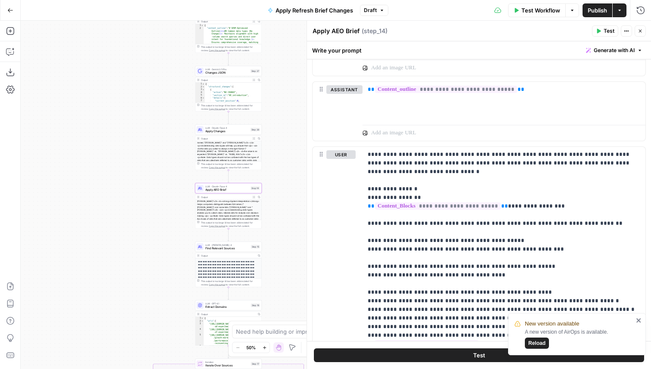
scroll to position [0, 0]
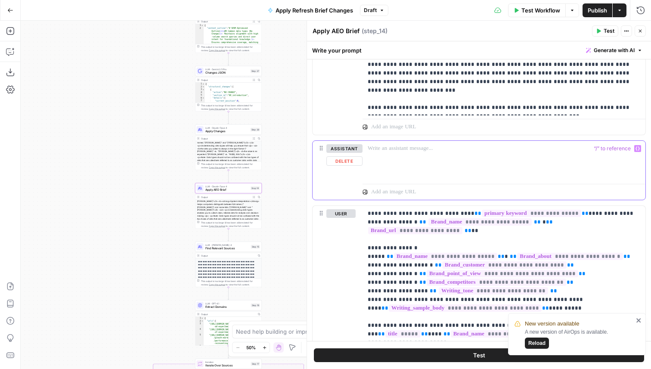
click at [408, 157] on div at bounding box center [504, 161] width 283 height 40
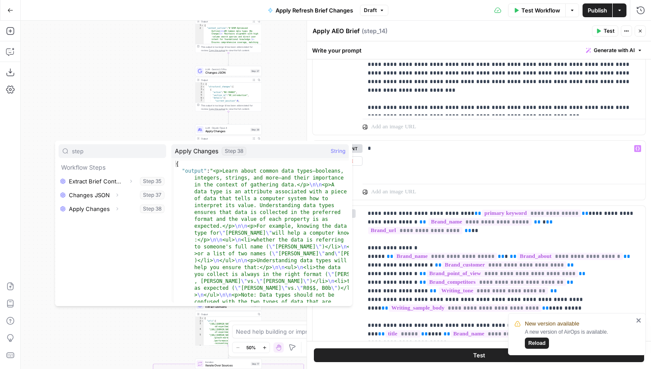
type input "step"
click at [117, 208] on icon "button" at bounding box center [118, 208] width 2 height 3
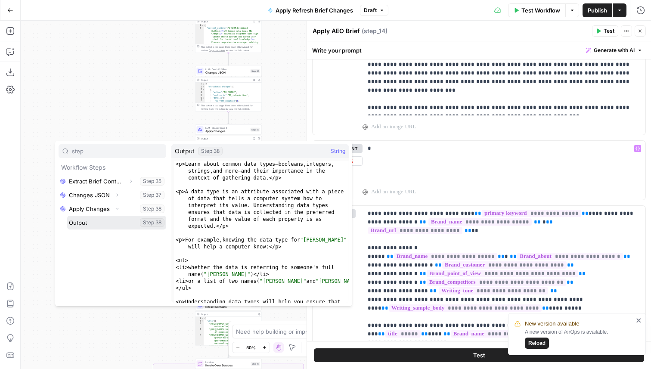
click at [107, 222] on button "Select variable Output" at bounding box center [116, 223] width 99 height 14
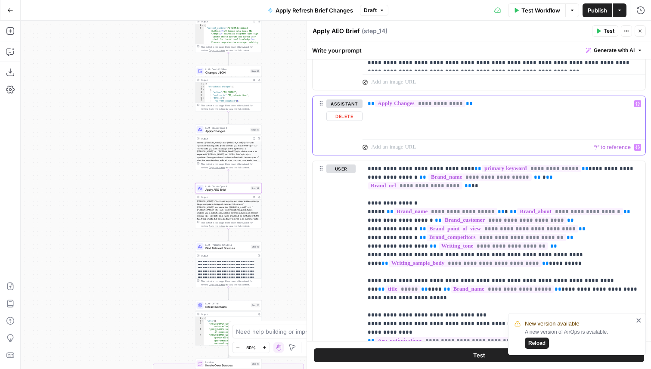
scroll to position [1142, 0]
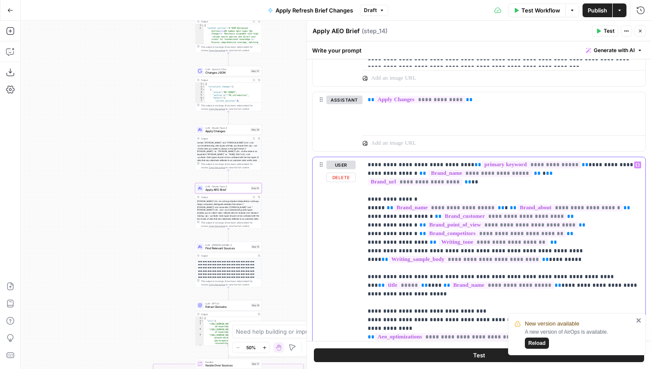
drag, startPoint x: 569, startPoint y: 251, endPoint x: 360, endPoint y: 160, distance: 227.7
click at [360, 160] on div "**********" at bounding box center [479, 342] width 333 height 370
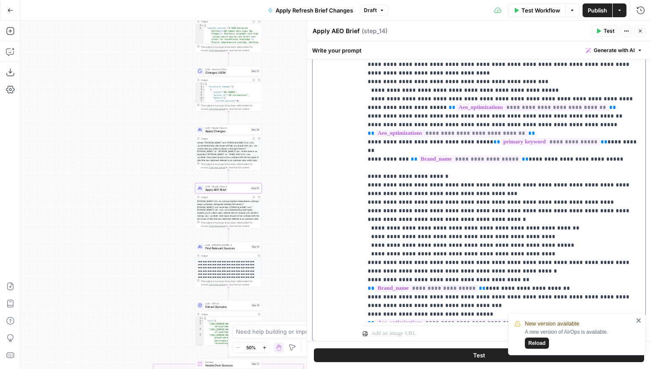
scroll to position [1338, 0]
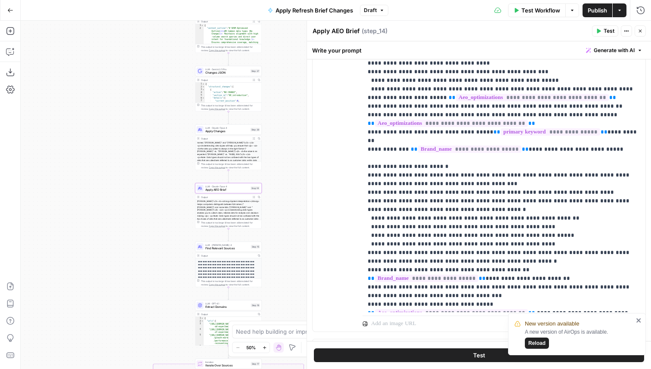
click at [431, 355] on button "Test" at bounding box center [479, 355] width 330 height 14
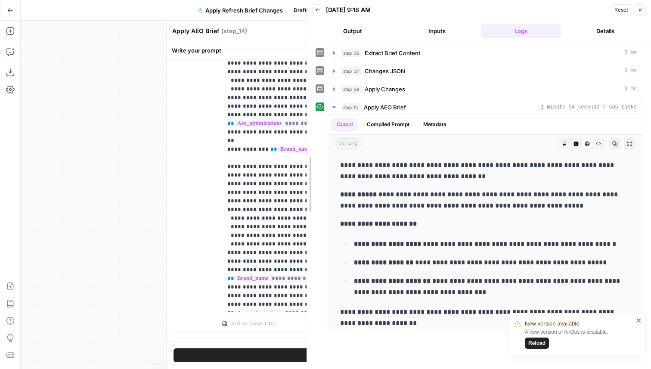
drag, startPoint x: 511, startPoint y: 152, endPoint x: 201, endPoint y: 105, distance: 314.0
click at [201, 105] on body "New version available A new version of AirOps is available. Reload Amplitude Ne…" at bounding box center [325, 184] width 651 height 369
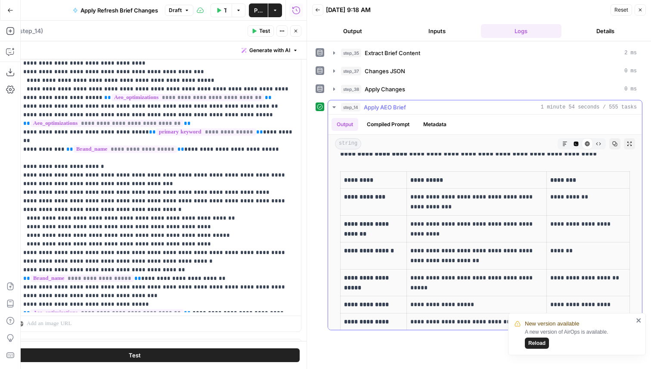
scroll to position [273, 0]
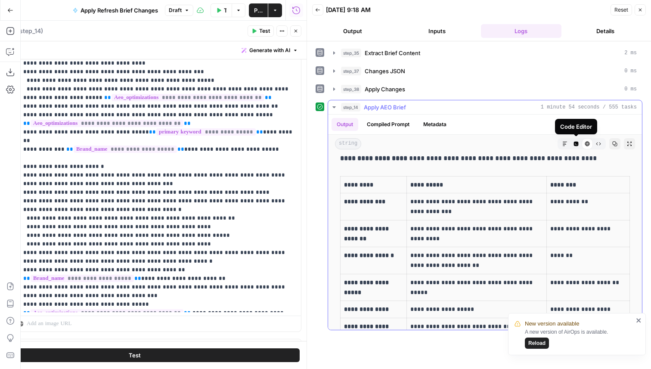
click at [577, 143] on icon "button" at bounding box center [576, 144] width 5 height 5
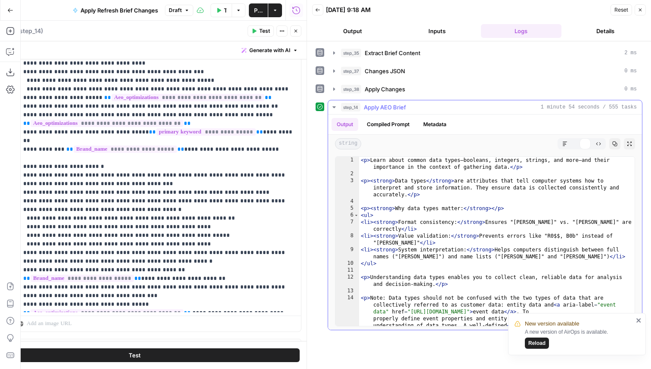
type textarea "**********"
click at [524, 208] on div "< p > Learn about common data types—booleans, integers, strings, and more—and t…" at bounding box center [497, 272] width 276 height 231
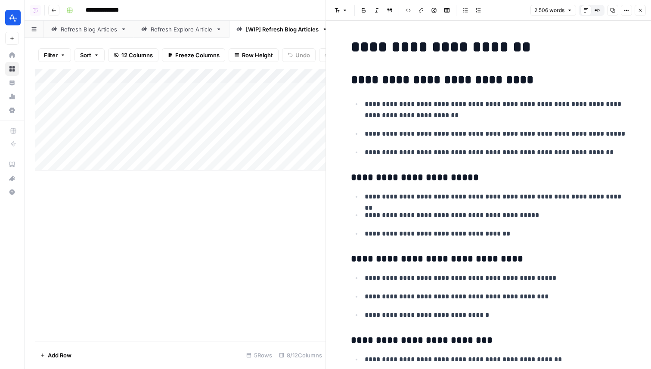
click at [643, 10] on button "Close" at bounding box center [640, 10] width 11 height 11
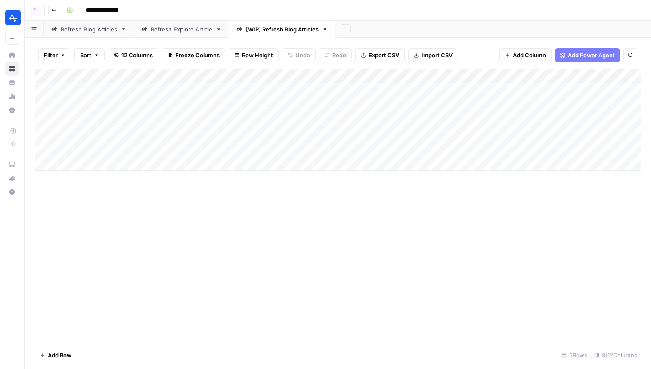
scroll to position [0, 76]
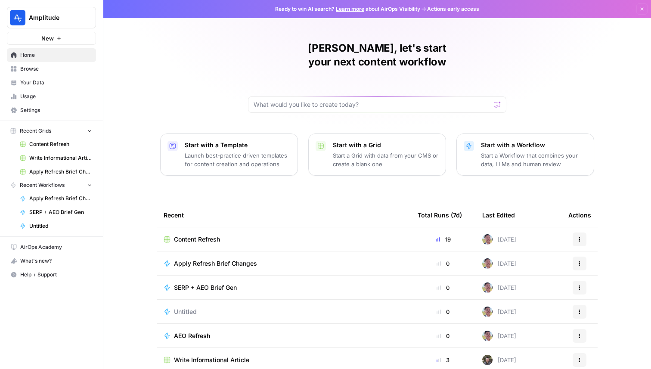
click at [45, 15] on span "Amplitude" at bounding box center [55, 17] width 52 height 9
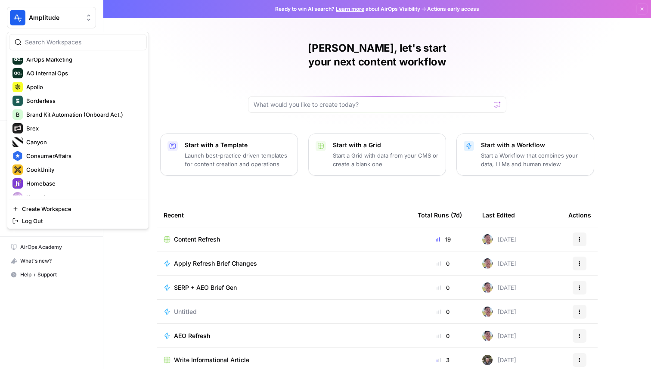
scroll to position [85, 0]
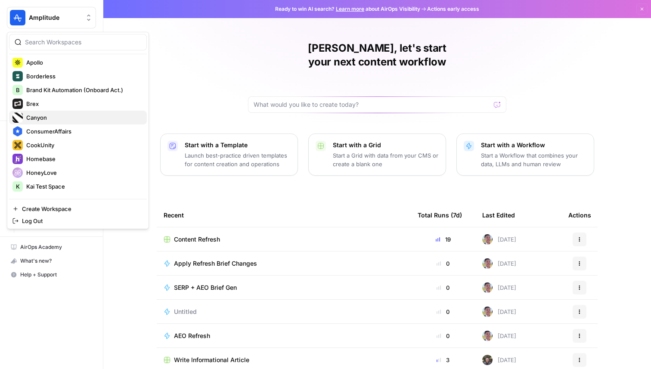
click at [45, 111] on button "Canyon" at bounding box center [78, 118] width 138 height 14
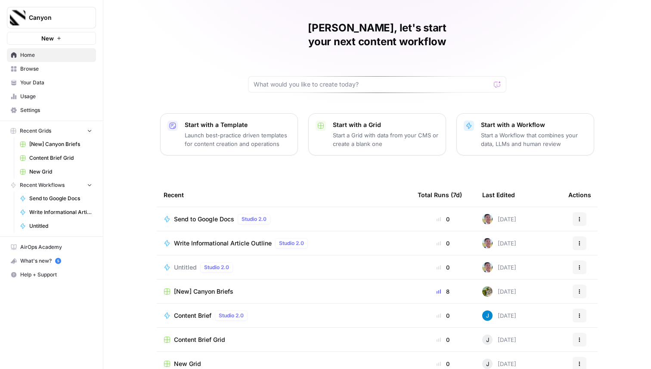
scroll to position [27, 0]
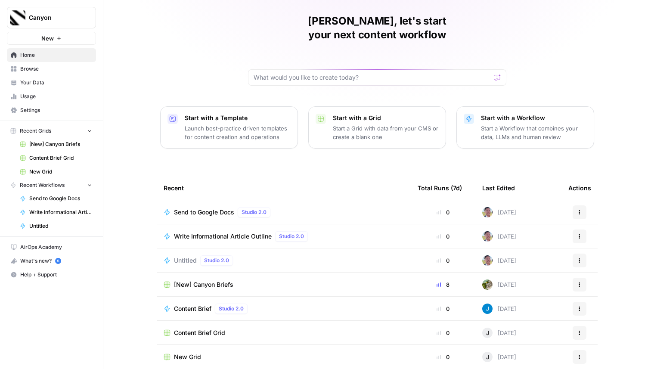
click at [218, 280] on span "[New] Canyon Briefs" at bounding box center [203, 284] width 59 height 9
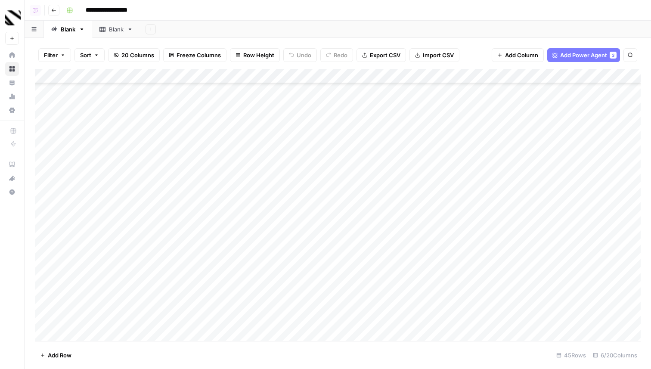
scroll to position [415, 0]
click at [312, 319] on div "Add Column" at bounding box center [338, 205] width 606 height 272
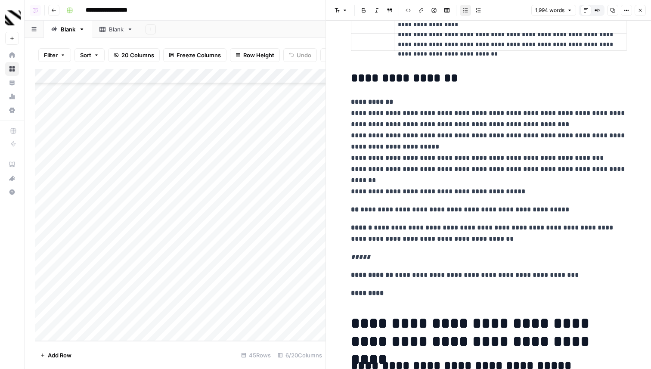
scroll to position [925, 0]
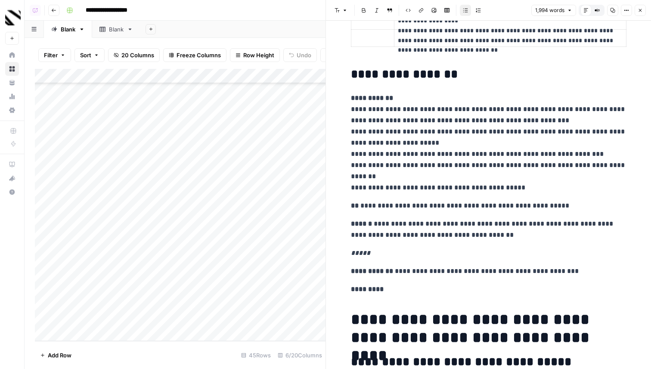
click at [638, 9] on icon "button" at bounding box center [640, 10] width 5 height 5
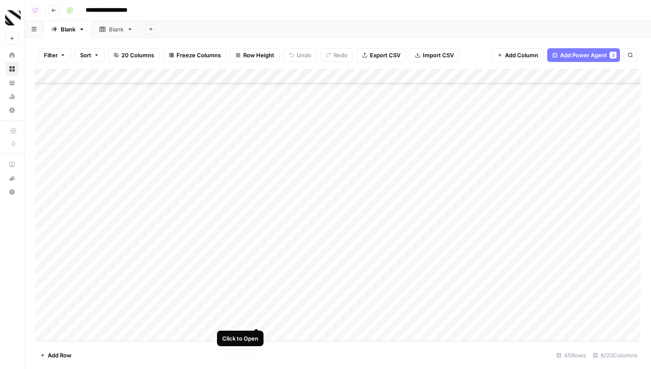
click at [257, 320] on div "Add Column" at bounding box center [338, 205] width 606 height 272
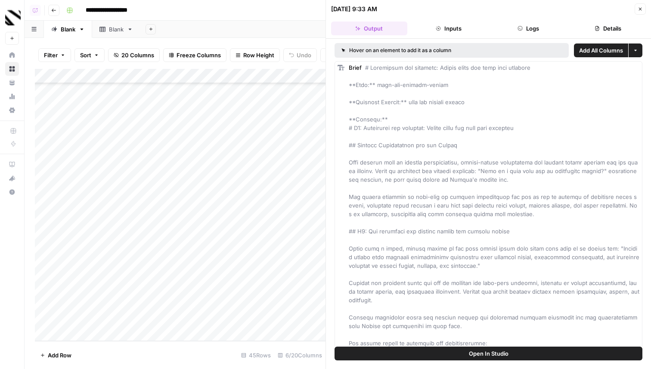
click at [536, 28] on button "Logs" at bounding box center [528, 29] width 76 height 14
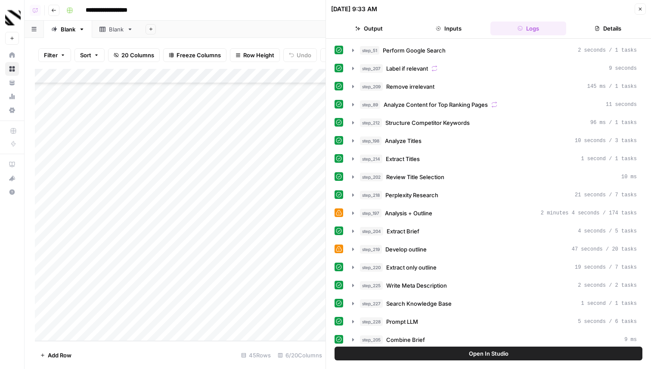
click at [596, 26] on icon "button" at bounding box center [597, 28] width 4 height 5
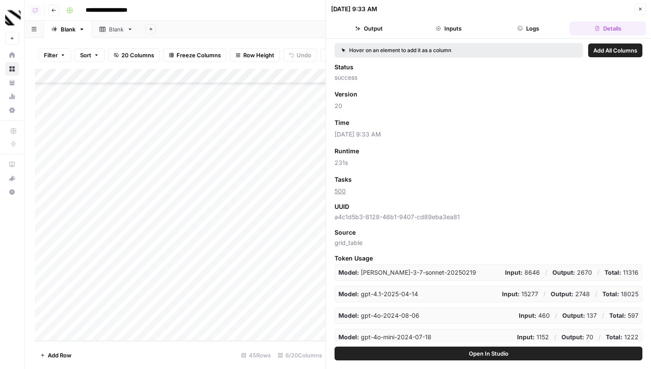
click at [643, 11] on button "Close" at bounding box center [640, 8] width 11 height 11
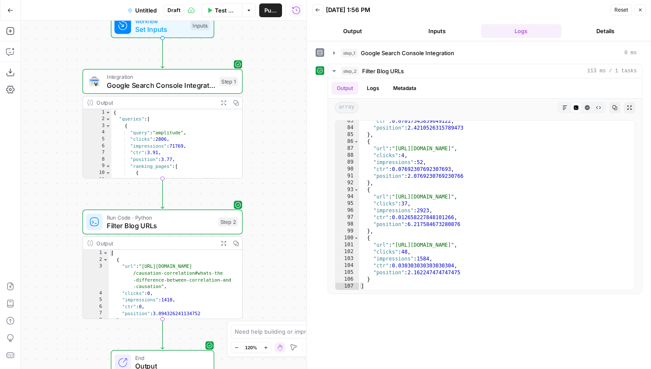
scroll to position [589, 0]
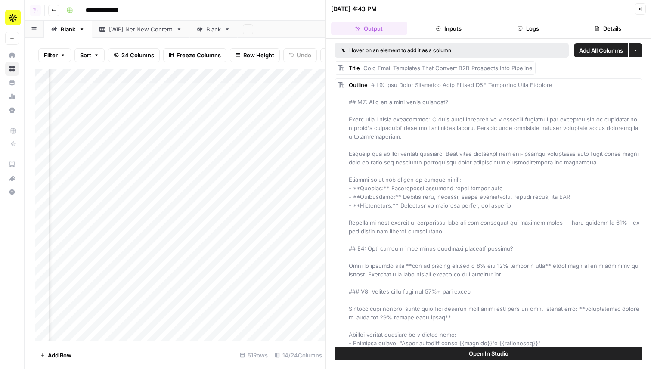
scroll to position [0, 779]
click at [142, 38] on div "Filter Sort 24 Columns Freeze Columns Row Height Undo Redo Export CSV Import CS…" at bounding box center [175, 203] width 301 height 331
click at [141, 30] on div "[WIP] Net New Content" at bounding box center [141, 29] width 64 height 9
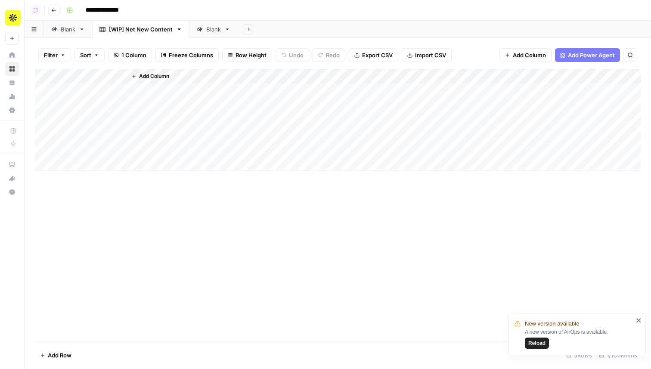
click at [532, 345] on span "Reload" at bounding box center [536, 343] width 17 height 8
click at [62, 21] on link "Blank" at bounding box center [68, 29] width 48 height 17
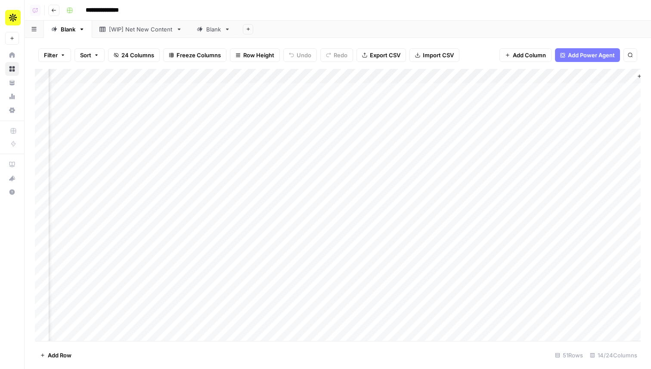
scroll to position [0, 541]
click at [400, 117] on div "Add Column" at bounding box center [338, 205] width 606 height 272
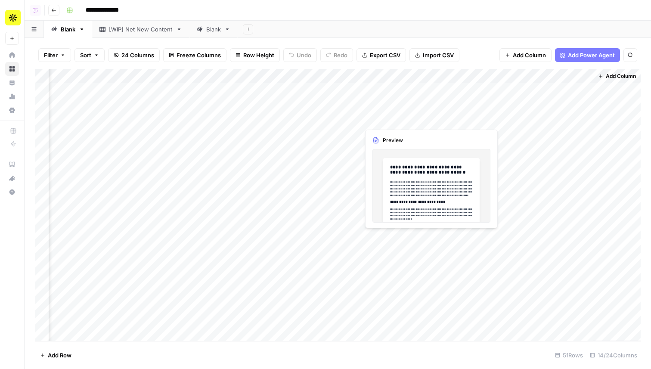
click at [400, 117] on div "Add Column" at bounding box center [338, 205] width 606 height 272
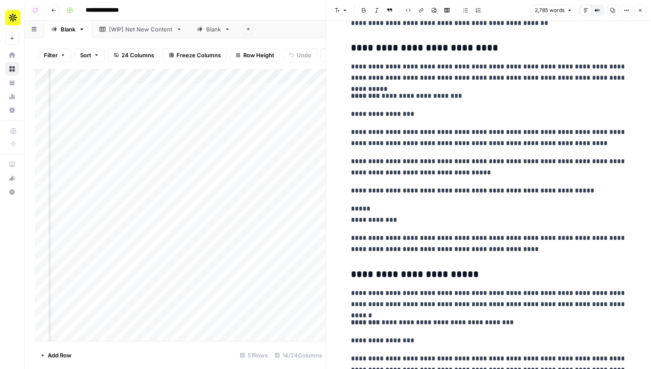
scroll to position [0, 759]
click at [127, 103] on div "Add Column" at bounding box center [180, 205] width 291 height 272
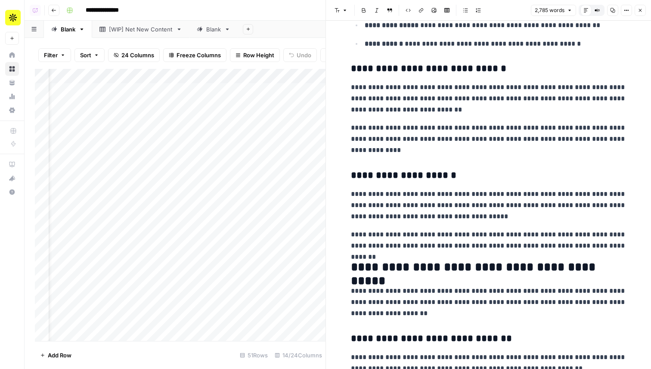
scroll to position [4303, 0]
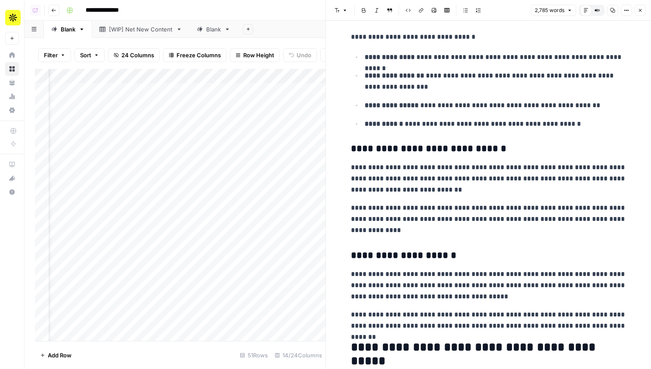
click at [639, 12] on icon "button" at bounding box center [640, 10] width 5 height 5
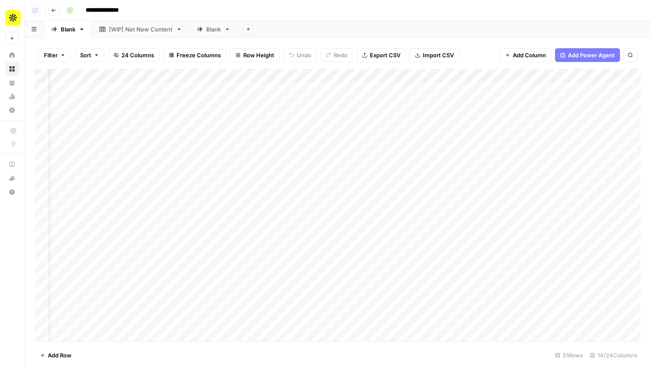
click at [124, 37] on link "[WIP] Net New Content" at bounding box center [140, 29] width 97 height 17
click at [178, 28] on icon "button" at bounding box center [179, 29] width 6 height 6
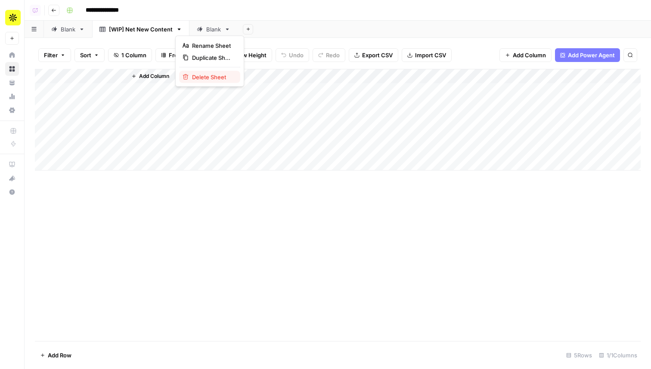
click at [205, 74] on span "Delete Sheet" at bounding box center [212, 77] width 41 height 9
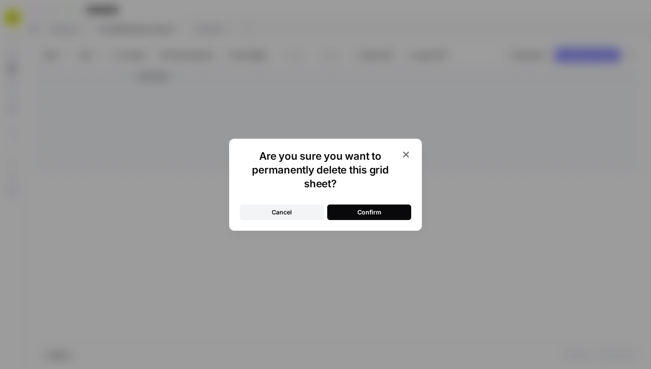
click at [361, 212] on div "Confirm" at bounding box center [369, 212] width 24 height 9
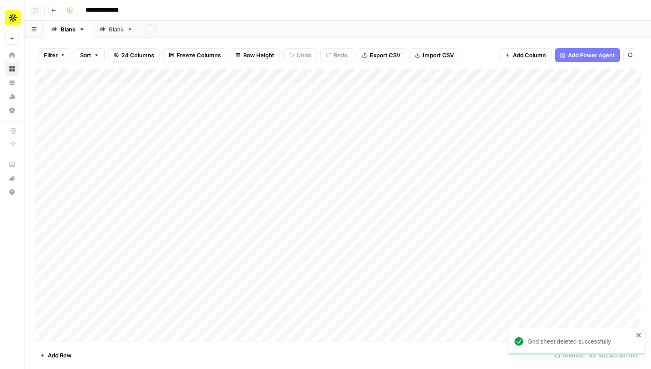
click at [120, 25] on div "Blank" at bounding box center [116, 29] width 15 height 9
click at [129, 31] on icon "button" at bounding box center [130, 29] width 6 height 6
click at [157, 78] on span "Delete Sheet" at bounding box center [165, 77] width 41 height 9
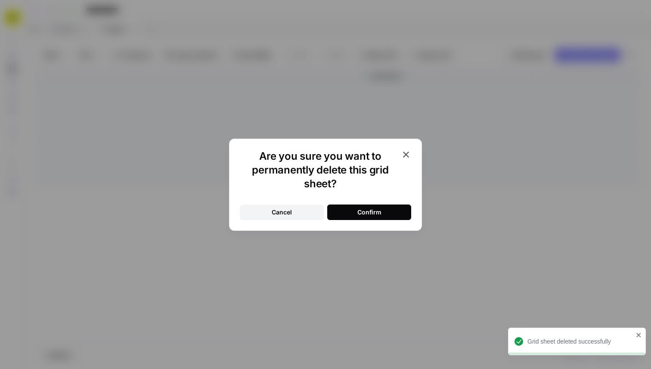
click at [365, 212] on div "Confirm" at bounding box center [369, 212] width 24 height 9
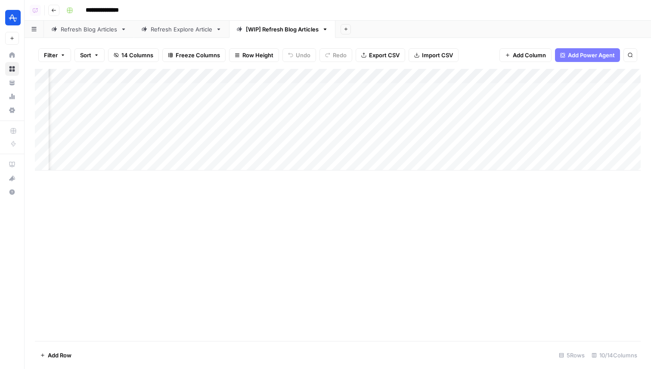
scroll to position [0, 231]
click at [457, 90] on div "Add Column" at bounding box center [338, 120] width 606 height 102
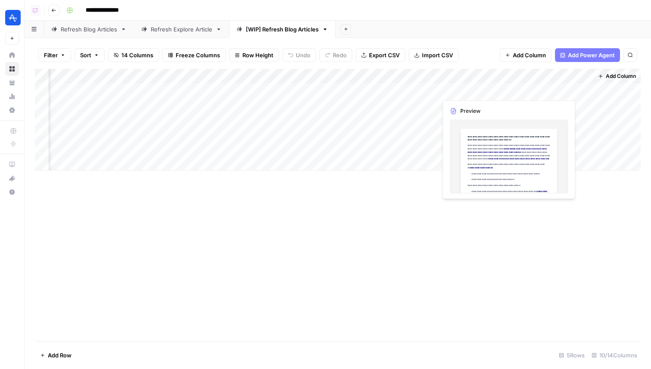
click at [457, 90] on div "Add Column" at bounding box center [338, 120] width 606 height 102
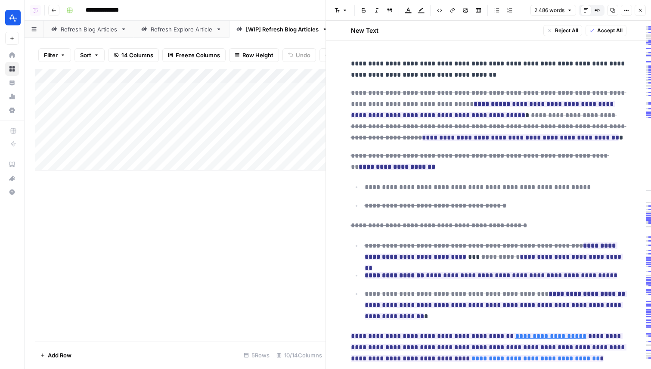
click at [182, 36] on link "Refresh Explore Article" at bounding box center [181, 29] width 95 height 17
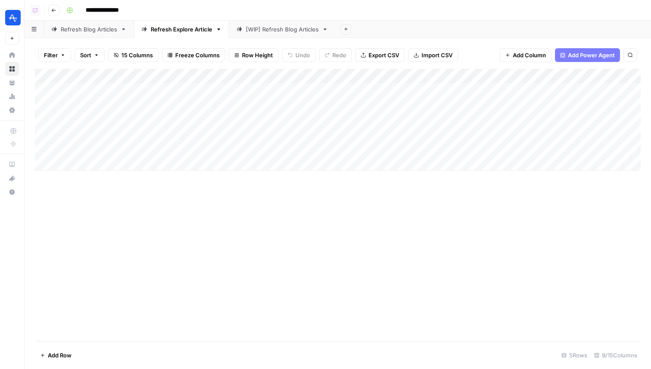
scroll to position [0, 154]
click at [463, 92] on div "Add Column" at bounding box center [338, 120] width 606 height 102
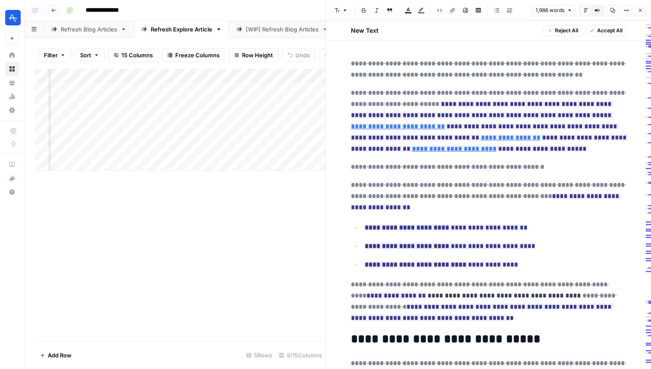
click at [643, 14] on button "Close" at bounding box center [640, 10] width 11 height 11
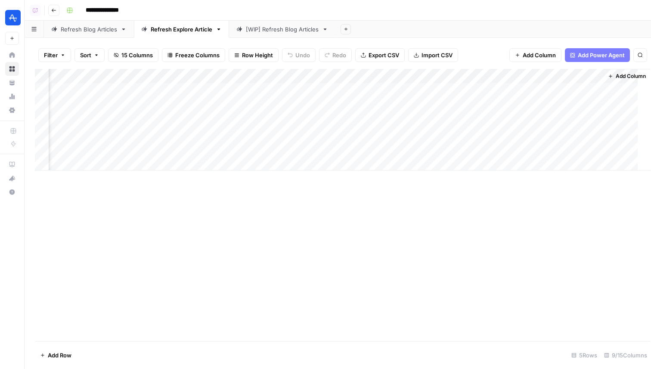
scroll to position [0, 143]
click at [469, 91] on div "Add Column" at bounding box center [338, 120] width 606 height 102
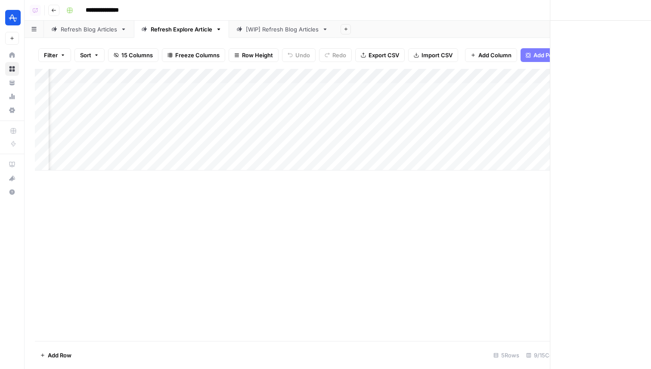
click at [469, 91] on div at bounding box center [486, 90] width 79 height 16
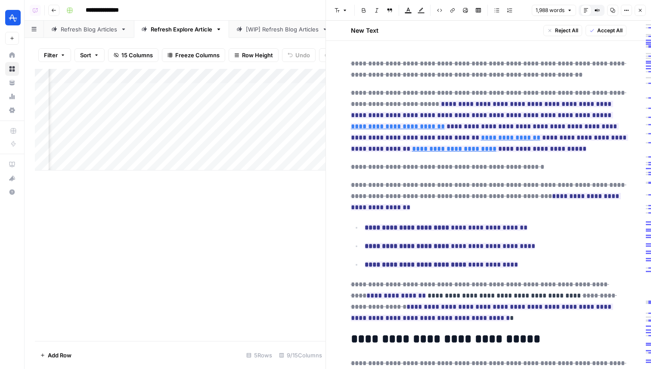
click at [608, 31] on span "Accept All" at bounding box center [609, 31] width 25 height 8
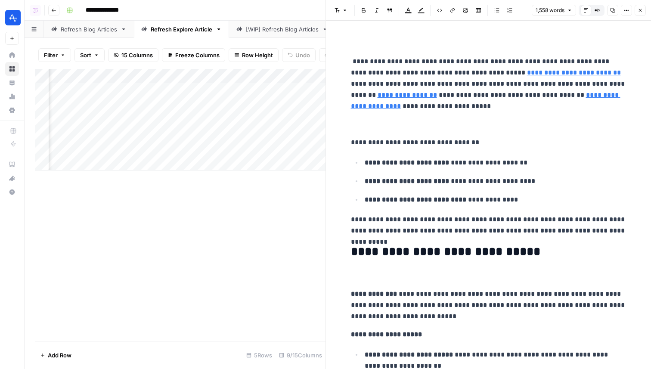
click at [641, 17] on header "Font style Bold Italic Block quote Text color Highlight color Code block Link I…" at bounding box center [488, 10] width 325 height 21
click at [641, 6] on button "Close" at bounding box center [640, 10] width 11 height 11
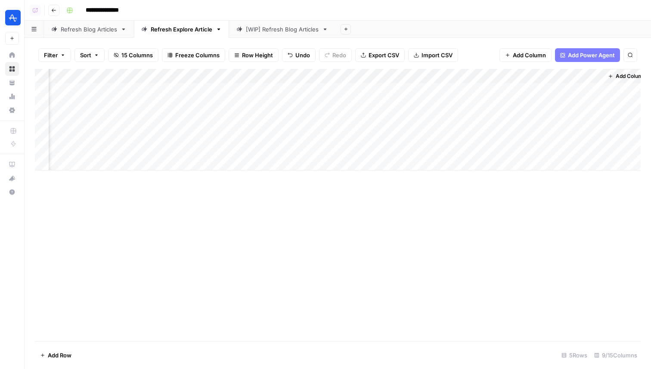
click at [518, 89] on div "Add Column" at bounding box center [338, 120] width 606 height 102
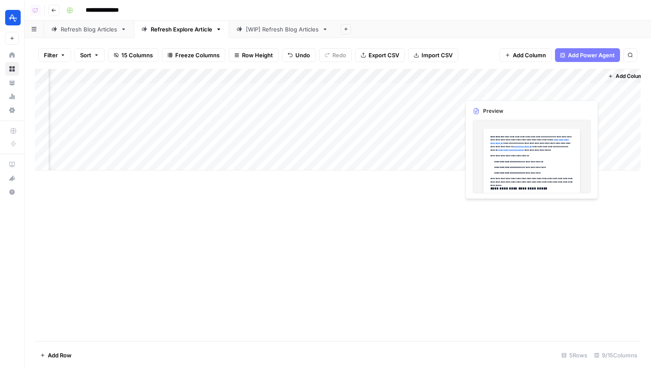
click at [555, 90] on div "Add Column" at bounding box center [338, 120] width 606 height 102
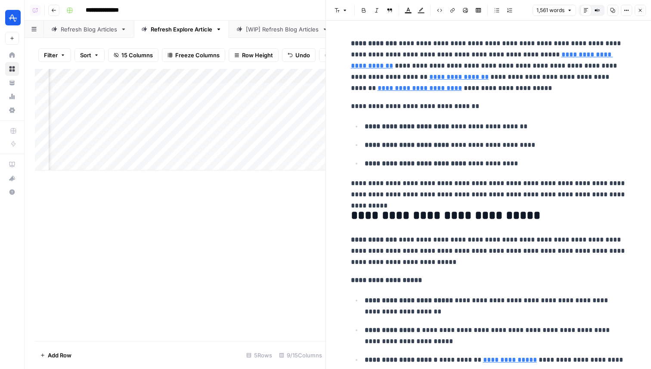
click at [645, 7] on button "Close" at bounding box center [640, 10] width 11 height 11
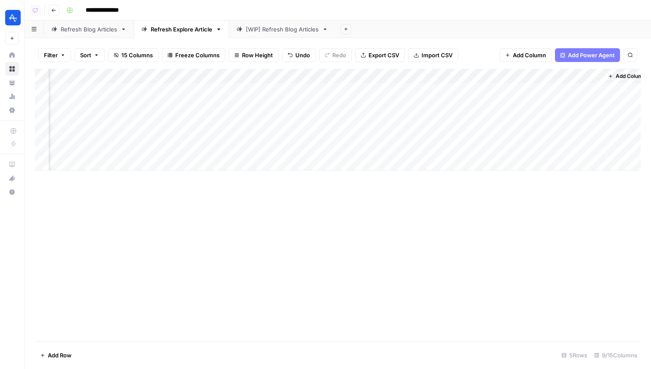
click at [484, 92] on div "Add Column" at bounding box center [338, 120] width 606 height 102
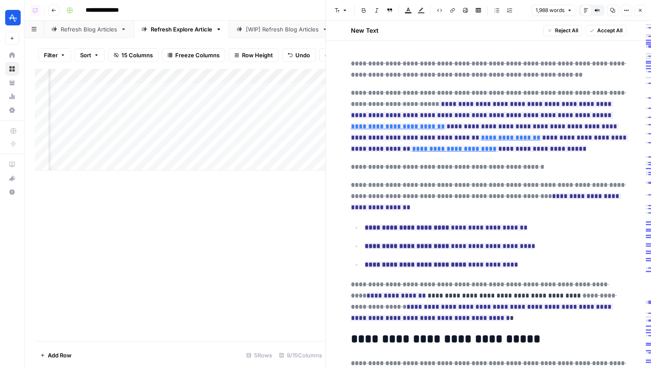
click at [638, 11] on icon "button" at bounding box center [640, 10] width 5 height 5
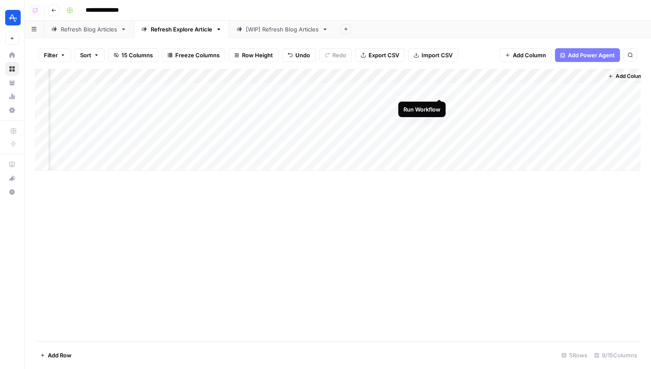
click at [439, 88] on div "Add Column" at bounding box center [338, 120] width 606 height 102
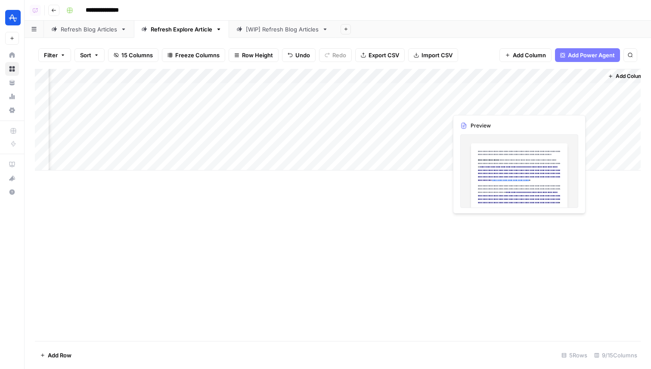
click at [479, 102] on div "Add Column" at bounding box center [338, 120] width 606 height 102
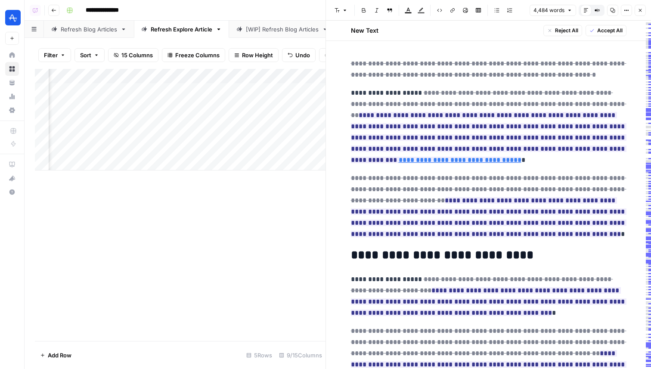
click at [638, 12] on icon "button" at bounding box center [640, 10] width 5 height 5
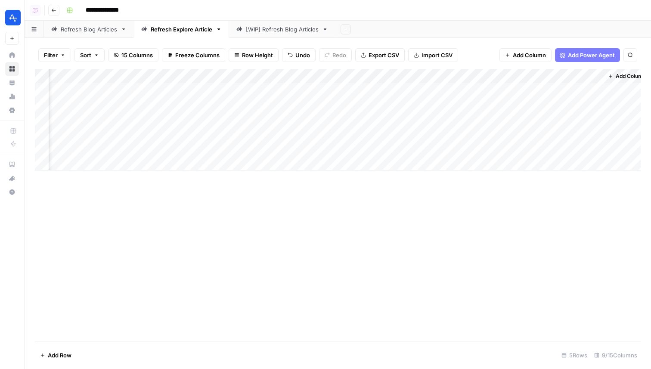
click at [567, 103] on div "Add Column" at bounding box center [338, 120] width 606 height 102
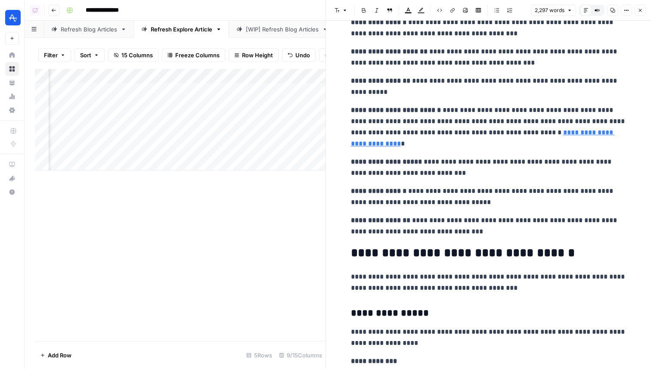
scroll to position [1776, 0]
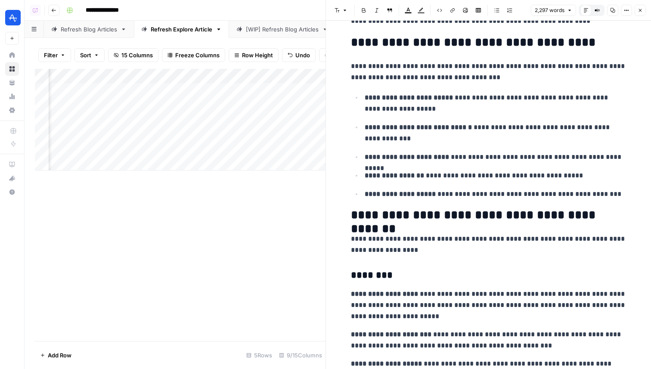
click at [635, 9] on button "Close" at bounding box center [640, 10] width 11 height 11
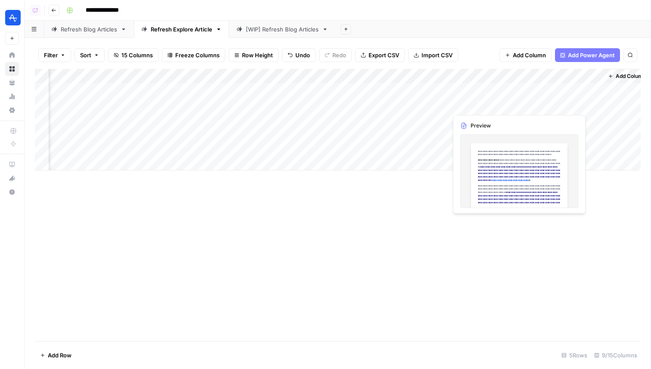
click at [481, 102] on div "Add Column" at bounding box center [338, 120] width 606 height 102
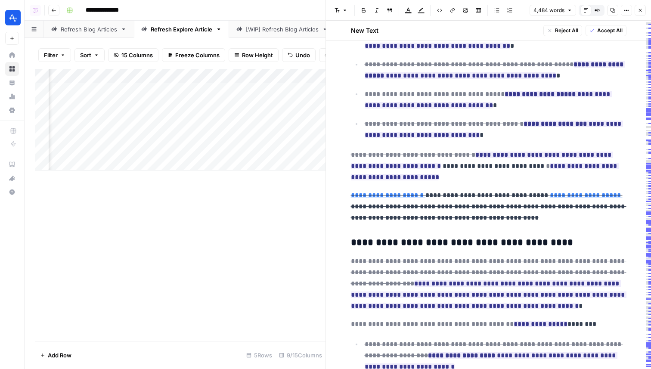
scroll to position [432, 0]
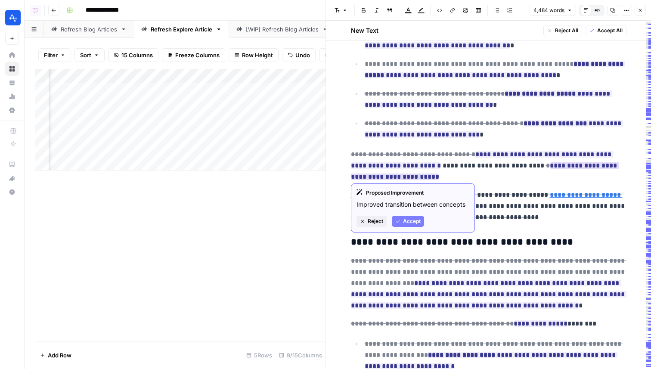
click at [417, 216] on button "Accept" at bounding box center [408, 221] width 32 height 11
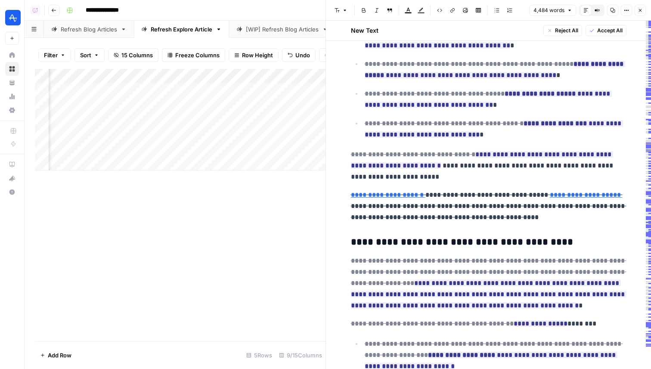
click at [641, 4] on header "Font style Bold Italic Block quote Text color Highlight color Code block Link I…" at bounding box center [488, 10] width 325 height 21
click at [638, 9] on icon "button" at bounding box center [640, 10] width 5 height 5
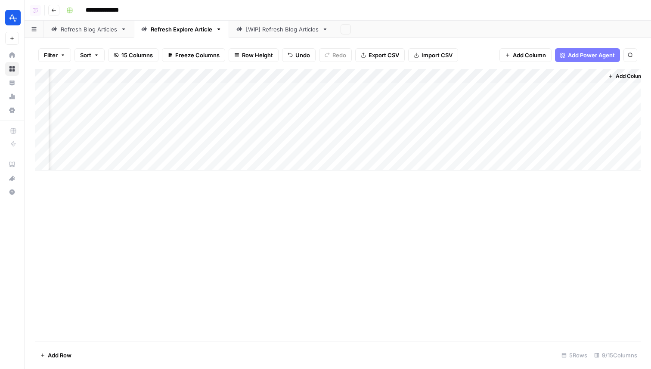
click at [428, 101] on div "Add Column" at bounding box center [338, 120] width 606 height 102
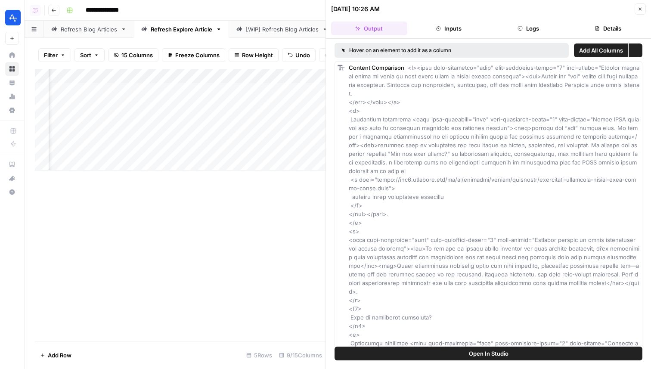
click at [539, 29] on button "Logs" at bounding box center [528, 29] width 76 height 14
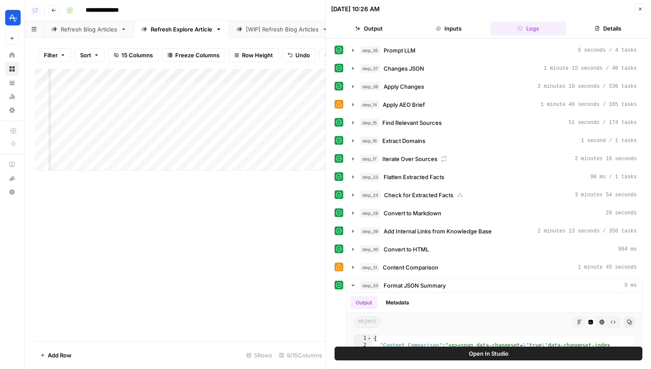
click at [621, 23] on button "Details" at bounding box center [608, 29] width 76 height 14
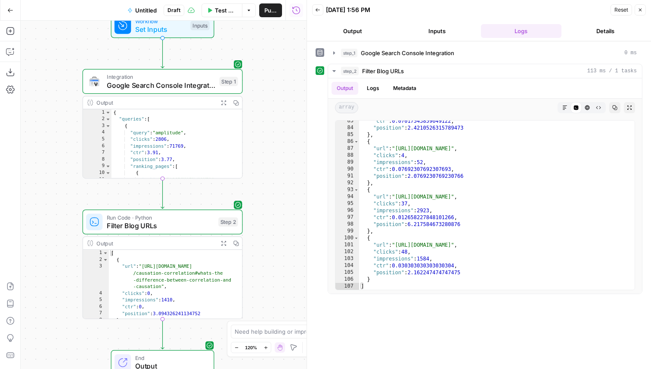
scroll to position [589, 0]
click at [15, 13] on button "Go Back" at bounding box center [11, 11] width 16 height 16
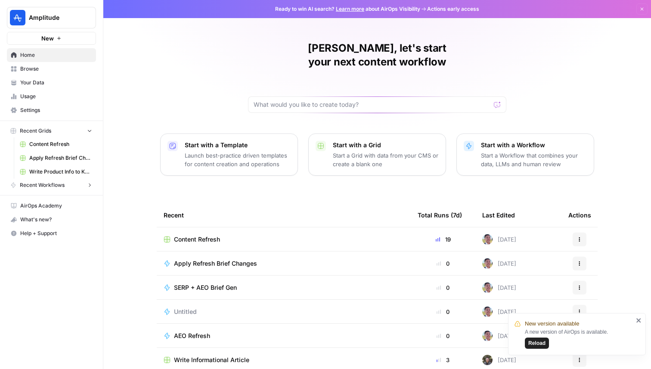
click at [53, 10] on button "Amplitude" at bounding box center [51, 18] width 89 height 22
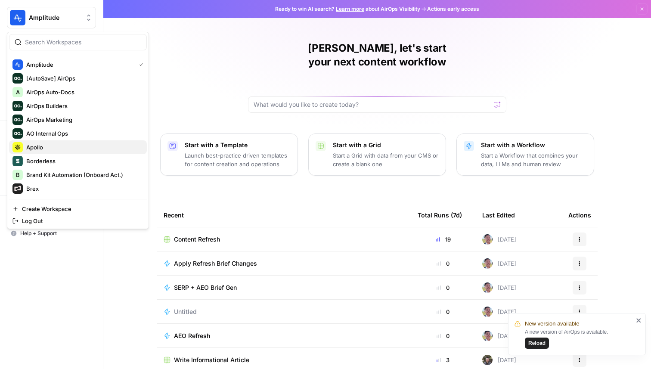
click at [59, 143] on span "Apollo" at bounding box center [83, 147] width 114 height 9
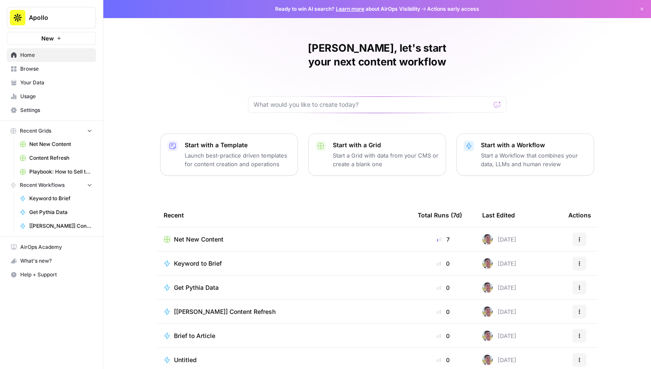
click at [65, 147] on span "Net New Content" at bounding box center [60, 144] width 63 height 8
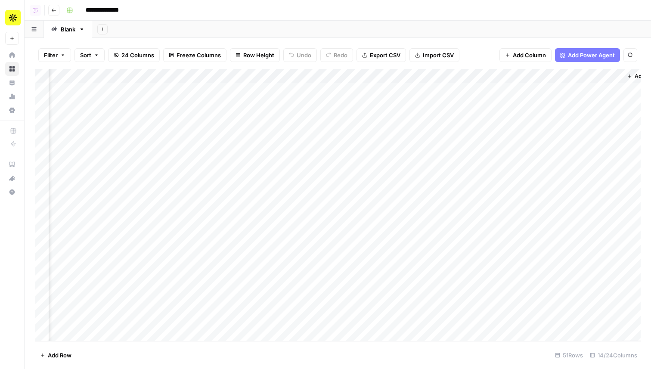
scroll to position [0, 541]
click at [54, 9] on icon "button" at bounding box center [53, 10] width 5 height 5
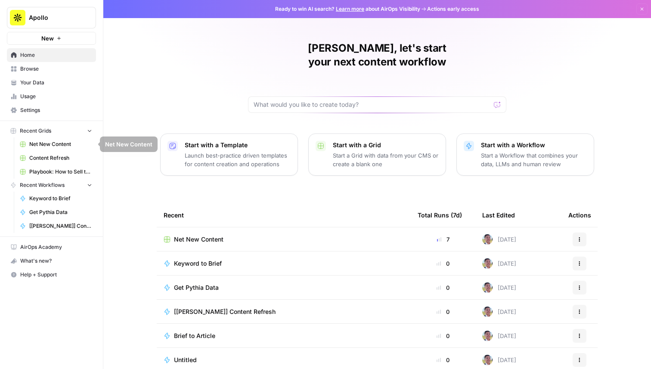
click at [48, 161] on span "Content Refresh" at bounding box center [60, 158] width 63 height 8
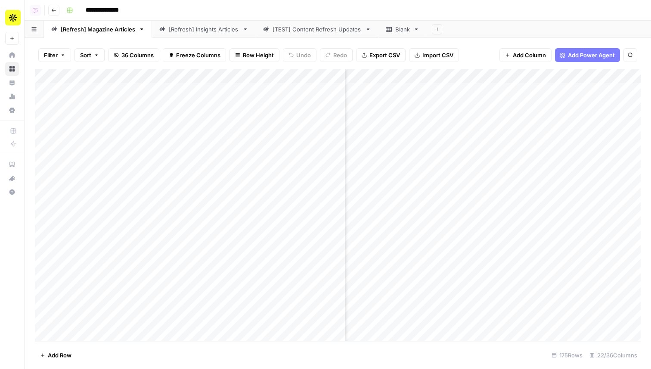
scroll to position [0, 169]
click at [558, 107] on div "Add Column" at bounding box center [338, 205] width 606 height 272
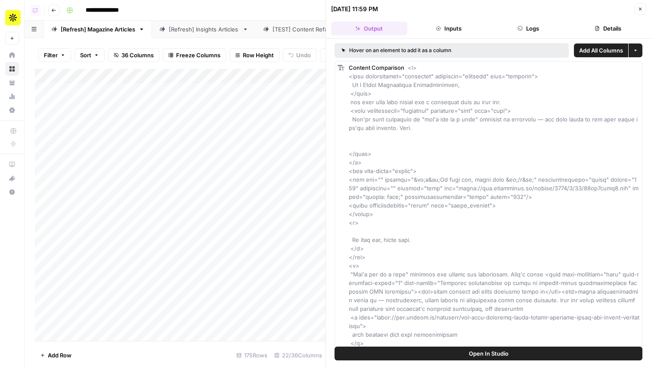
click at [528, 24] on button "Logs" at bounding box center [528, 29] width 76 height 14
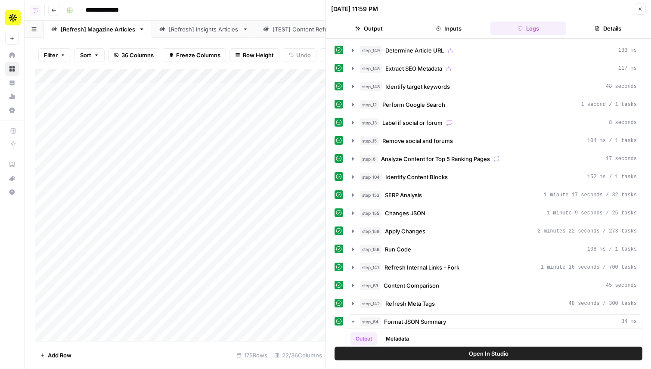
click at [641, 9] on icon "button" at bounding box center [640, 8] width 5 height 5
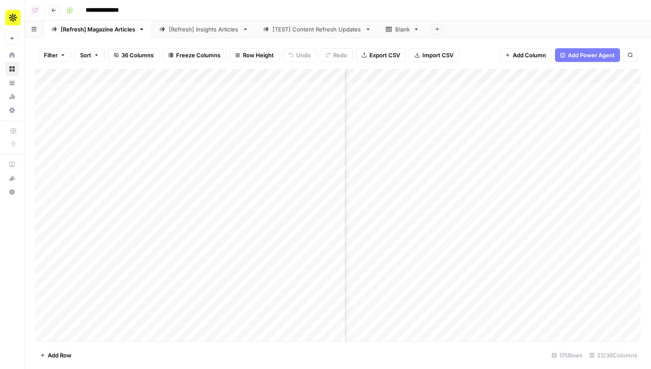
scroll to position [0, 272]
click at [453, 105] on div "Add Column" at bounding box center [338, 205] width 606 height 272
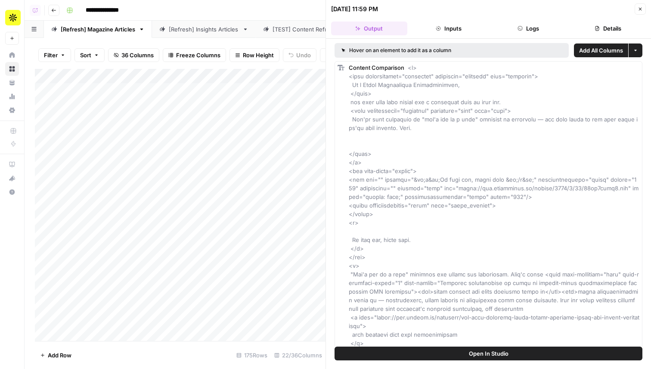
click at [533, 17] on header "[DATE] 11:59 PM Close Output Inputs Logs Details" at bounding box center [488, 19] width 325 height 39
click at [533, 23] on button "Logs" at bounding box center [528, 29] width 76 height 14
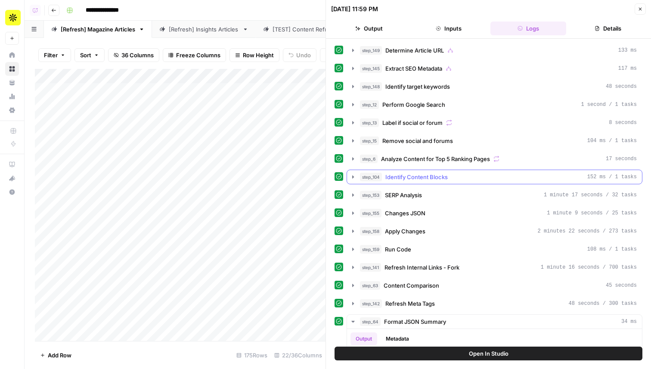
click at [440, 178] on span "Identify Content Blocks" at bounding box center [416, 177] width 62 height 9
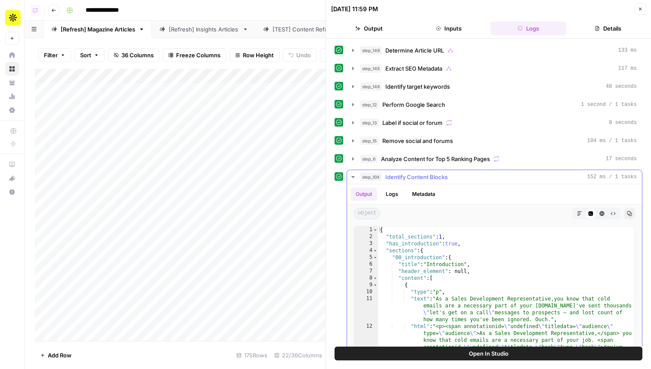
click at [440, 178] on span "Identify Content Blocks" at bounding box center [416, 177] width 62 height 9
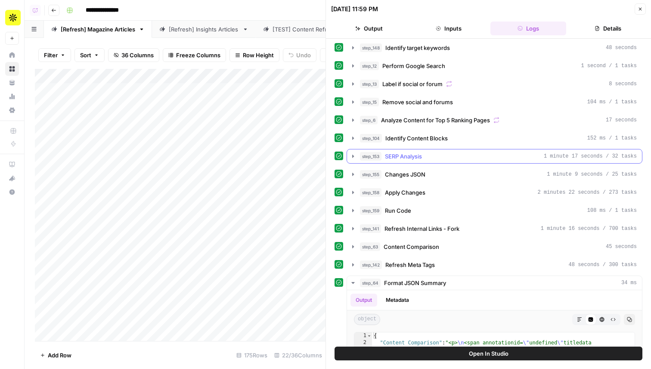
scroll to position [70, 0]
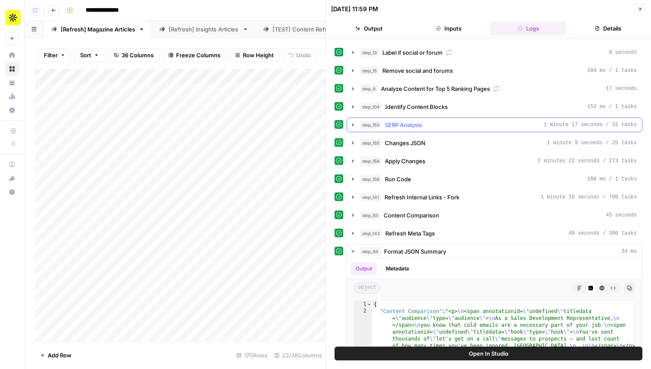
click at [432, 116] on div "step_149 Determine Article URL 133 ms step_145 Extract SEO Metadata 117 ms step…" at bounding box center [489, 224] width 308 height 502
click at [432, 120] on button "step_153 SERP Analysis 1 minute 17 seconds / 32 tasks" at bounding box center [494, 125] width 295 height 14
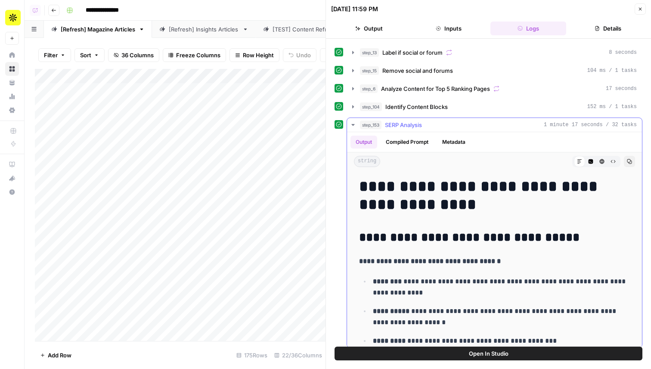
click at [434, 122] on div "step_153 SERP Analysis 1 minute 17 seconds / 32 tasks" at bounding box center [498, 125] width 277 height 9
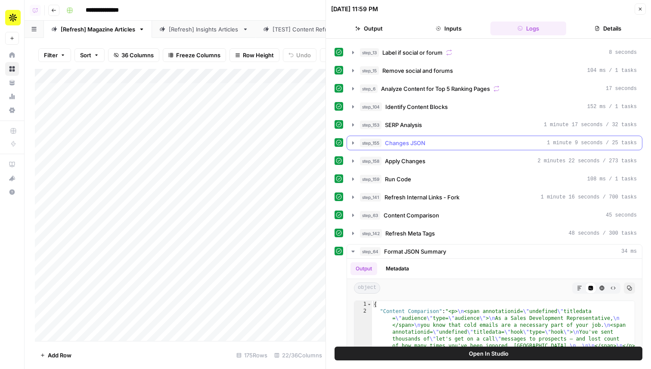
click at [434, 144] on div "step_155 Changes JSON 1 minute 9 seconds / 25 tasks" at bounding box center [498, 143] width 277 height 9
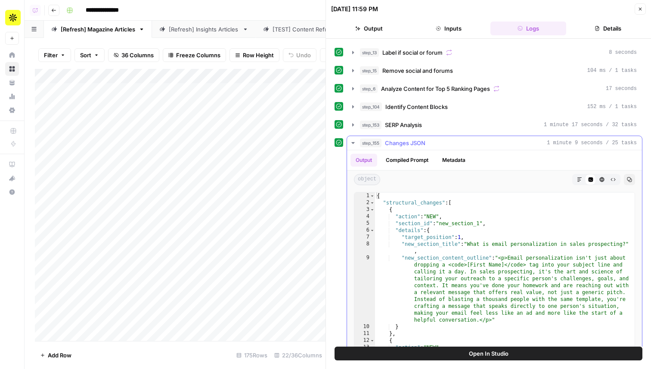
click at [434, 144] on div "step_155 Changes JSON 1 minute 9 seconds / 25 tasks" at bounding box center [498, 143] width 277 height 9
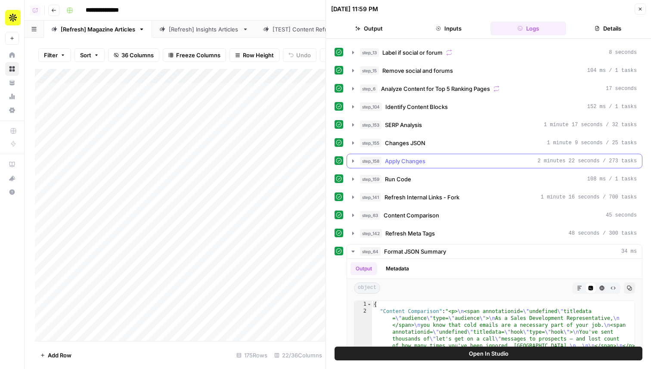
click at [442, 161] on div "step_158 Apply Changes 2 minutes 22 seconds / 273 tasks" at bounding box center [498, 161] width 277 height 9
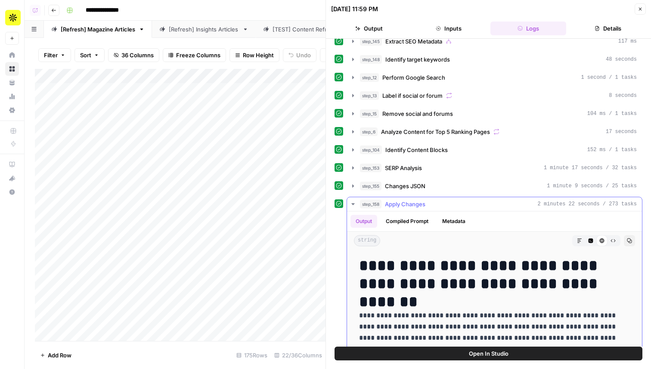
scroll to position [0, 0]
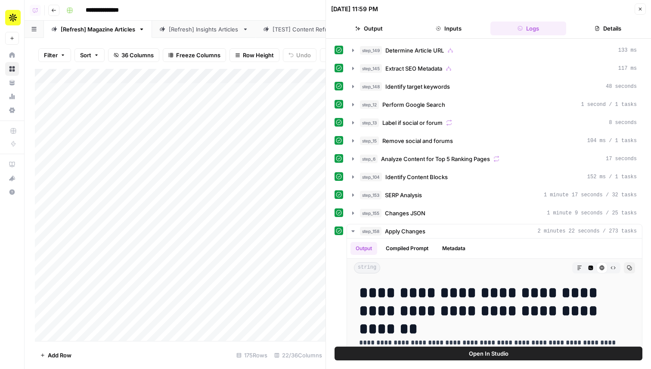
click at [643, 8] on button "Close" at bounding box center [640, 8] width 11 height 11
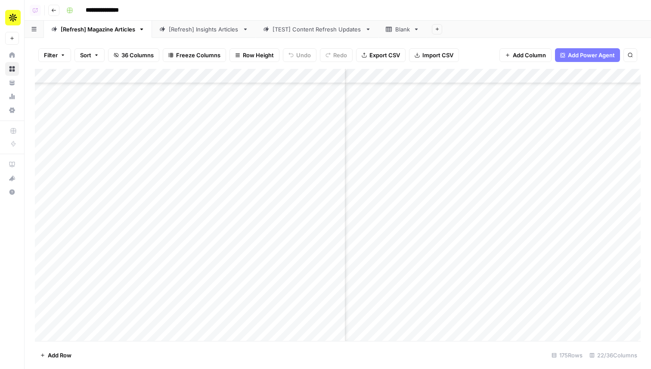
scroll to position [784, 272]
click at [450, 318] on div "Add Column" at bounding box center [338, 205] width 606 height 272
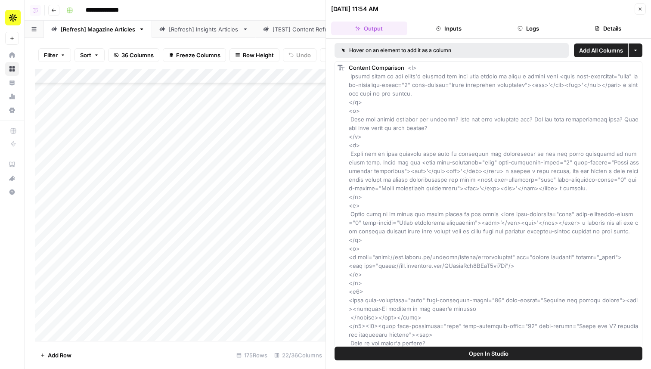
click at [530, 31] on button "Logs" at bounding box center [528, 29] width 76 height 14
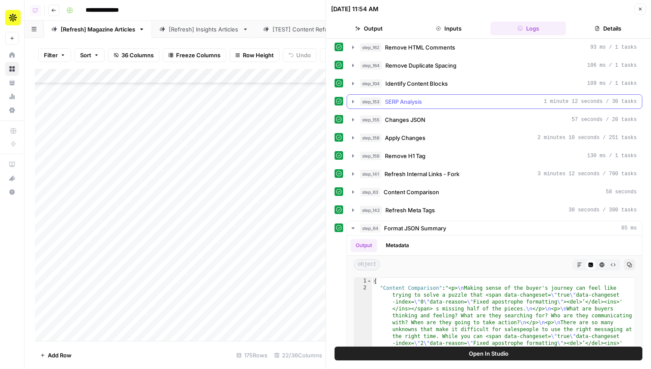
scroll to position [162, 0]
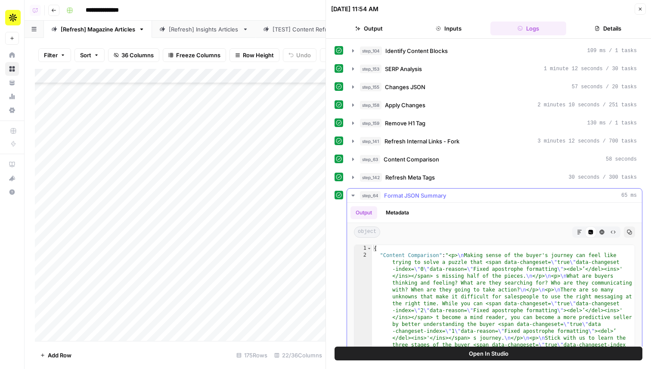
click at [583, 233] on button "Markdown" at bounding box center [579, 231] width 11 height 11
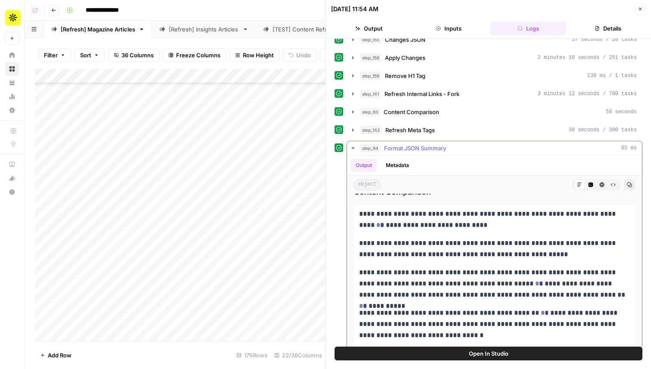
scroll to position [20, 0]
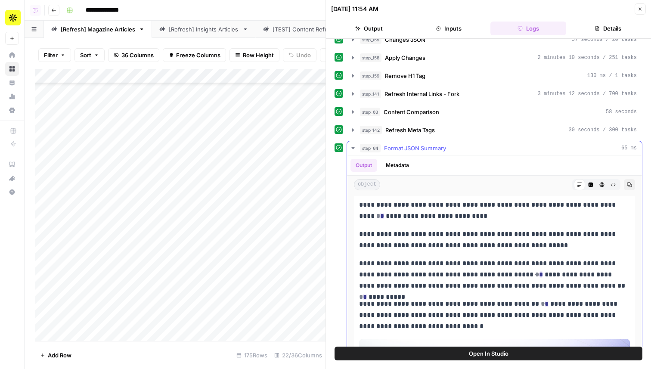
click at [590, 187] on icon "button" at bounding box center [590, 184] width 5 height 5
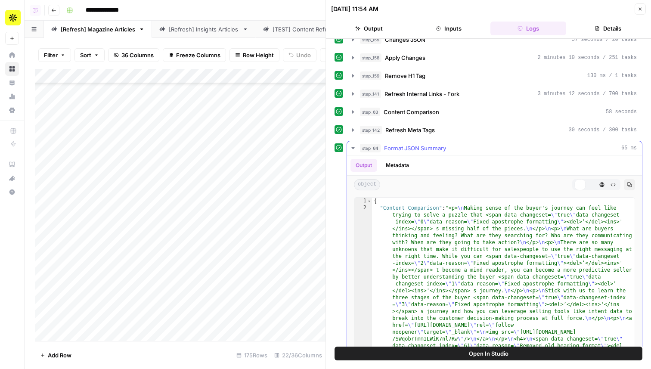
scroll to position [0, 0]
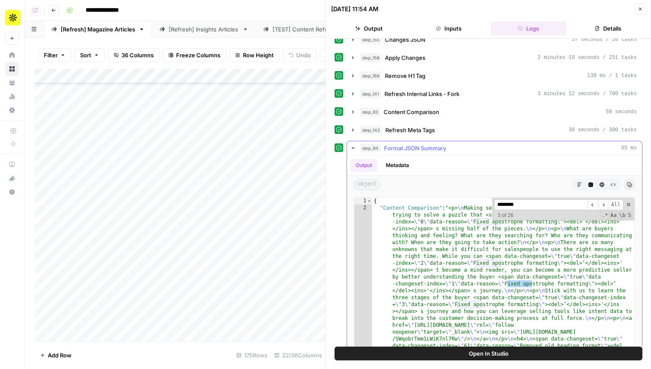
type input "********"
click at [475, 154] on button "step_64 Format JSON Summary 65 ms" at bounding box center [494, 148] width 295 height 14
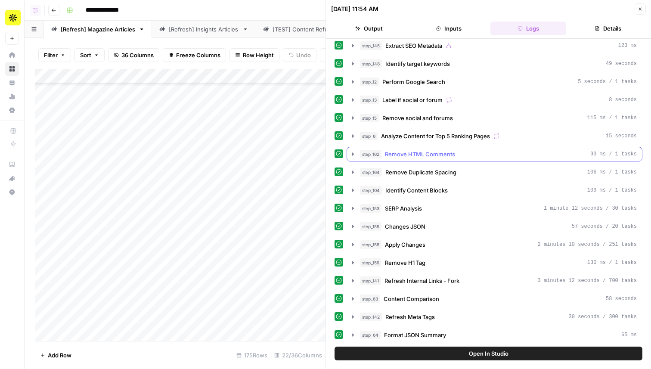
scroll to position [23, 0]
click at [640, 11] on icon "button" at bounding box center [640, 8] width 5 height 5
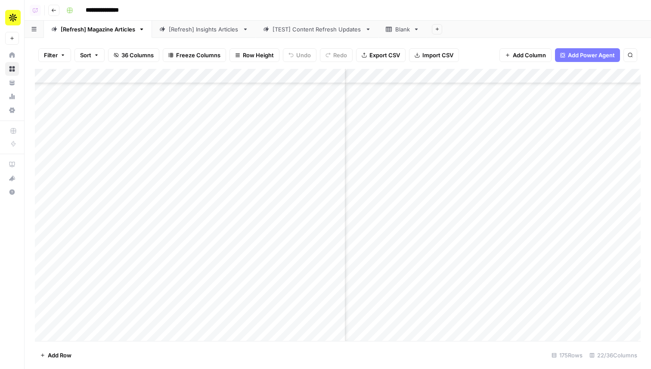
scroll to position [784, 372]
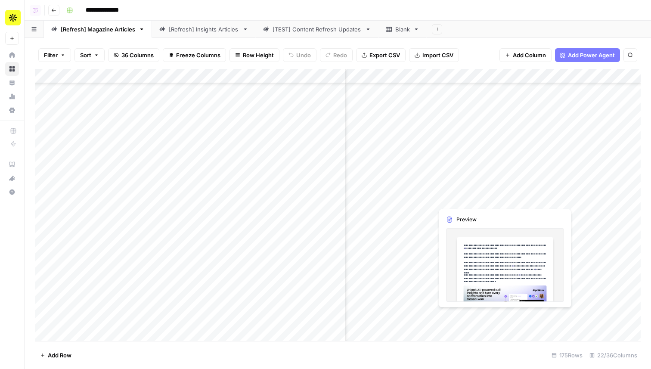
click at [463, 316] on div "Add Column" at bounding box center [338, 205] width 606 height 272
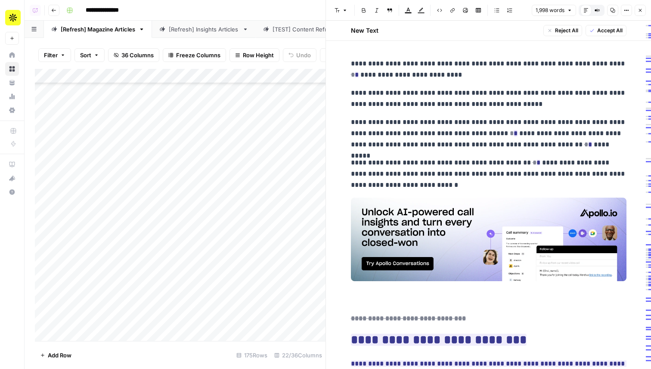
click at [510, 133] on del "*" at bounding box center [512, 133] width 4 height 6
click at [510, 132] on del "*" at bounding box center [512, 133] width 4 height 6
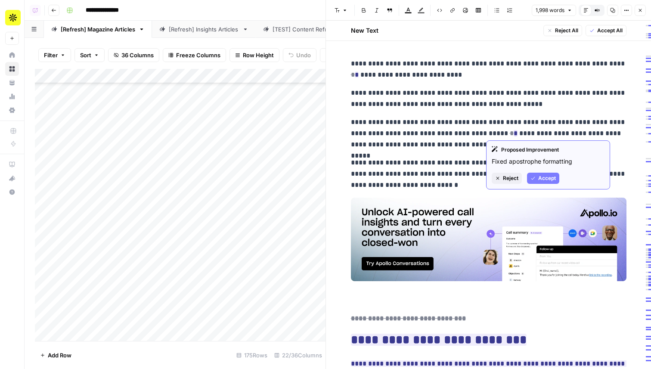
click at [545, 176] on span "Accept" at bounding box center [547, 178] width 18 height 8
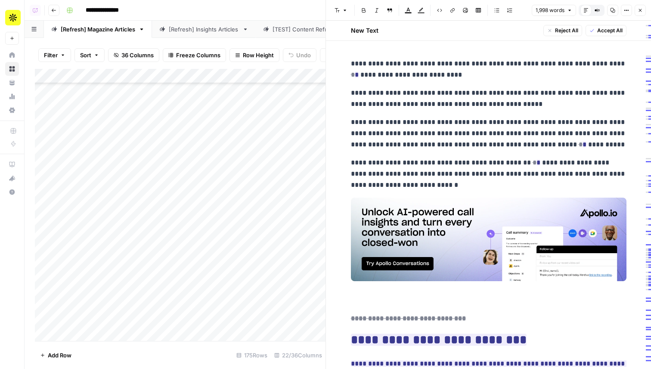
click at [640, 13] on button "Close" at bounding box center [640, 10] width 11 height 11
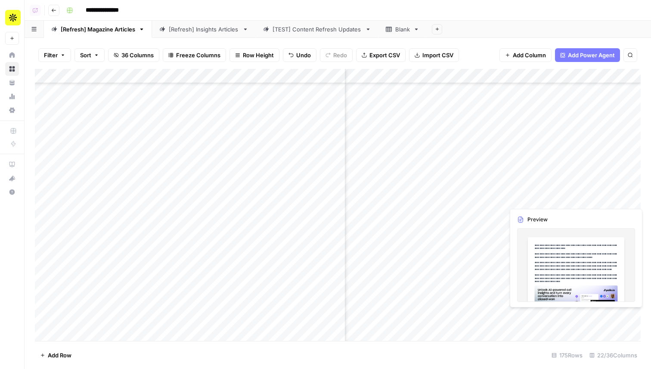
click at [524, 317] on div "Add Column" at bounding box center [338, 205] width 606 height 272
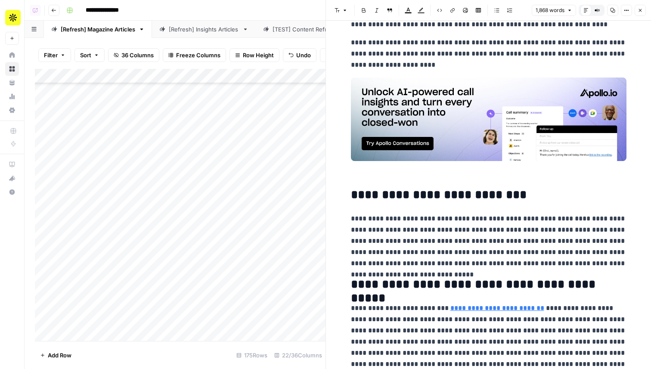
type input "[URL][DOMAIN_NAME]"
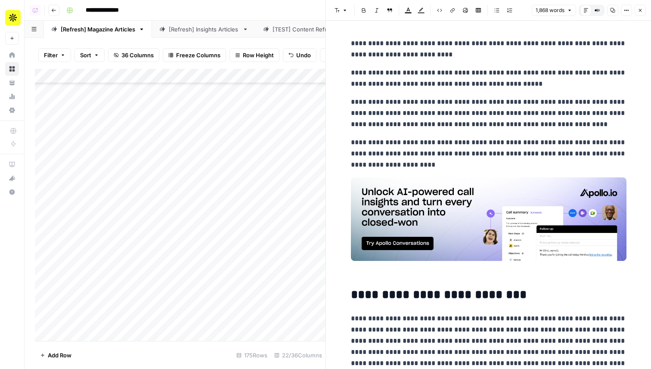
click at [643, 7] on button "Close" at bounding box center [640, 10] width 11 height 11
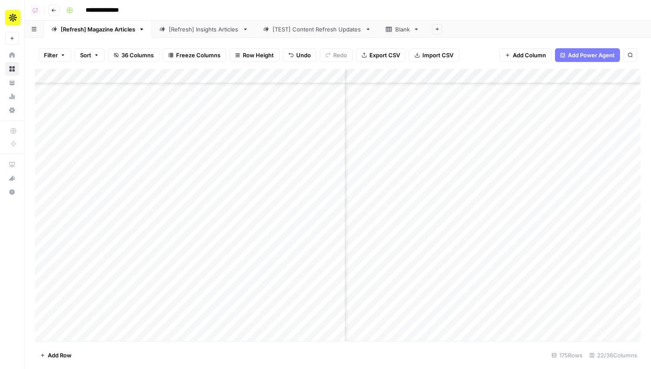
click at [452, 315] on div "Add Column" at bounding box center [338, 205] width 606 height 272
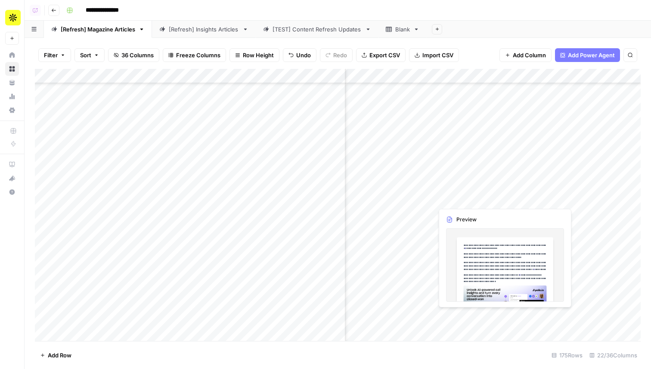
click at [452, 315] on div "Add Column" at bounding box center [338, 205] width 606 height 272
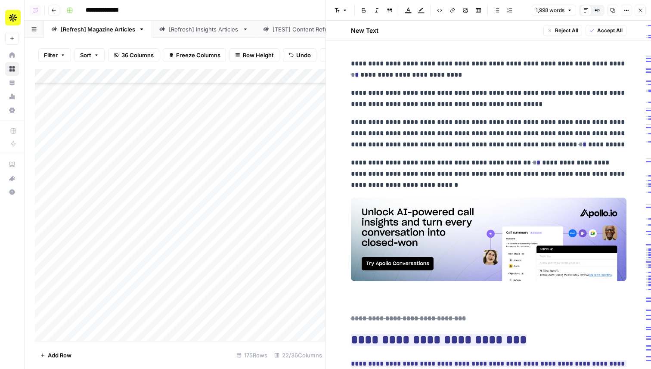
click at [636, 10] on button "Close" at bounding box center [640, 10] width 11 height 11
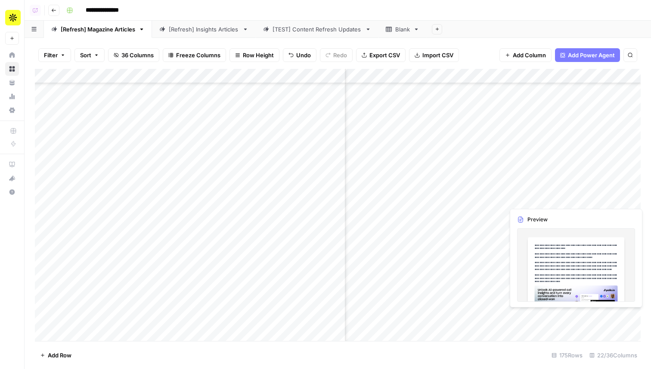
click at [534, 314] on div "Add Column" at bounding box center [338, 205] width 606 height 272
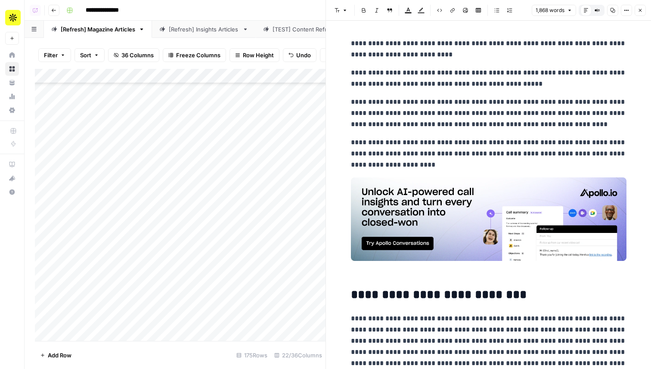
click at [642, 8] on icon "button" at bounding box center [640, 10] width 5 height 5
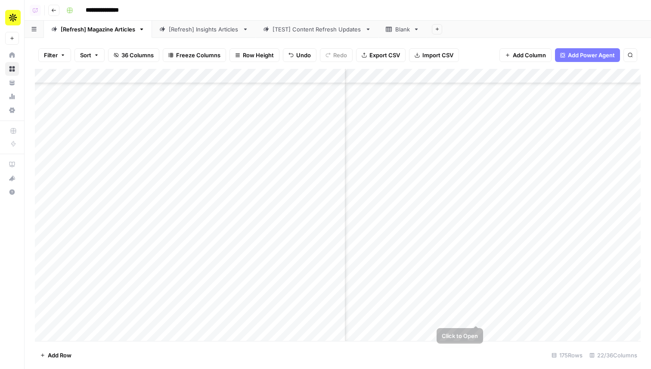
click at [461, 315] on div "Add Column" at bounding box center [338, 205] width 606 height 272
click at [496, 315] on div "Add Column" at bounding box center [338, 205] width 606 height 272
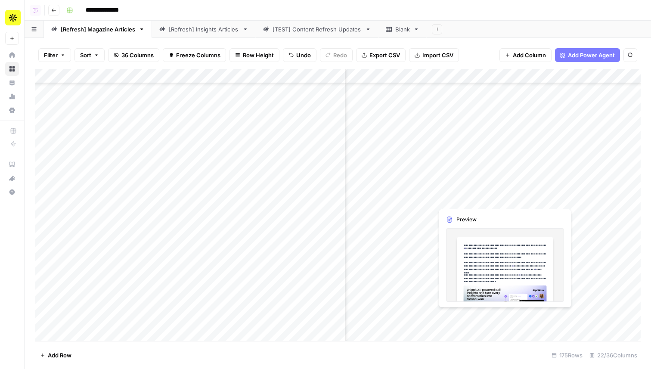
click at [453, 317] on div "Add Column" at bounding box center [338, 205] width 606 height 272
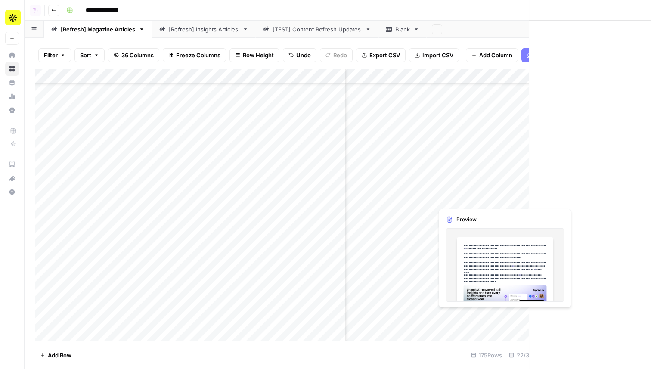
click at [453, 317] on div at bounding box center [470, 317] width 74 height 16
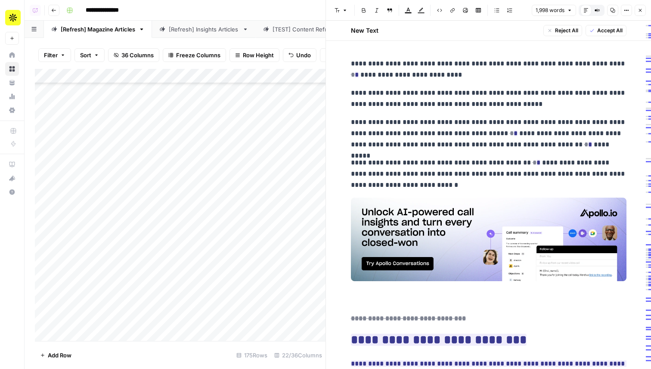
scroll to position [685, 372]
click at [642, 14] on button "Close" at bounding box center [640, 10] width 11 height 11
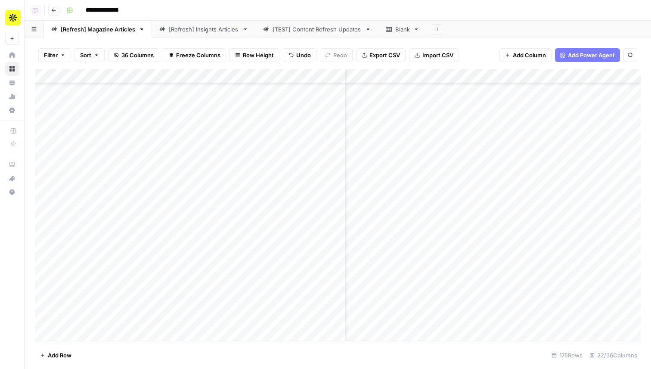
scroll to position [895, 0]
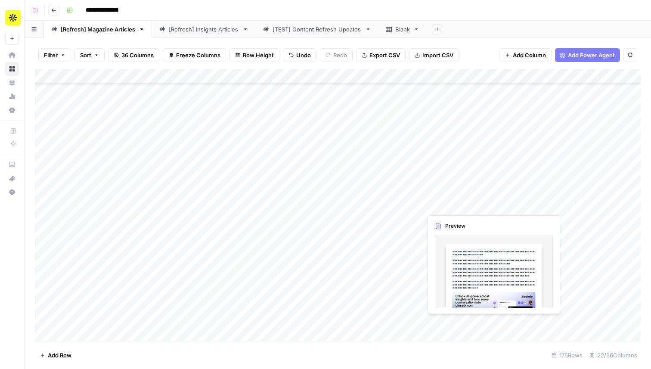
click at [467, 206] on div "Add Column" at bounding box center [338, 205] width 606 height 272
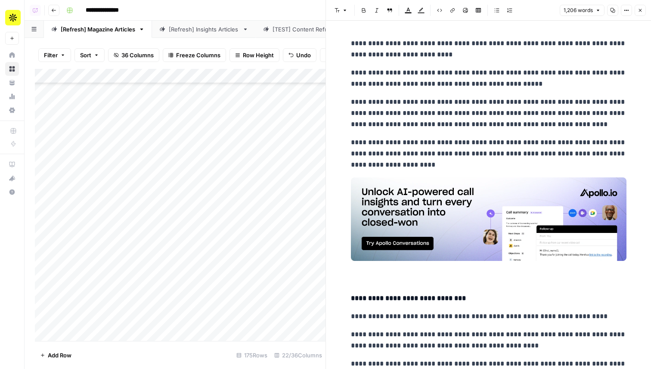
click at [487, 111] on p "**********" at bounding box center [489, 113] width 276 height 34
click at [486, 112] on p "**********" at bounding box center [489, 113] width 276 height 34
click at [626, 7] on button "Options" at bounding box center [626, 10] width 11 height 11
click at [585, 91] on span "Code" at bounding box center [600, 91] width 41 height 9
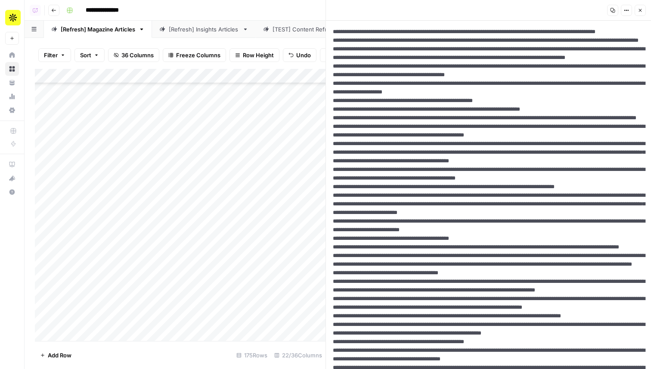
click at [640, 12] on icon "button" at bounding box center [640, 10] width 5 height 5
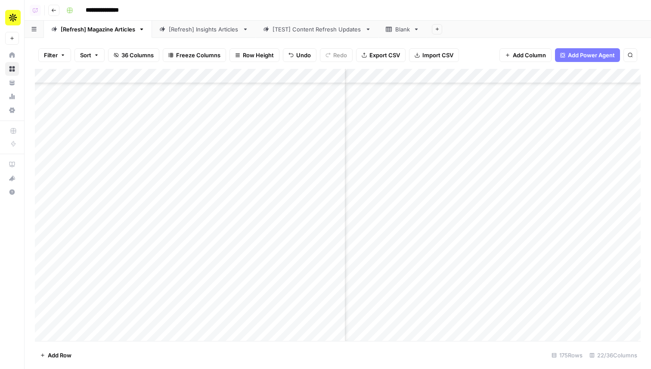
scroll to position [895, 377]
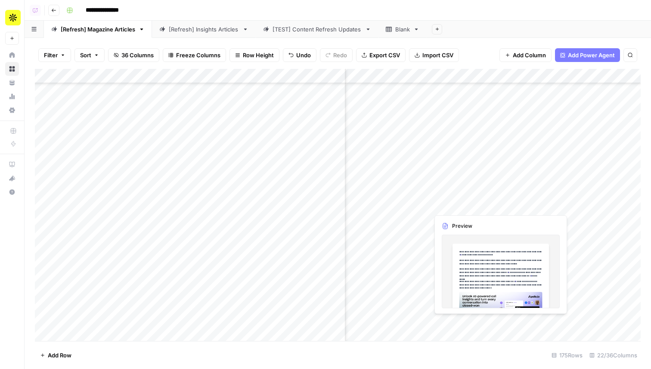
click at [449, 205] on div "Add Column" at bounding box center [338, 205] width 606 height 272
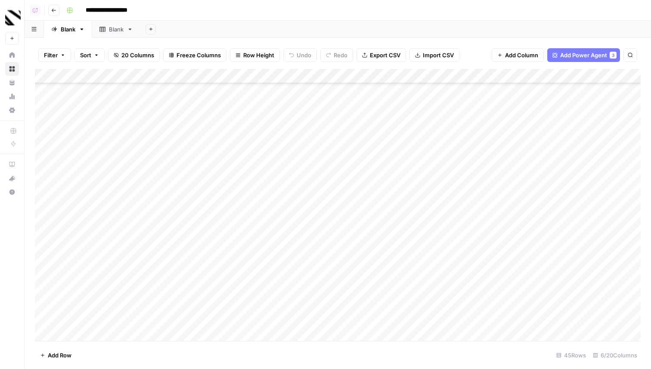
scroll to position [415, 0]
click at [477, 304] on div "Add Column" at bounding box center [338, 205] width 606 height 272
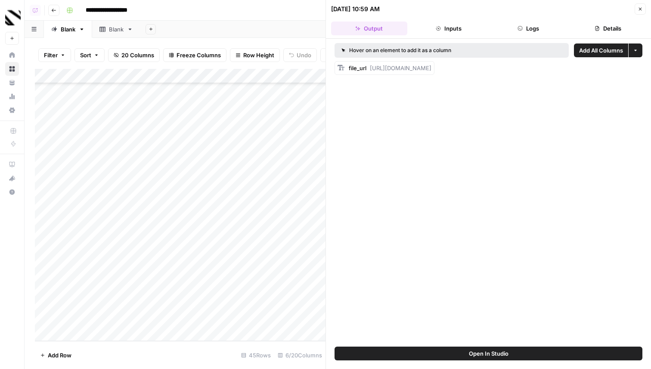
click at [530, 24] on button "Logs" at bounding box center [528, 29] width 76 height 14
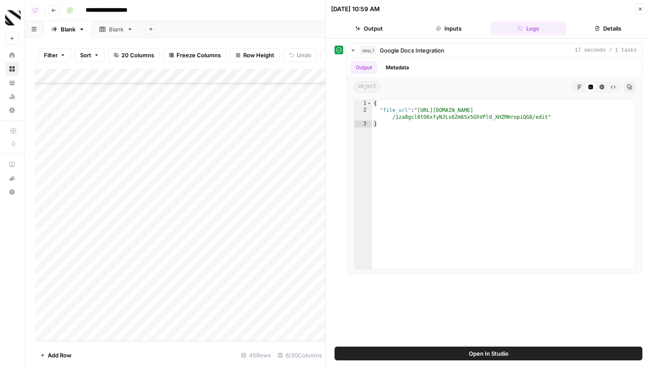
click at [639, 5] on button "Close" at bounding box center [640, 8] width 11 height 11
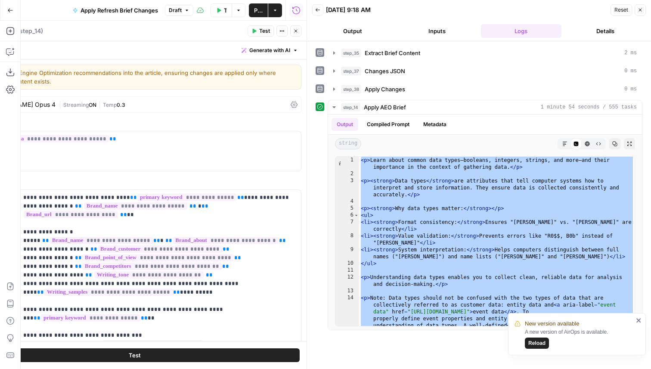
scroll to position [173, 0]
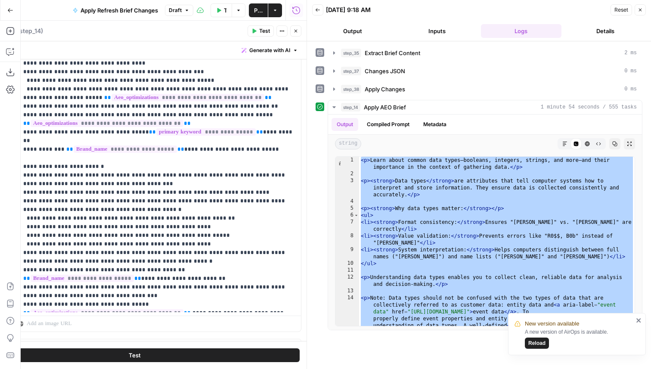
click at [9, 14] on button "Go Back" at bounding box center [11, 11] width 16 height 16
